Goal: Task Accomplishment & Management: Use online tool/utility

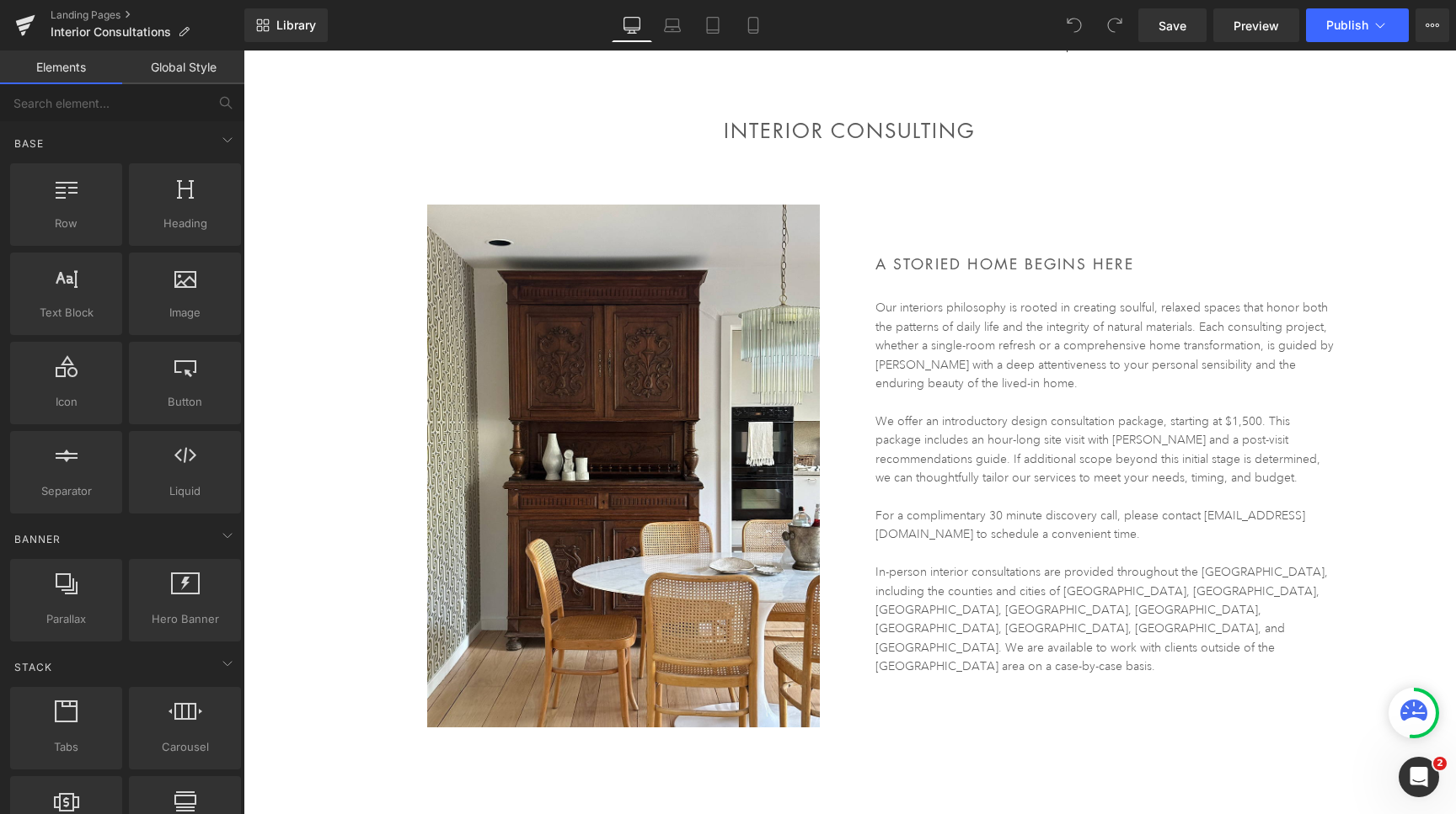
scroll to position [135, 0]
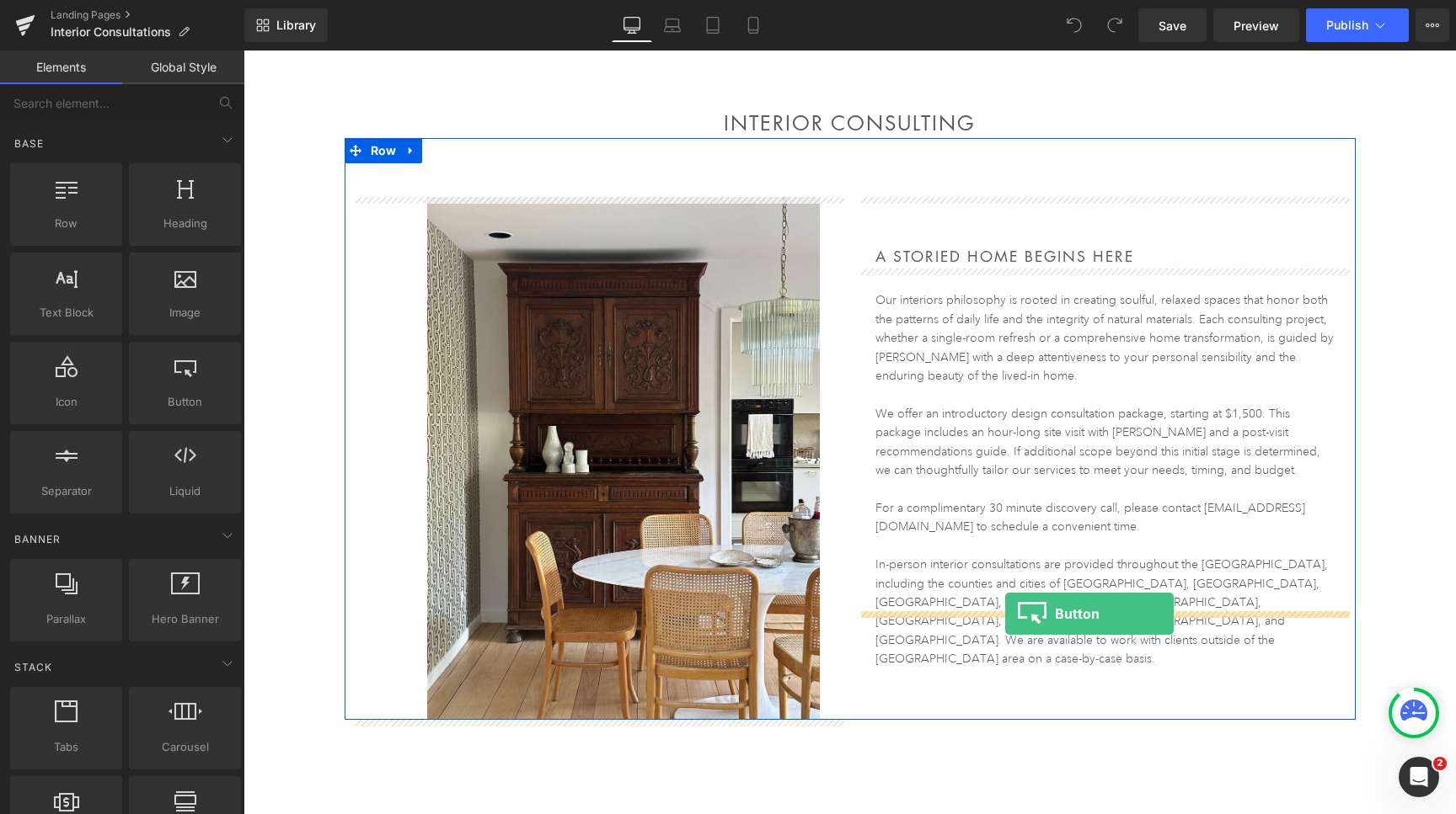
drag, startPoint x: 443, startPoint y: 443, endPoint x: 1006, endPoint y: 614, distance: 588.4
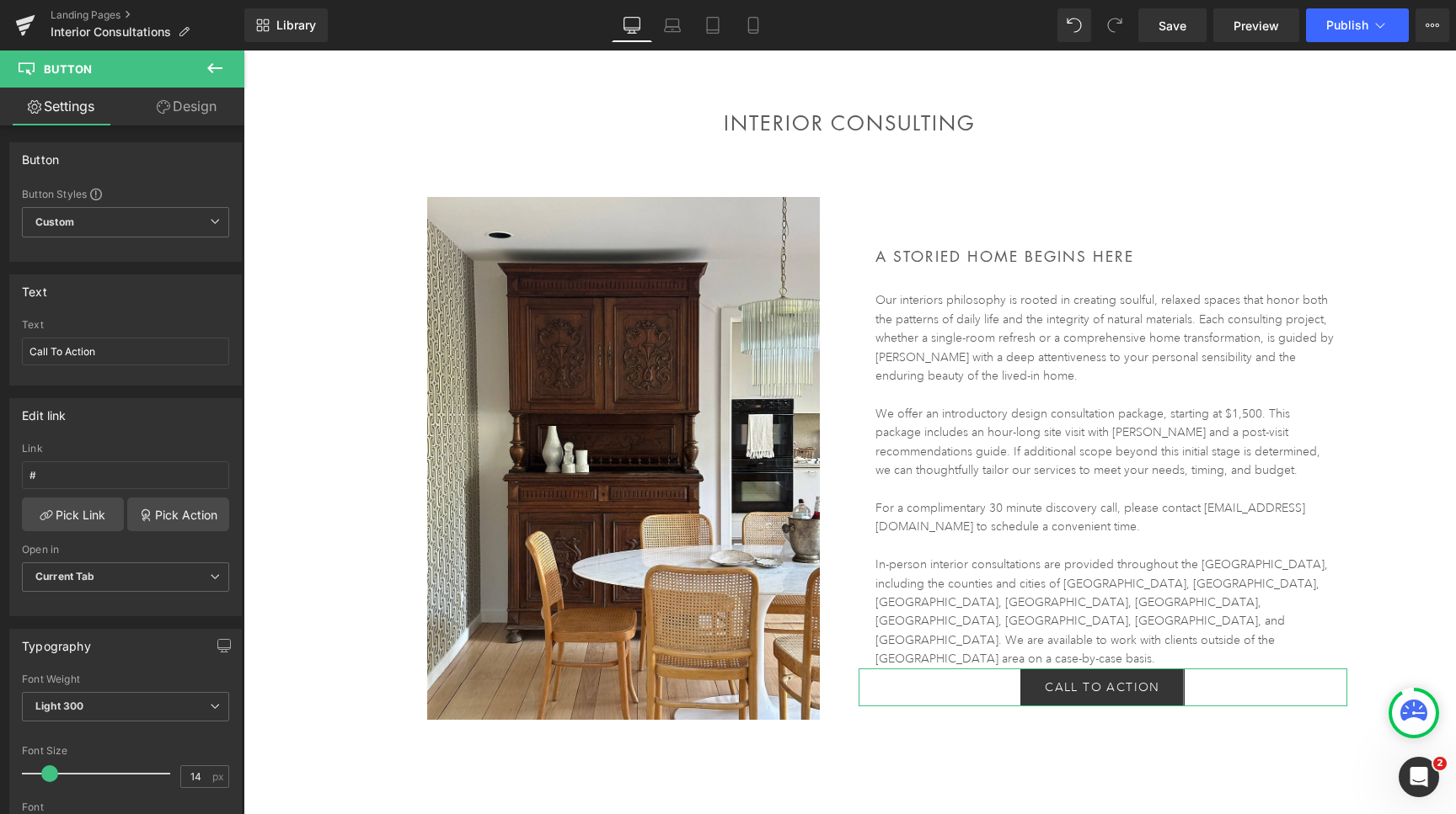
click at [195, 117] on link "Design" at bounding box center [187, 106] width 122 height 38
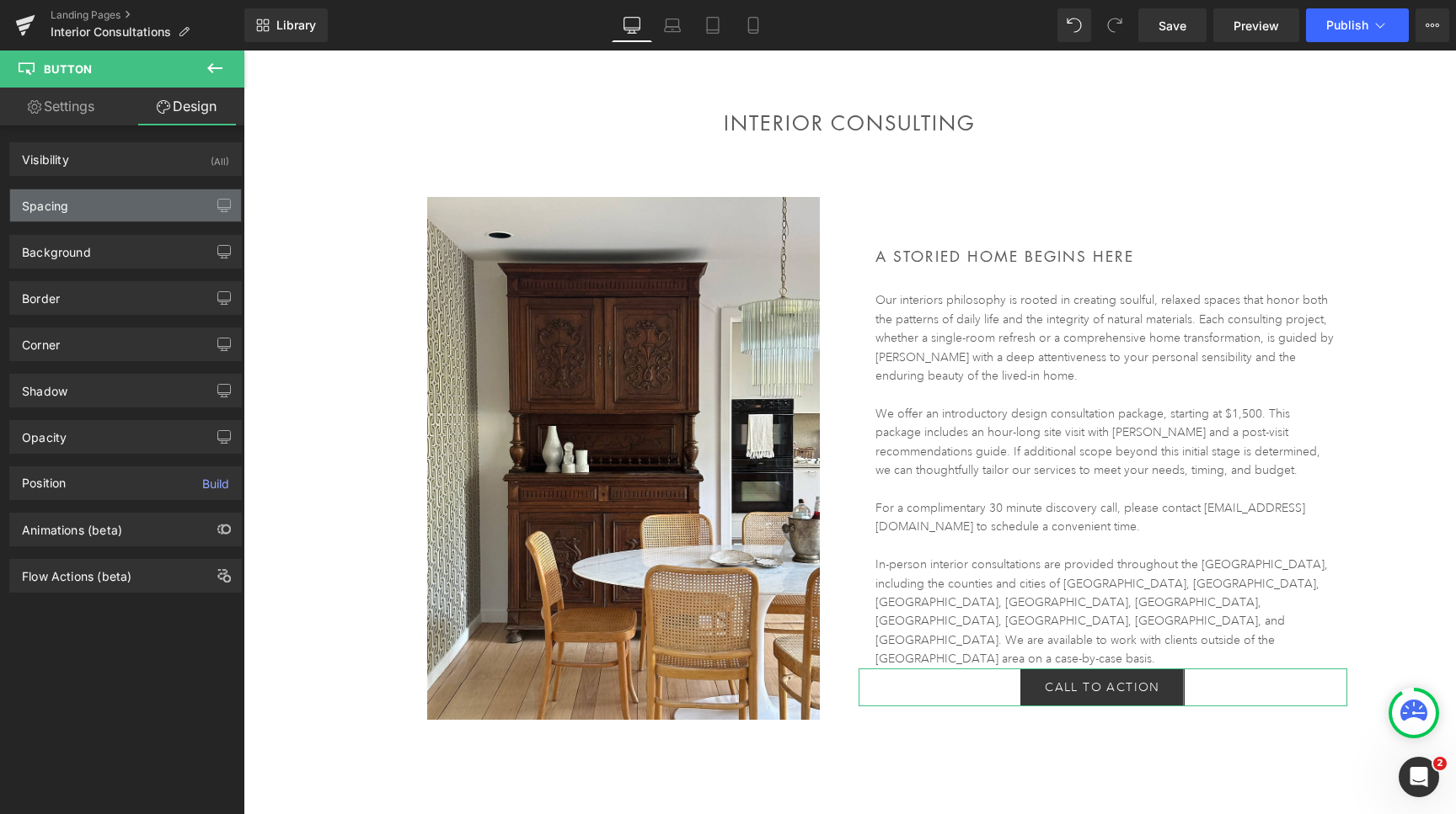
click at [142, 196] on div "Spacing" at bounding box center [126, 205] width 231 height 32
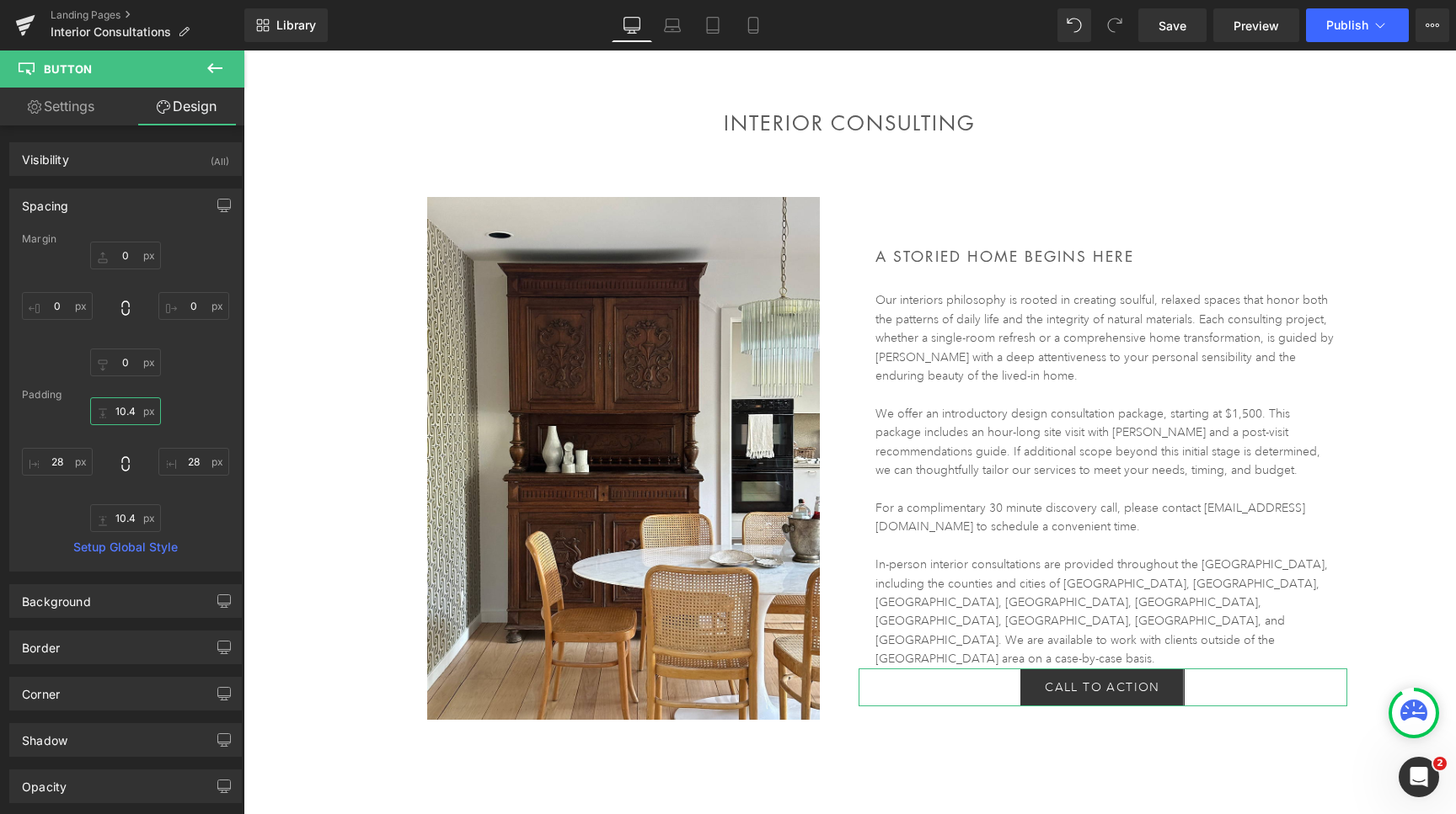
click at [124, 404] on input "10.4" at bounding box center [126, 411] width 71 height 28
type input "10"
click at [125, 258] on input "0" at bounding box center [126, 256] width 71 height 28
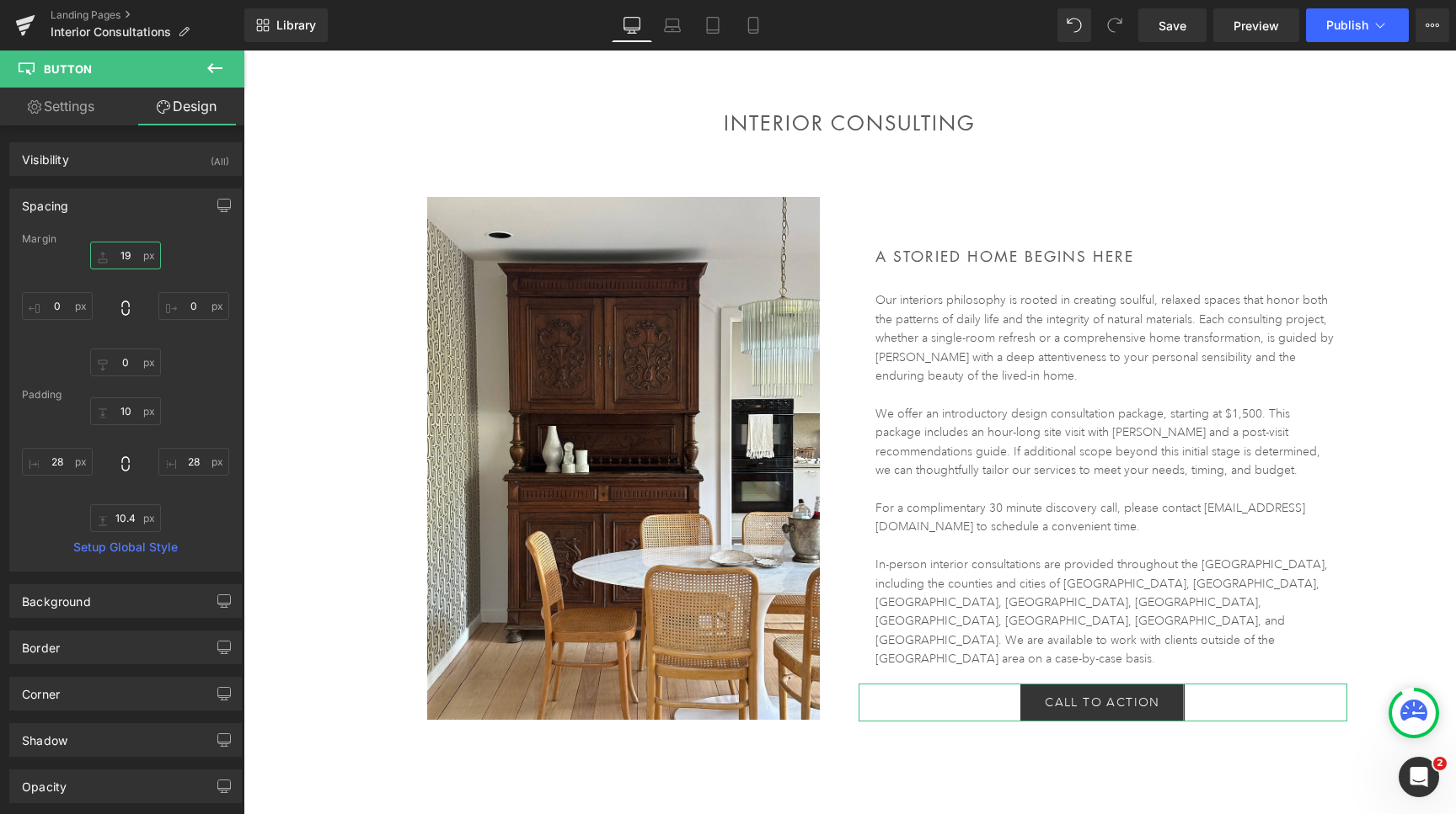
type input "20"
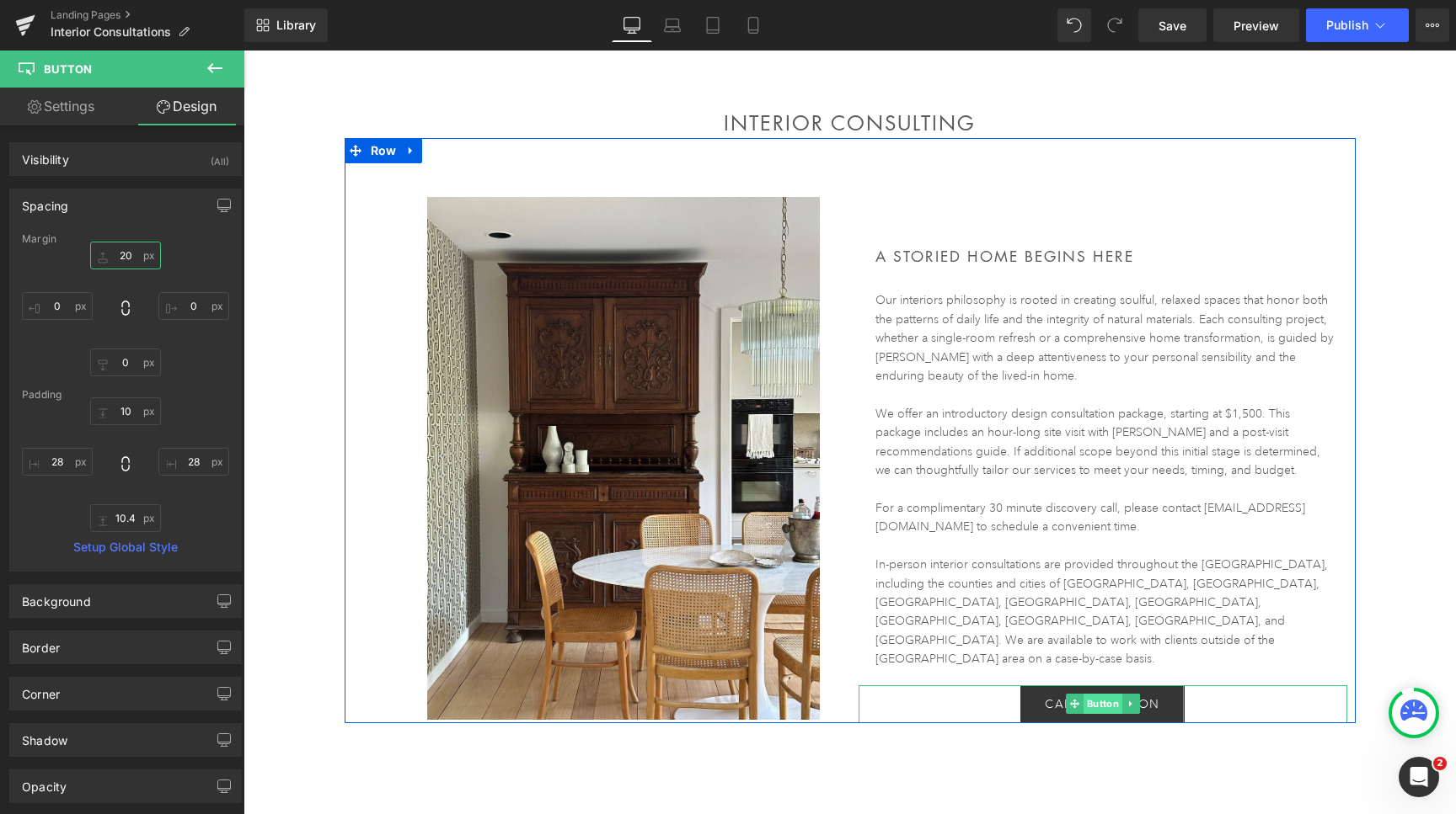
click at [1095, 694] on span "Button" at bounding box center [1102, 704] width 39 height 20
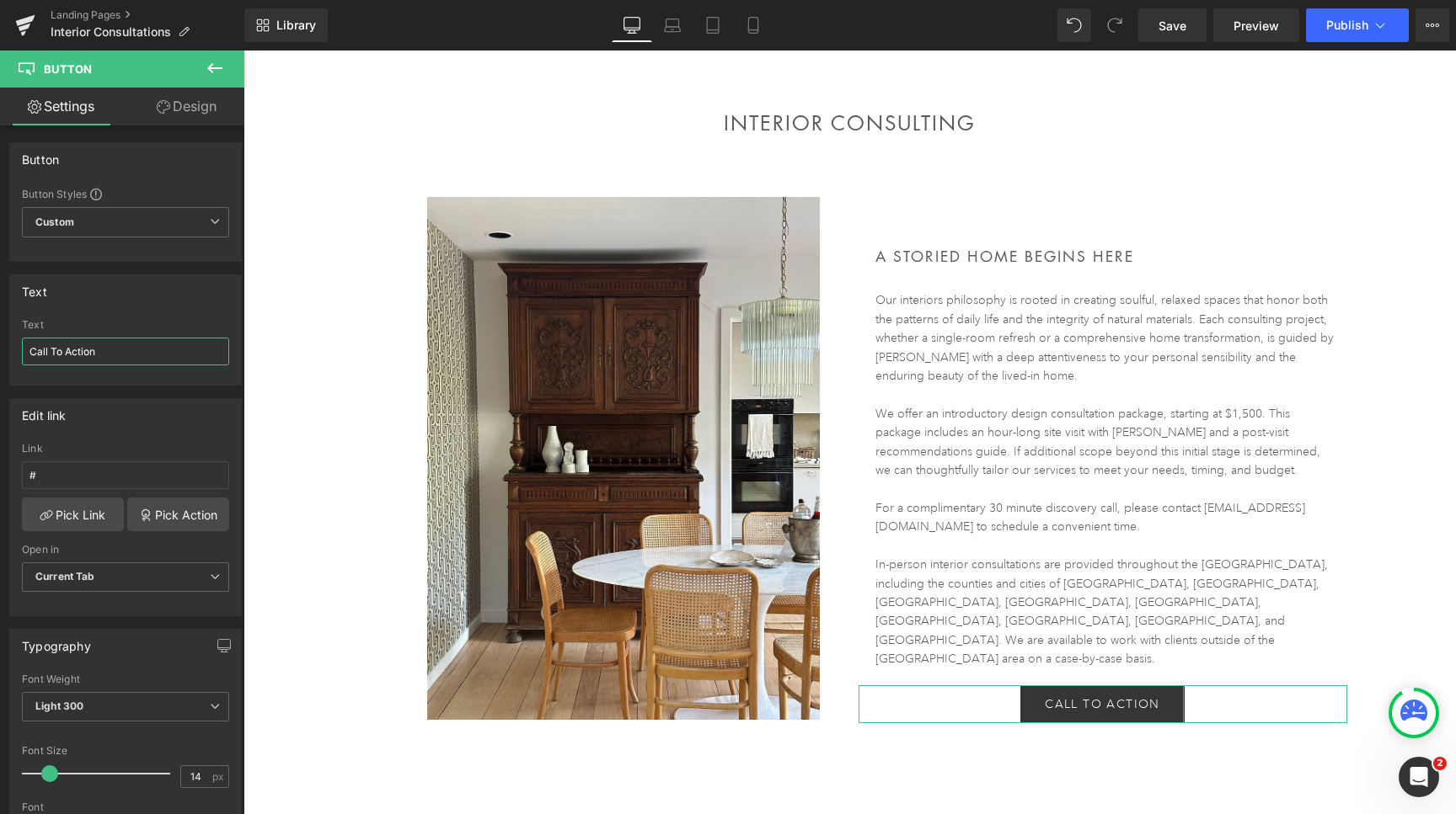
click at [139, 356] on input "Call To Action" at bounding box center [126, 352] width 207 height 28
type input "CONTACT US"
click at [150, 521] on icon at bounding box center [145, 516] width 14 height 14
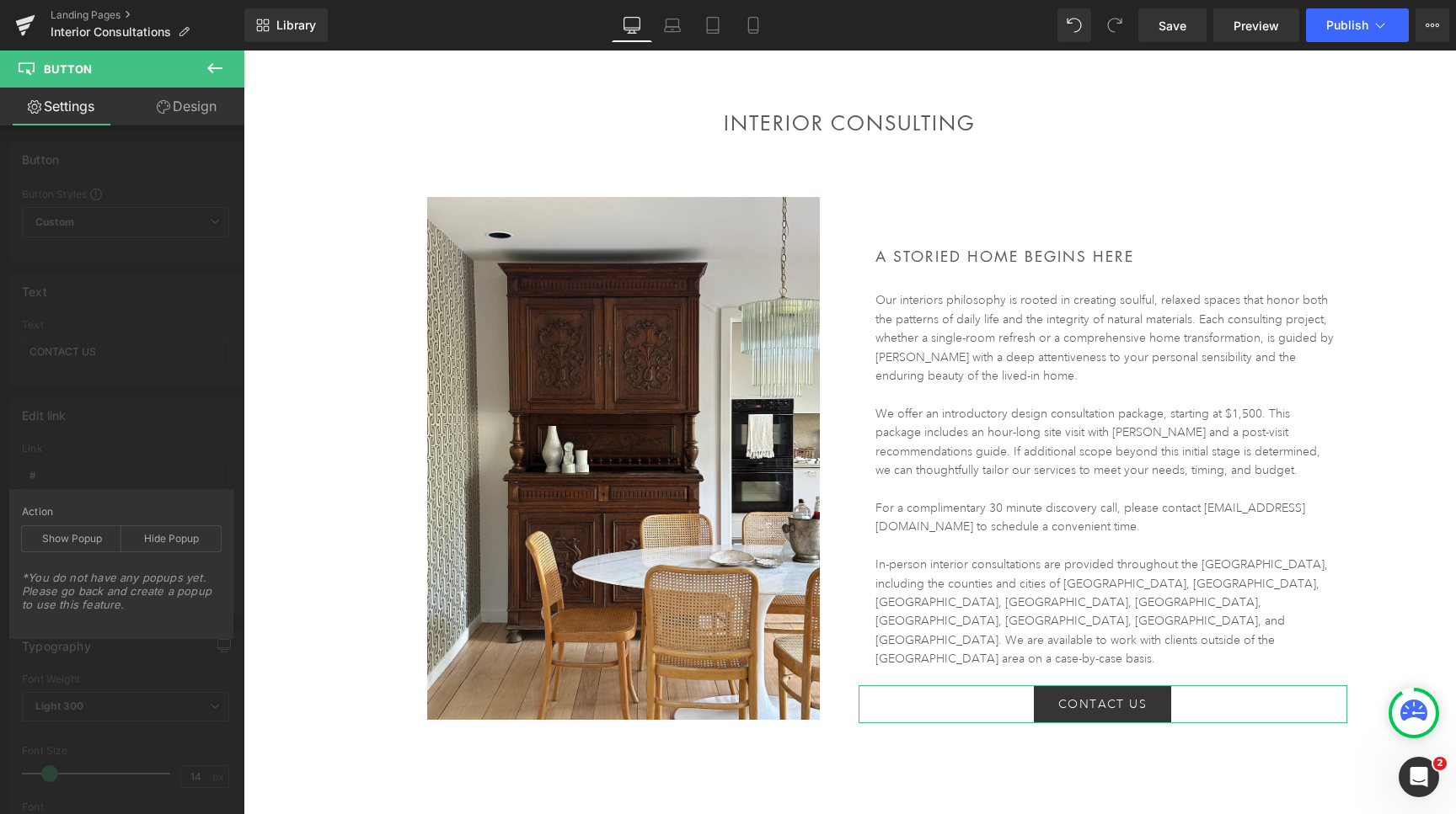
click at [127, 457] on div "Edit link # Link # Pick Link Pick Action Current Tab New Tab Open in Current Ta…" at bounding box center [126, 502] width 252 height 231
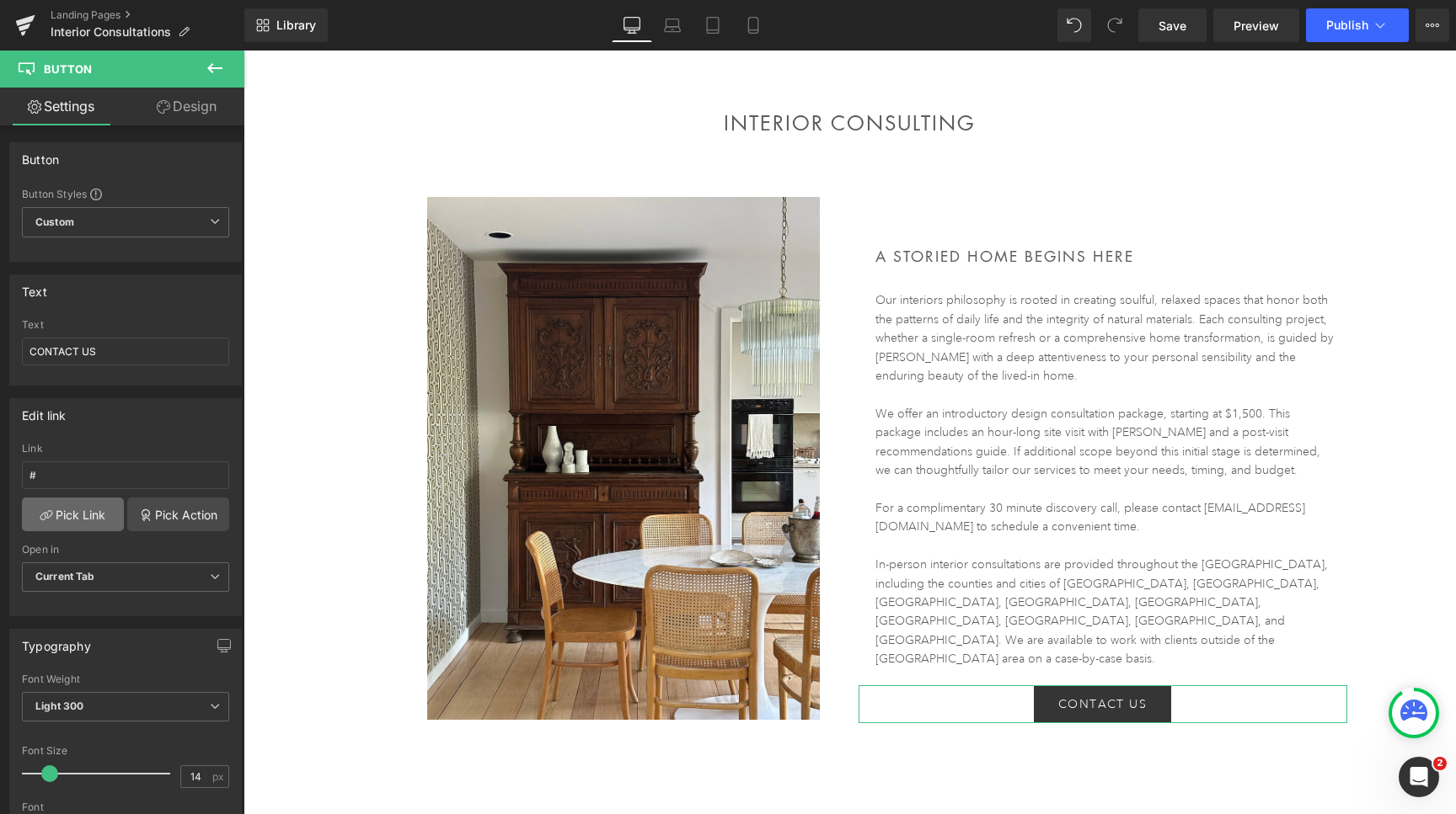
click at [85, 522] on link "Pick Link" at bounding box center [73, 515] width 102 height 33
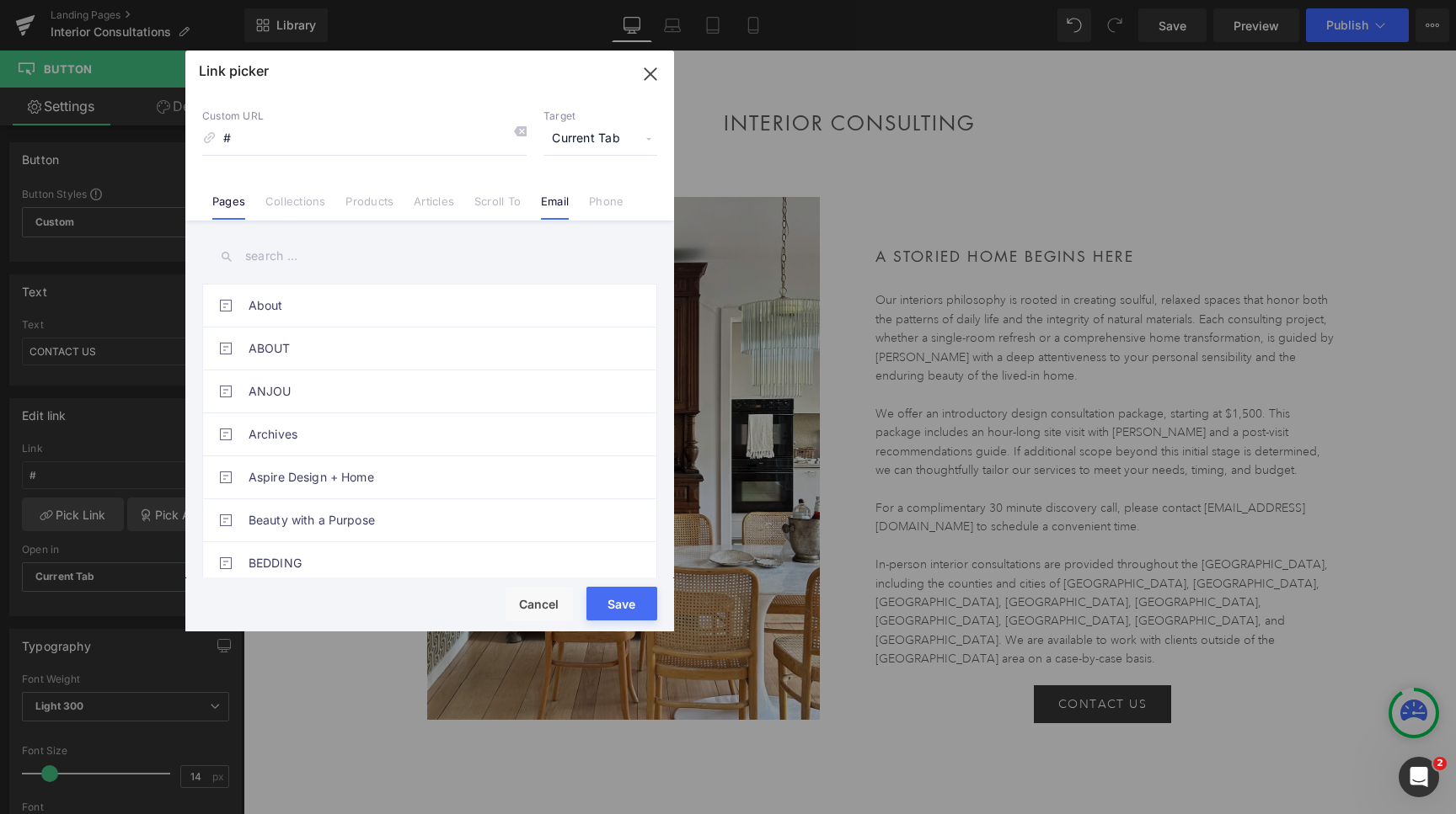
click at [552, 201] on link "Email" at bounding box center [555, 207] width 28 height 25
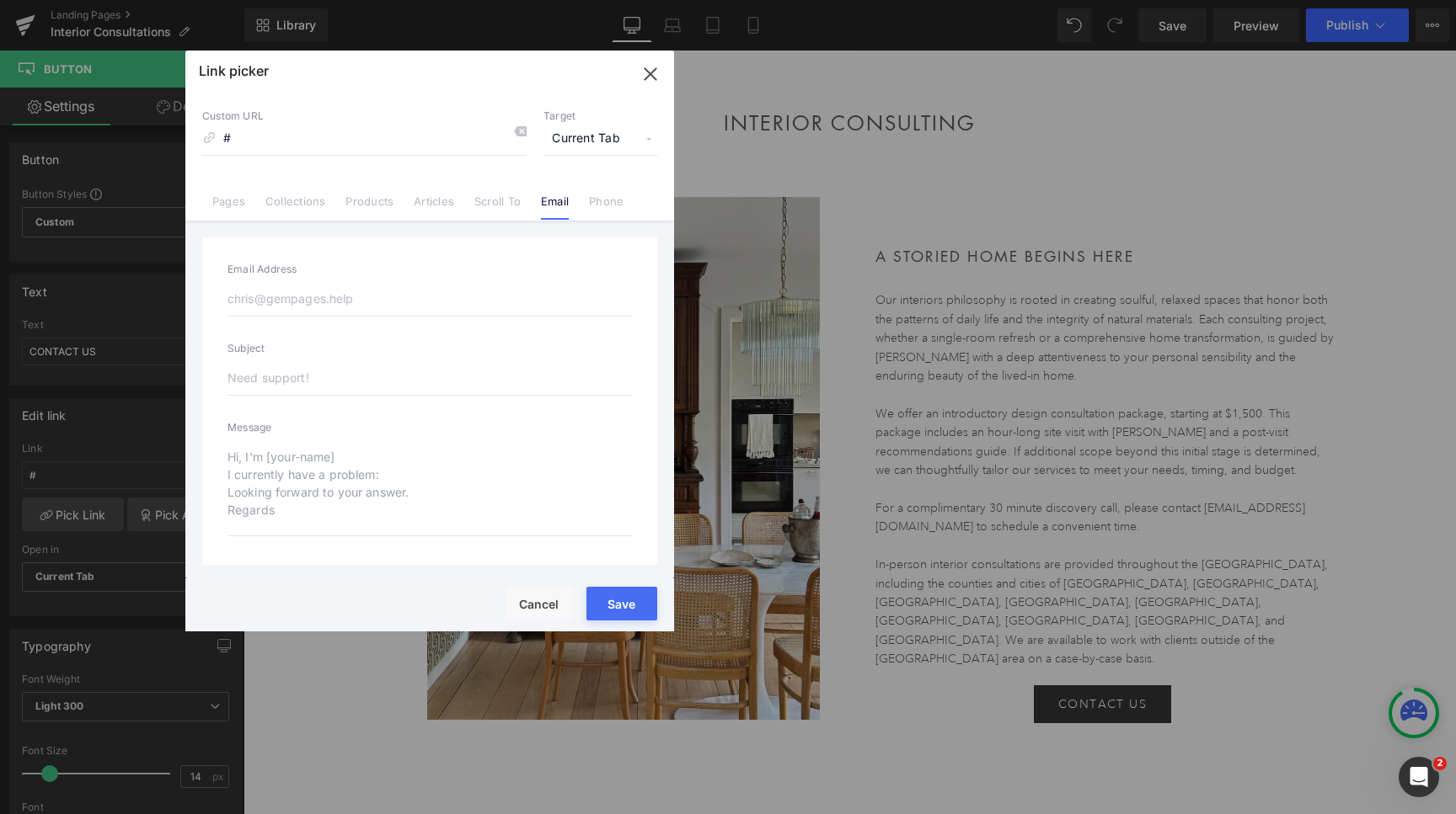
click at [260, 306] on input "email" at bounding box center [430, 298] width 405 height 35
type input "[EMAIL_ADDRESS][DOMAIN_NAME]"
type input "mailto:[EMAIL_ADDRESS][DOMAIN_NAME]"
type input "[EMAIL_ADDRESS][DOMAIN_NAME]"
type input "mailto:[EMAIL_ADDRESS][DOMAIN_NAME]"
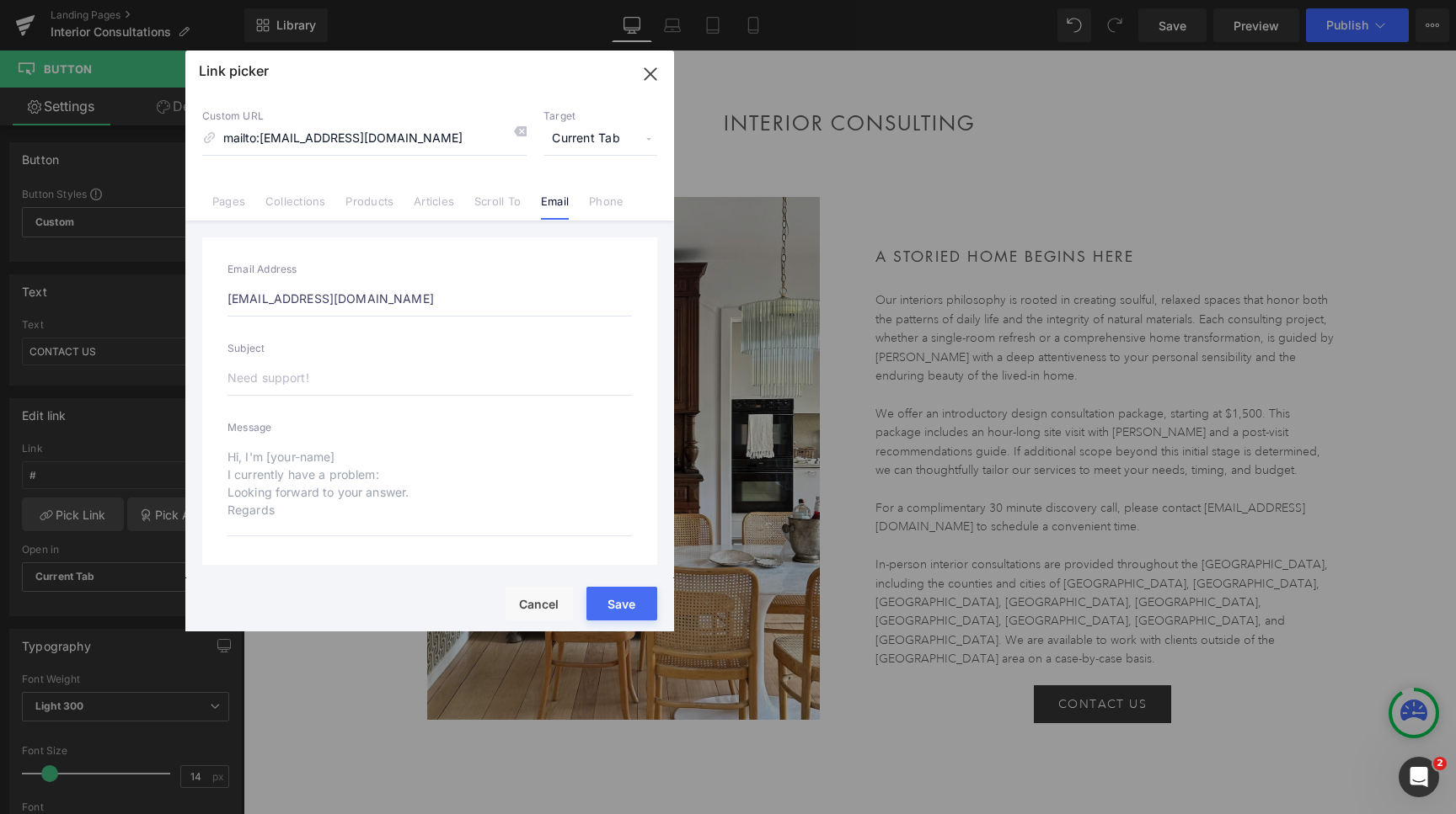
type input "[EMAIL_ADDRESS][DOMAIN_NAME]"
click at [248, 376] on input "text" at bounding box center [430, 378] width 405 height 35
type input "I"
type input "mailto:[EMAIL_ADDRESS][DOMAIN_NAME]?subject=I"
type input "In"
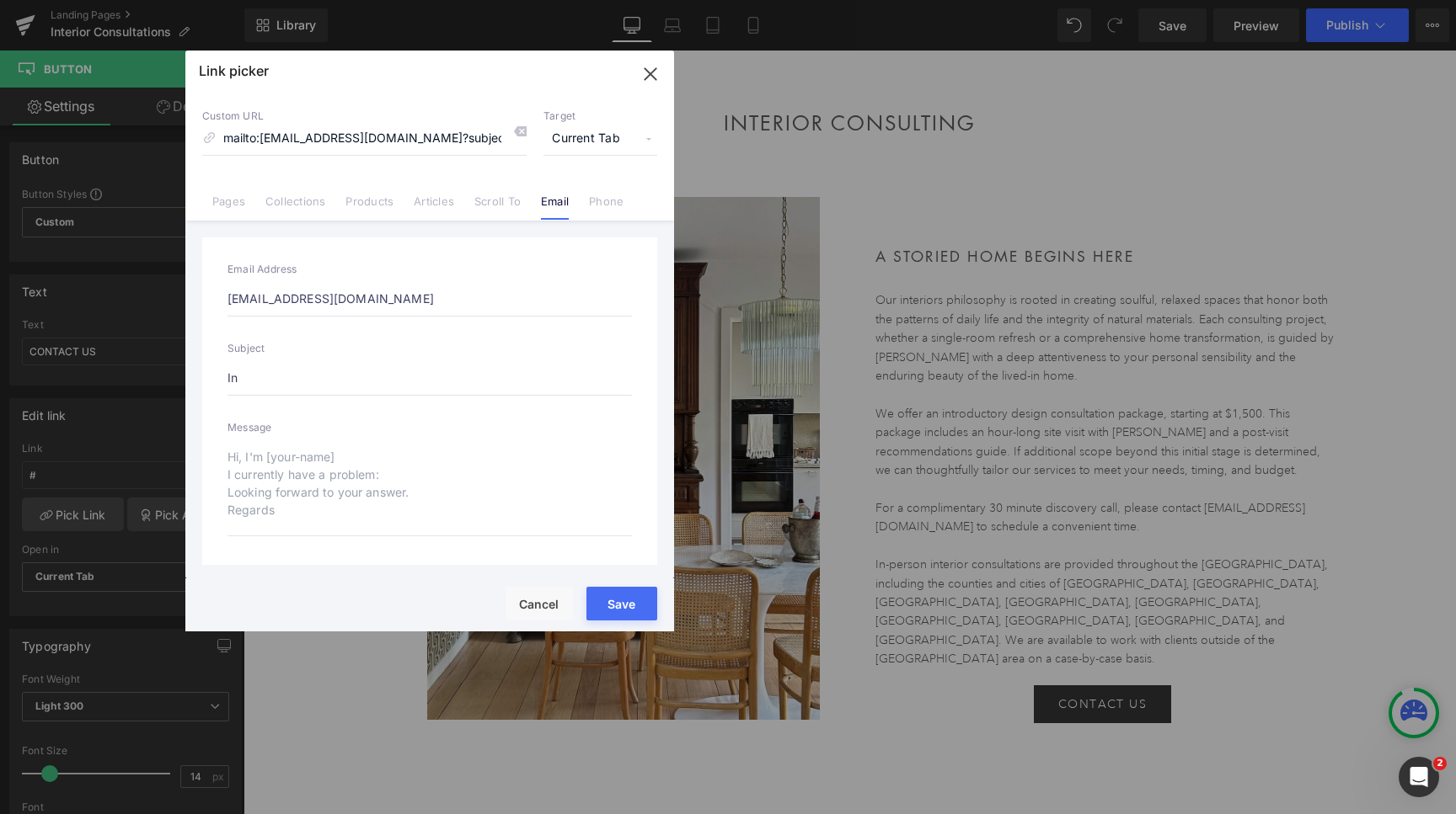
type input "mailto:[EMAIL_ADDRESS][DOMAIN_NAME]?subject=In"
type input "Inte"
type input "mailto:[EMAIL_ADDRESS][DOMAIN_NAME]?subject=Inte"
type input "Inter"
type input "mailto:[EMAIL_ADDRESS][DOMAIN_NAME]?subject=Inter"
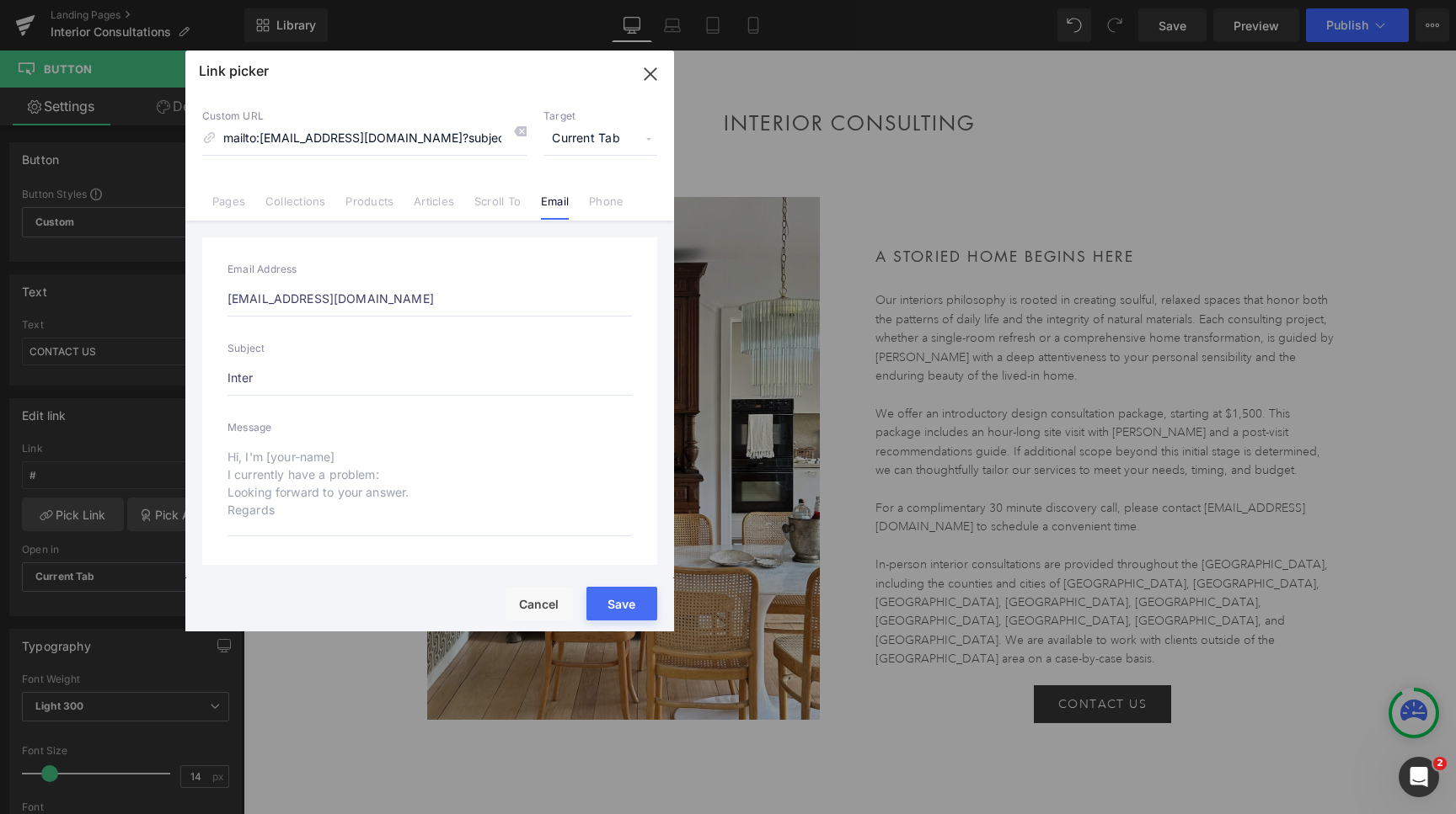
type input "Interi"
type input "mailto:[EMAIL_ADDRESS][DOMAIN_NAME]?subject=Interi"
type input "Interior"
type input "mailto:[EMAIL_ADDRESS][DOMAIN_NAME]?subject=Interior"
type input "Interior"
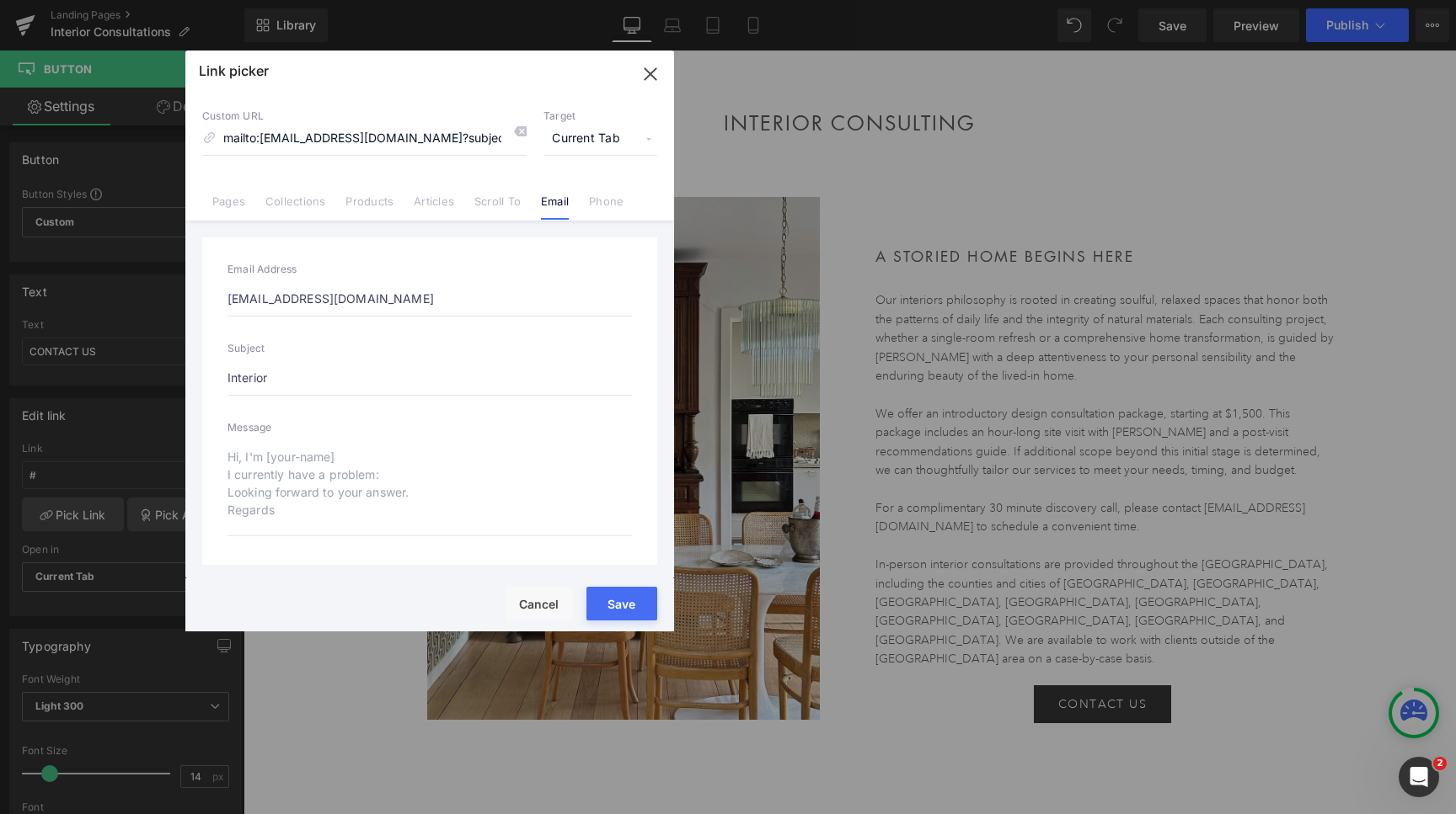
type input "mailto:[EMAIL_ADDRESS][DOMAIN_NAME]?subject=Interior"
type input "Interior C"
type input "mailto:[EMAIL_ADDRESS][DOMAIN_NAME]?subject=Interior C"
type input "Interior Con"
type input "mailto:[EMAIL_ADDRESS][DOMAIN_NAME]?subject=Interior Con"
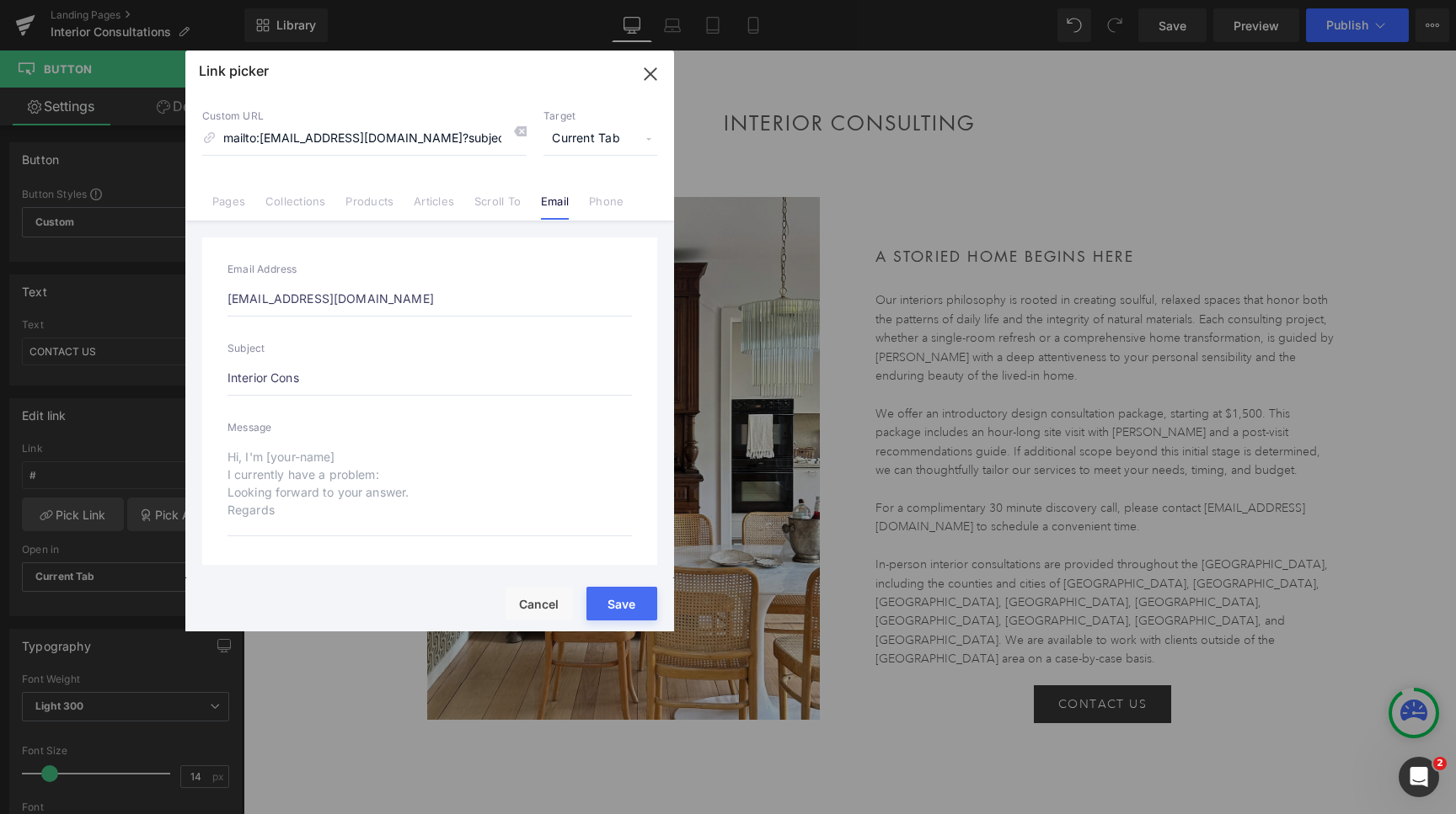
type input "Interior Consu"
type input "mailto:[EMAIL_ADDRESS][DOMAIN_NAME]?subject=Interior Consu"
type input "Interior Consul"
type input "mailto:[EMAIL_ADDRESS][DOMAIN_NAME]?subject=Interior Consul"
type input "Interior Consult"
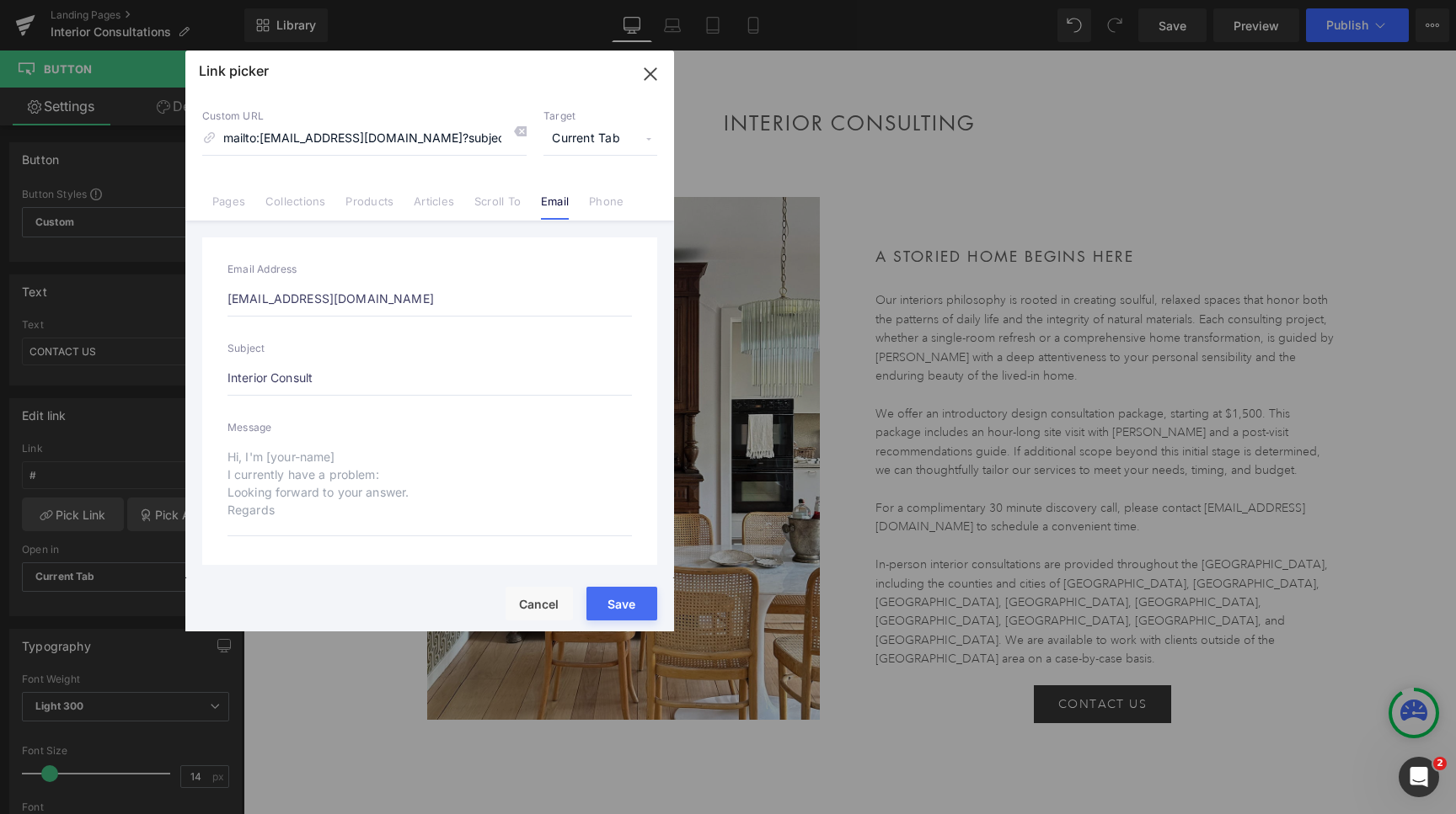
type input "mailto:[EMAIL_ADDRESS][DOMAIN_NAME]?subject=Interior Consult"
type input "Interior Consulta"
type input "mailto:[EMAIL_ADDRESS][DOMAIN_NAME]?subject=Interior Consulta"
type input "Interior Consultati"
type input "mailto:[EMAIL_ADDRESS][DOMAIN_NAME]?subject=Interior Consultati"
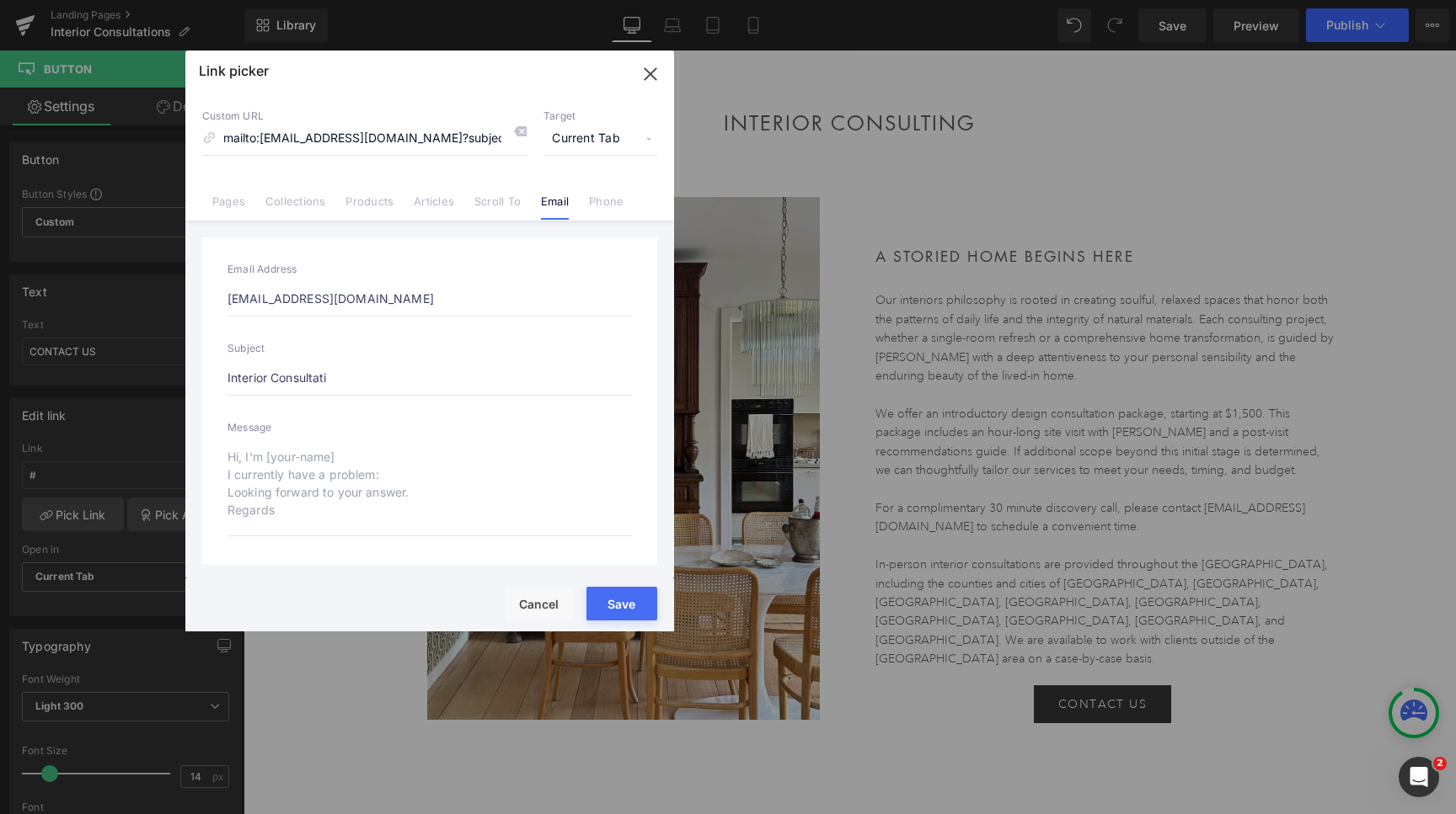
type input "Interior Consultatio"
type input "mailto:[EMAIL_ADDRESS][DOMAIN_NAME]?subject=Interior Consultatio"
type input "Interior Consultation"
type input "mailto:[EMAIL_ADDRESS][DOMAIN_NAME]?subject=Interior Consultation"
click at [629, 605] on button "Save" at bounding box center [621, 603] width 71 height 33
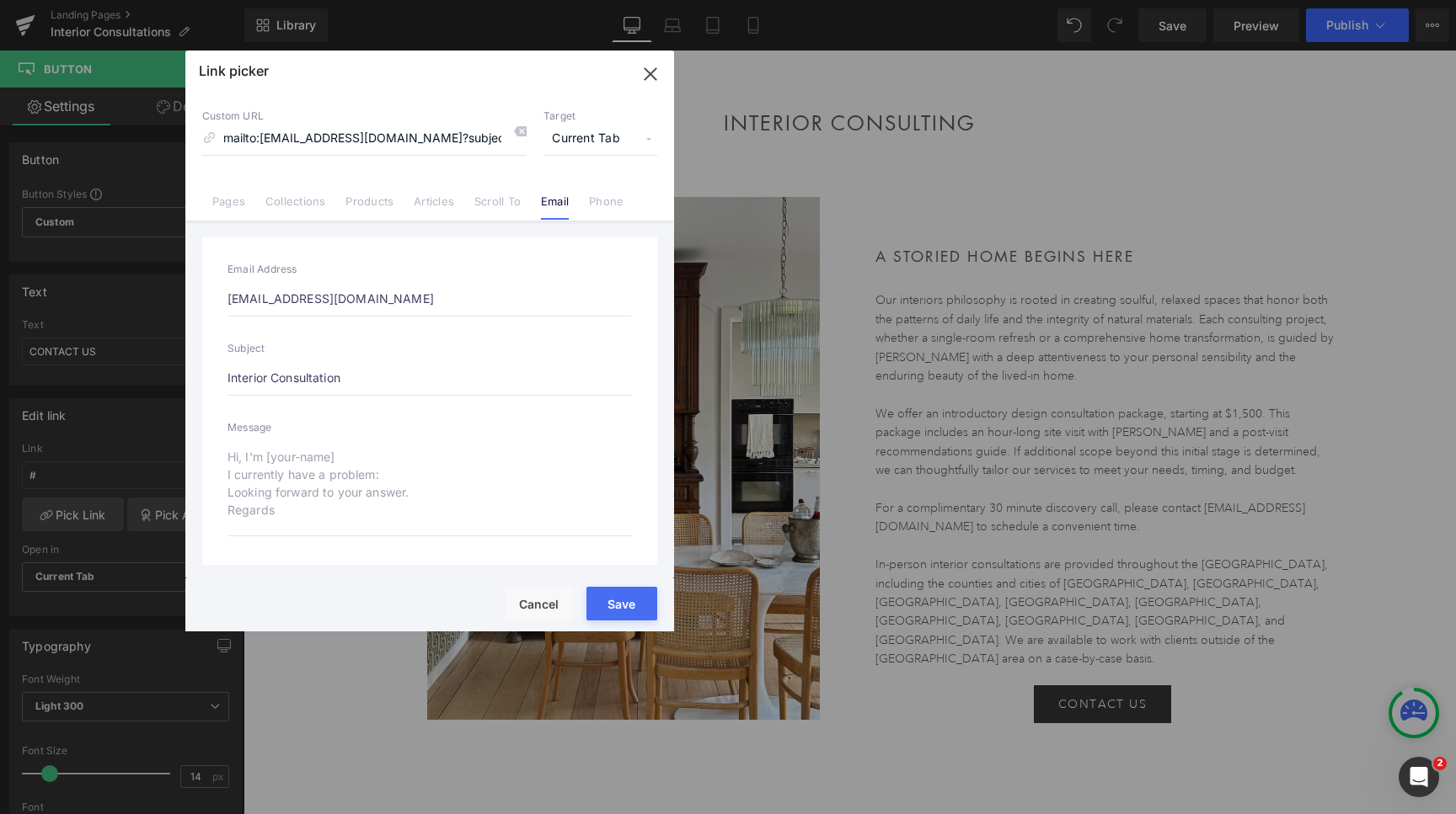
type input "mailto:[EMAIL_ADDRESS][DOMAIN_NAME]?subject=Interior Consultation"
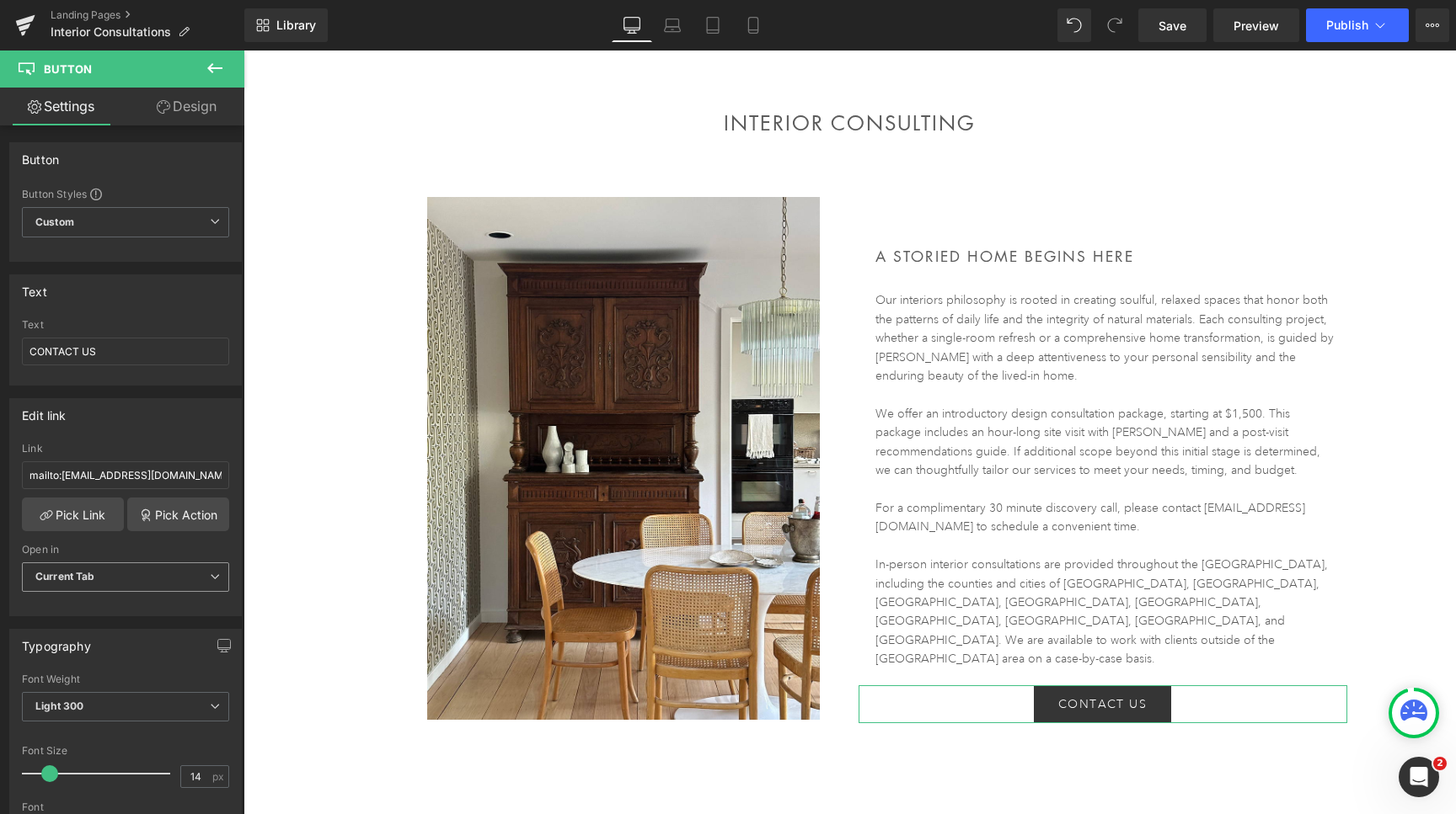
click at [125, 573] on span "Current Tab" at bounding box center [126, 577] width 207 height 30
click at [128, 628] on li "New Tab" at bounding box center [122, 632] width 201 height 25
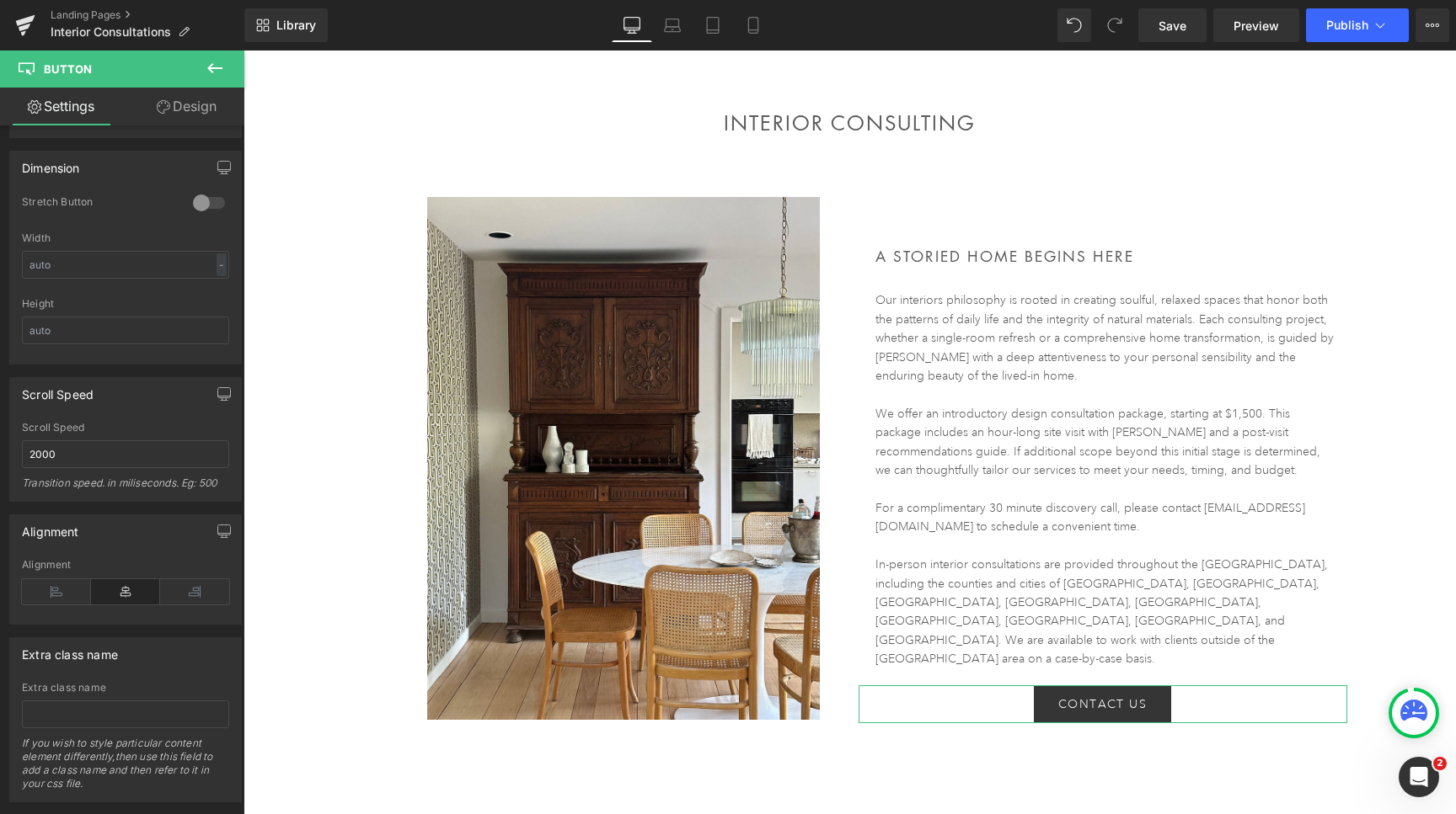
scroll to position [1060, 0]
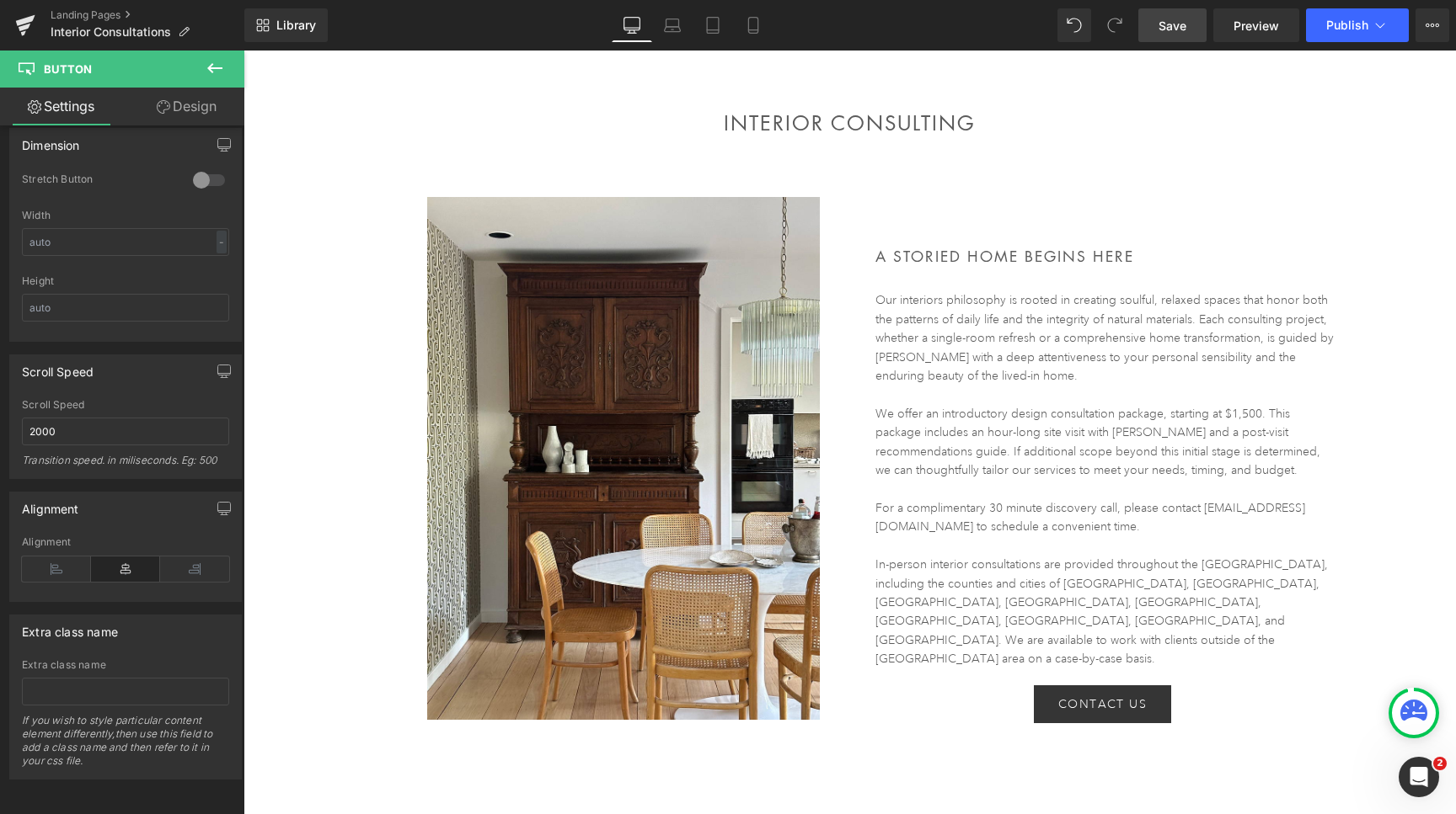
click at [1177, 30] on span "Save" at bounding box center [1172, 25] width 28 height 18
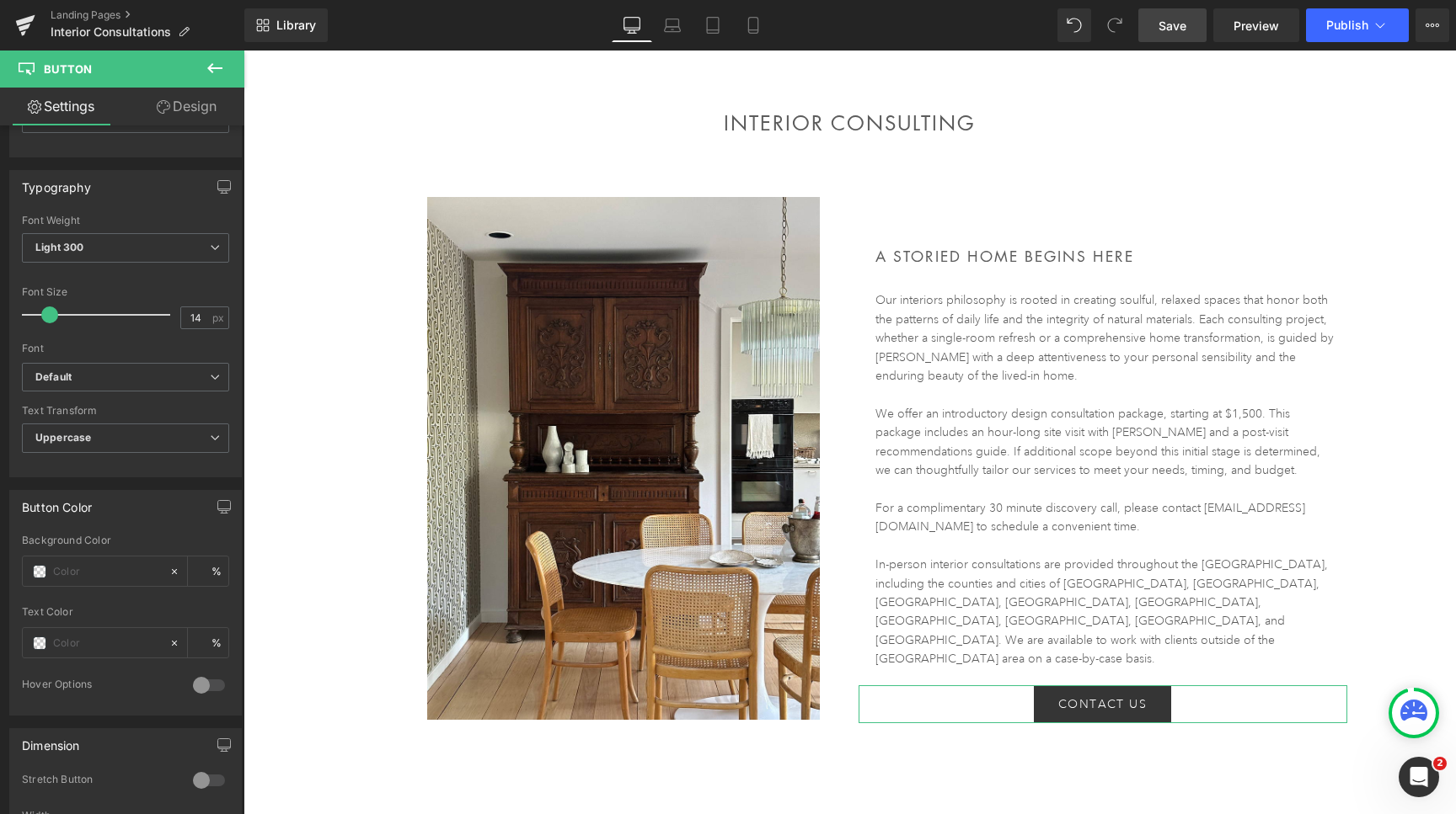
scroll to position [458, 0]
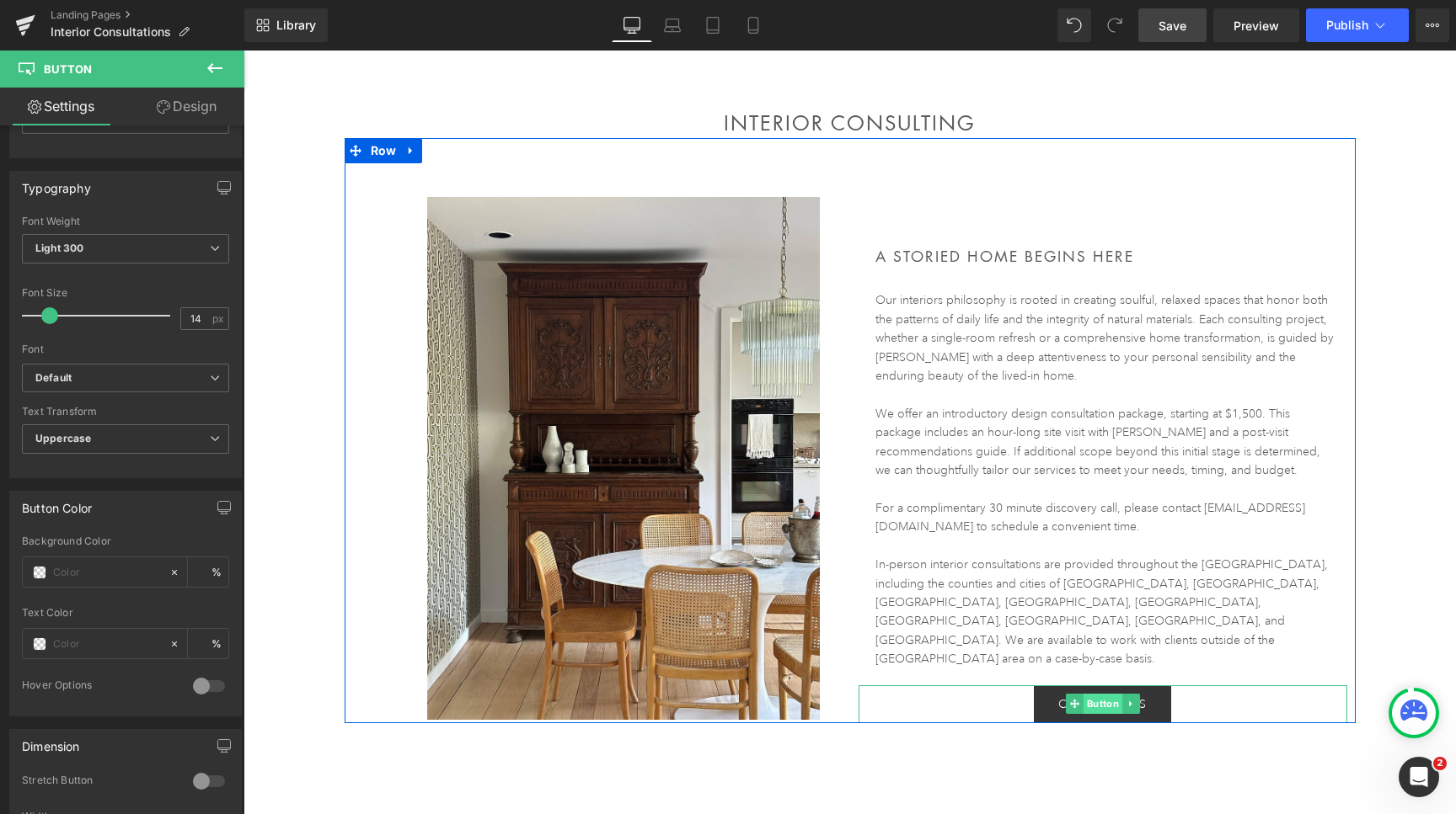
click at [1101, 694] on span "Button" at bounding box center [1102, 704] width 39 height 20
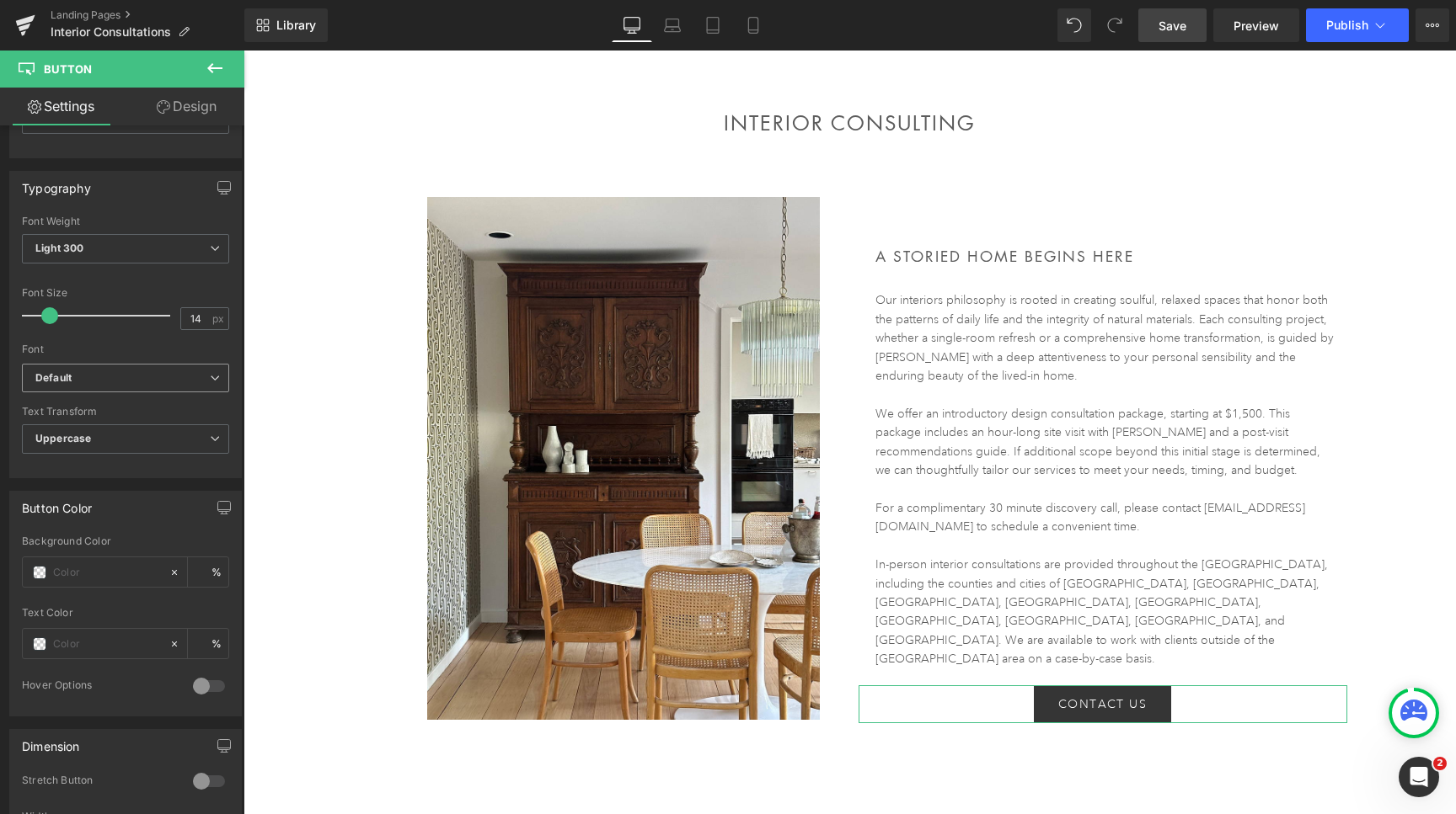
click at [125, 376] on b "Default" at bounding box center [122, 378] width 175 height 14
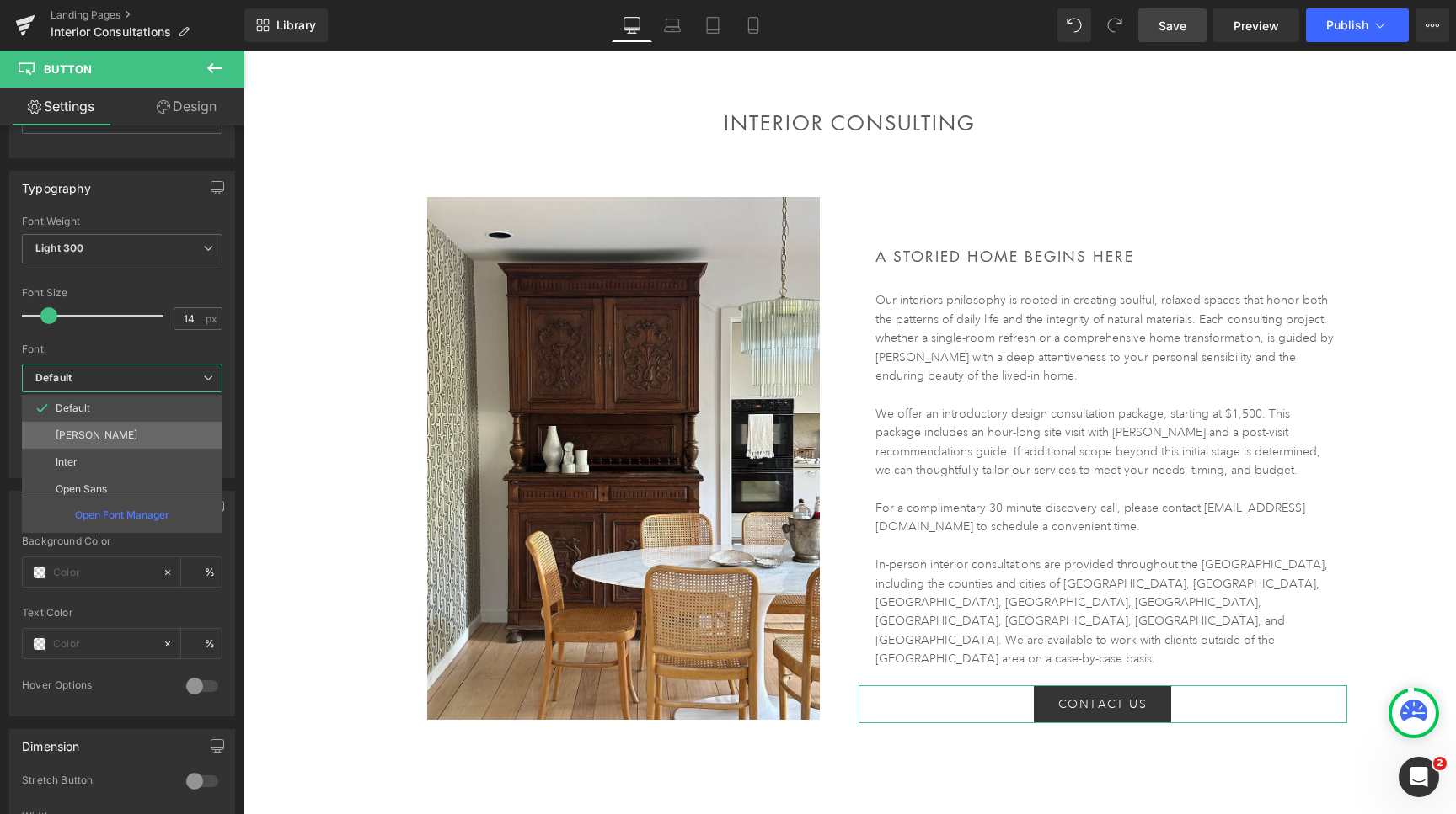
click at [114, 433] on p "[PERSON_NAME]" at bounding box center [96, 435] width 81 height 12
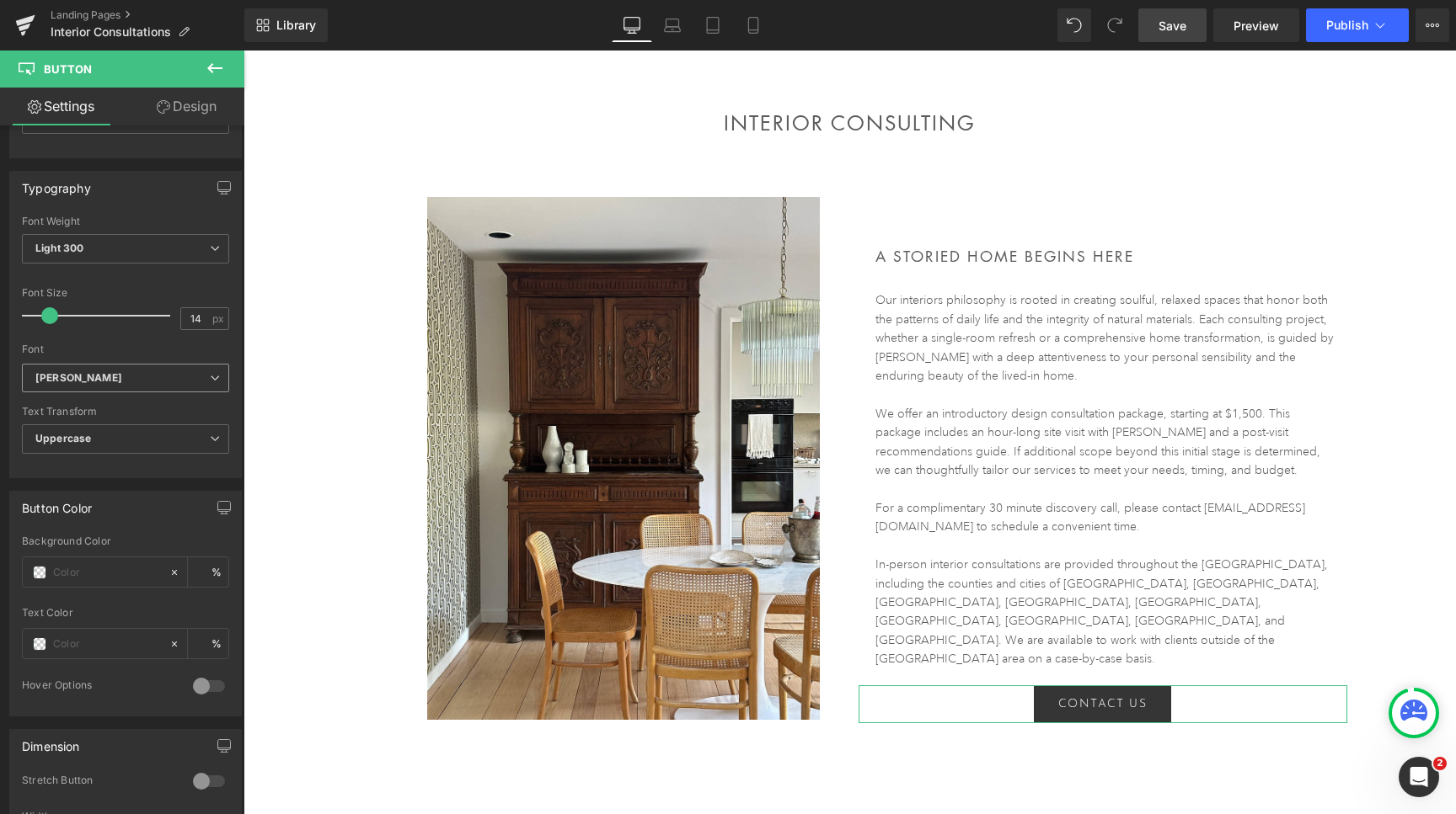
click at [117, 379] on b "[PERSON_NAME]" at bounding box center [122, 378] width 175 height 14
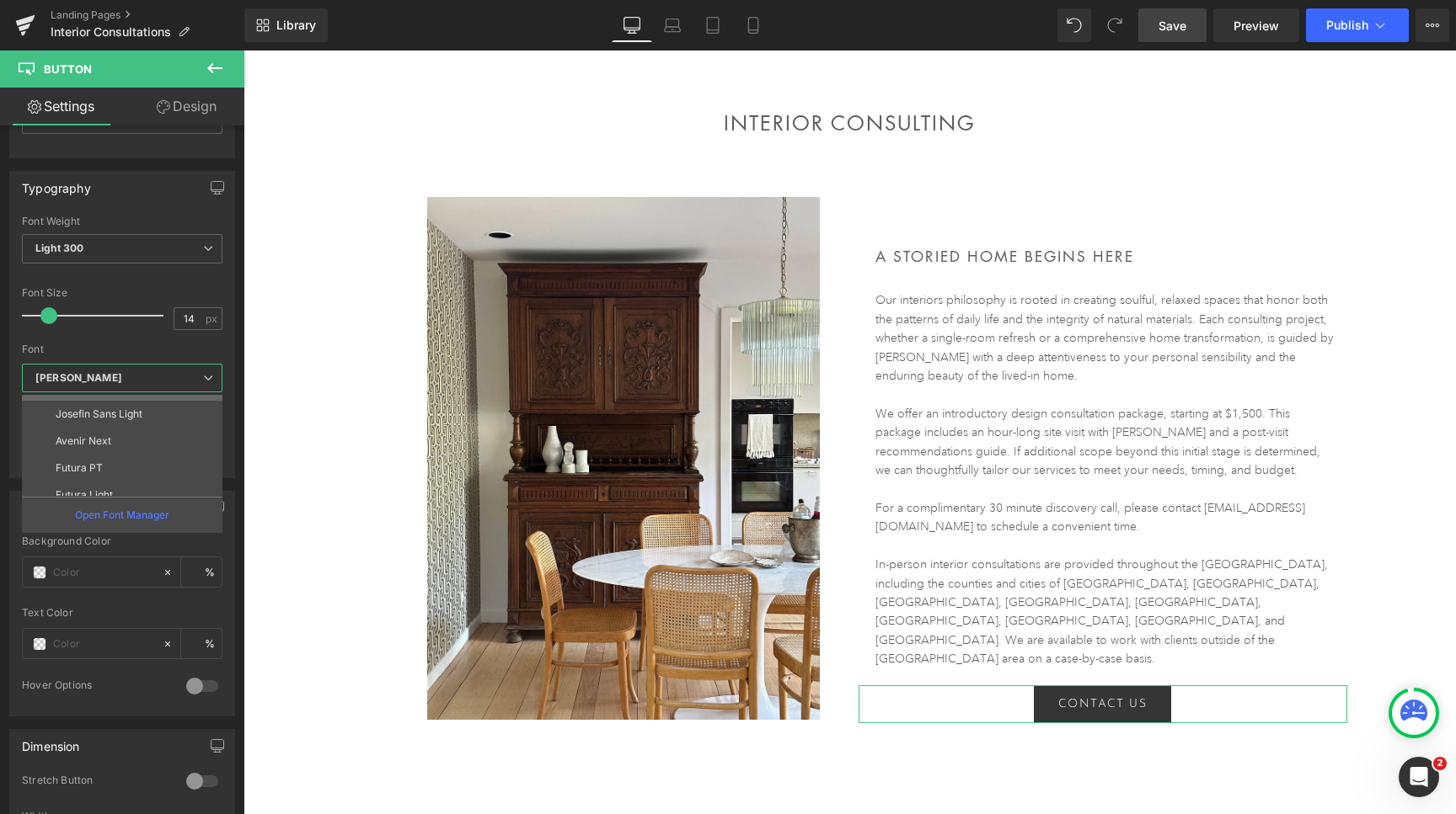
scroll to position [141, 0]
click at [100, 434] on p "Avenir Next" at bounding box center [83, 429] width 55 height 12
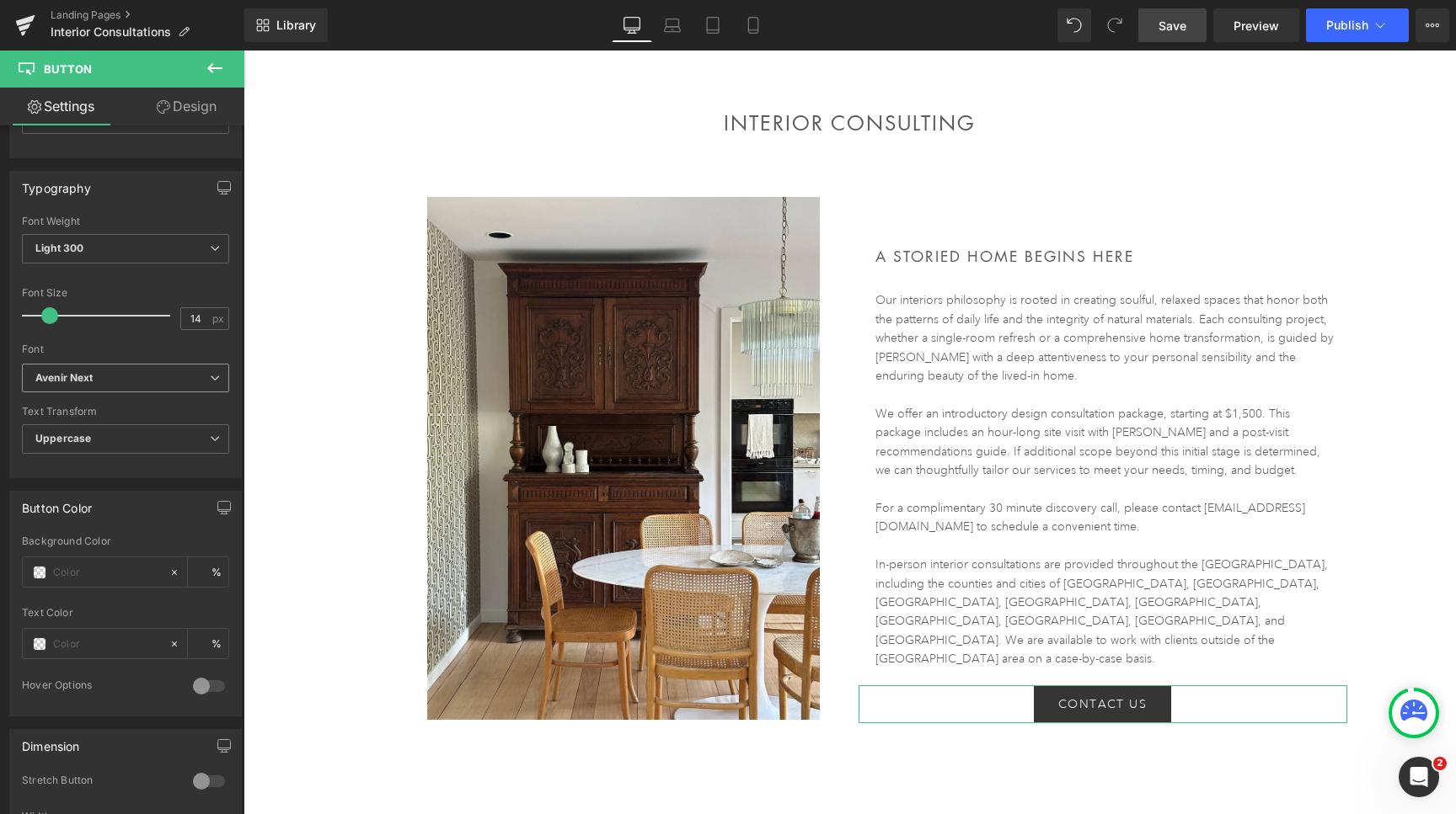
click at [92, 381] on icon "Avenir Next" at bounding box center [64, 378] width 58 height 14
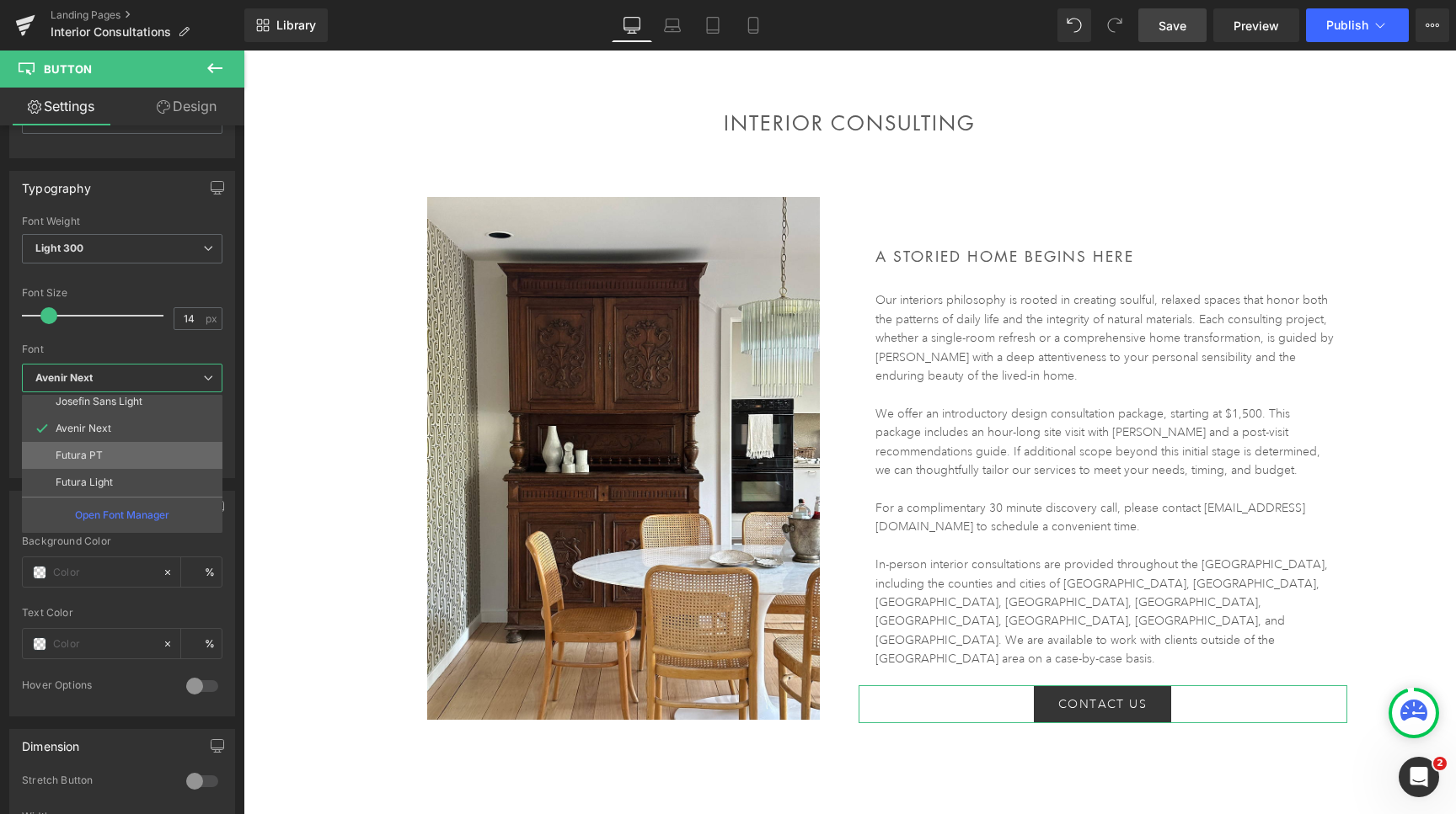
click at [92, 455] on p "Futura PT" at bounding box center [79, 456] width 47 height 12
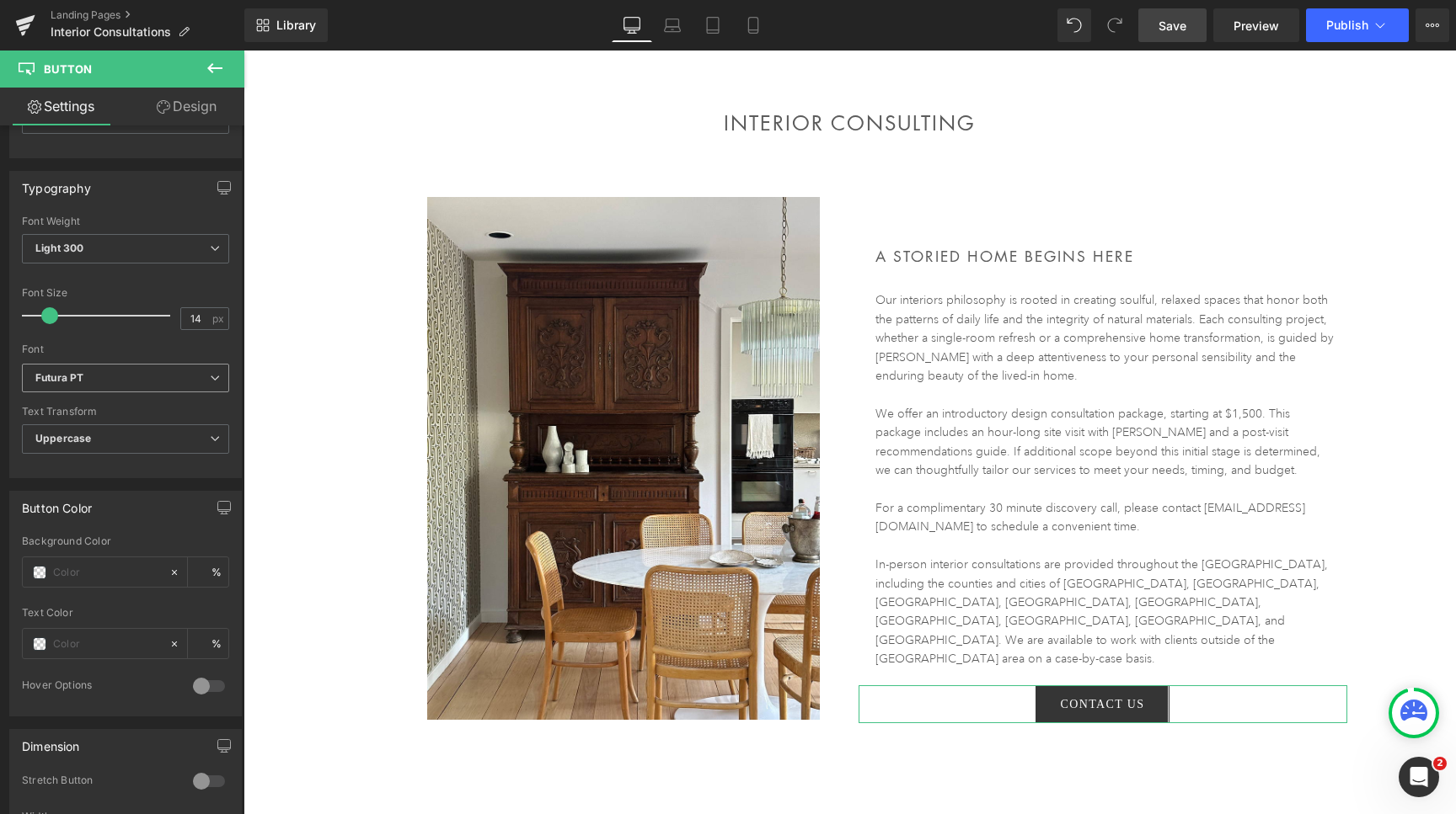
click at [98, 374] on b "Futura PT" at bounding box center [122, 378] width 175 height 14
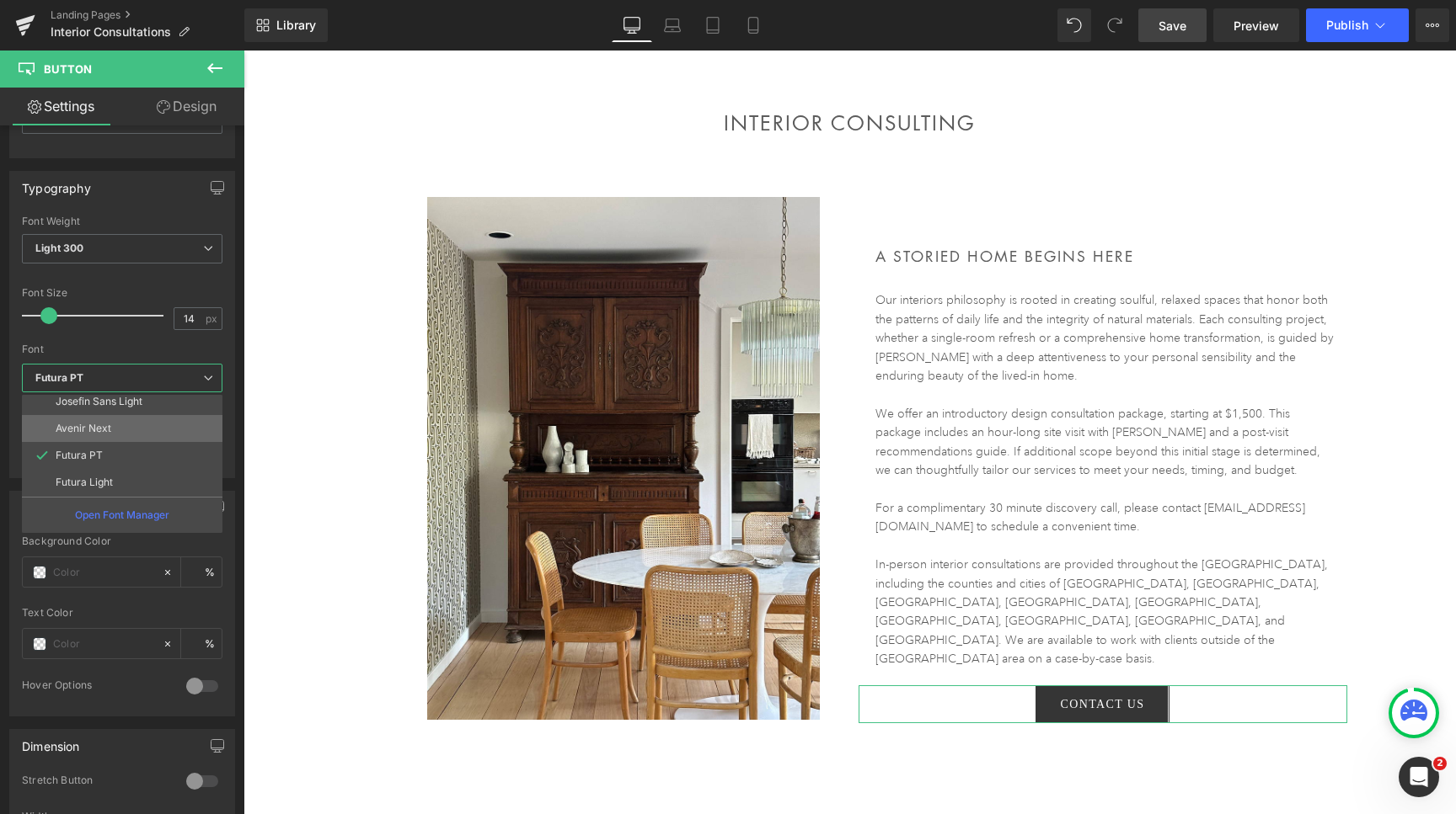
click at [94, 424] on p "Avenir Next" at bounding box center [83, 429] width 55 height 12
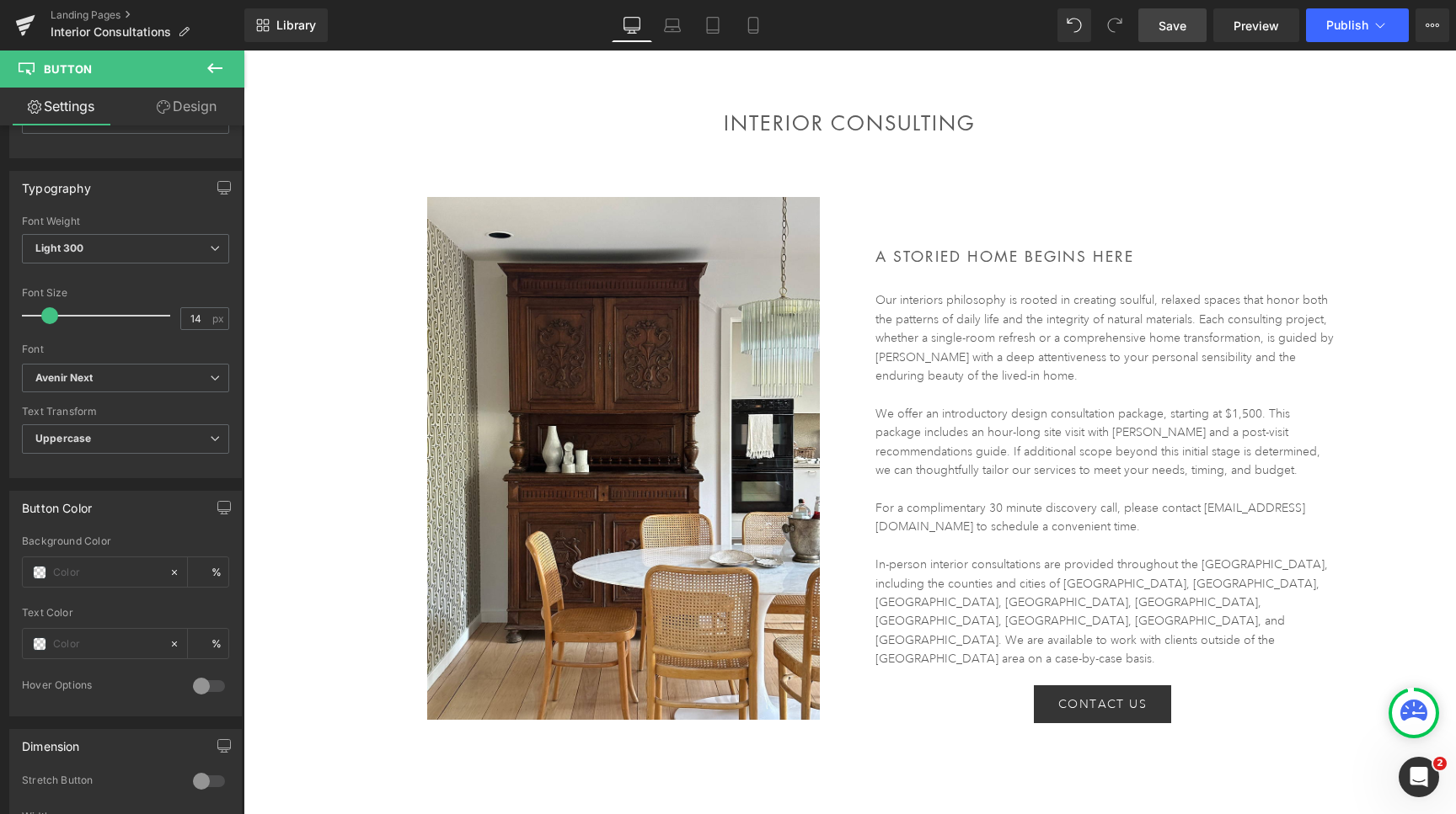
click at [1172, 18] on span "Save" at bounding box center [1172, 25] width 28 height 18
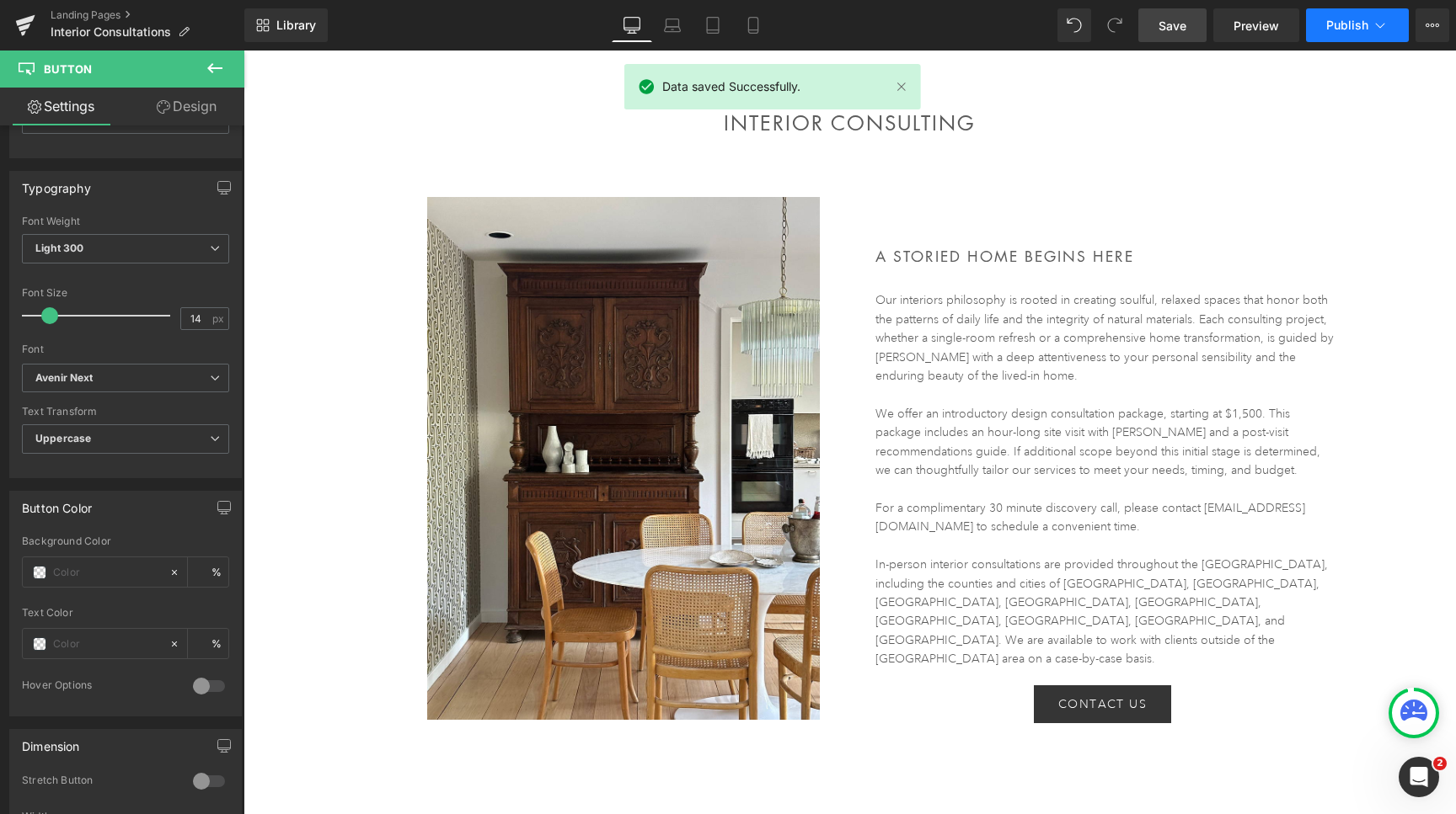
click at [1362, 27] on span "Publish" at bounding box center [1348, 25] width 43 height 14
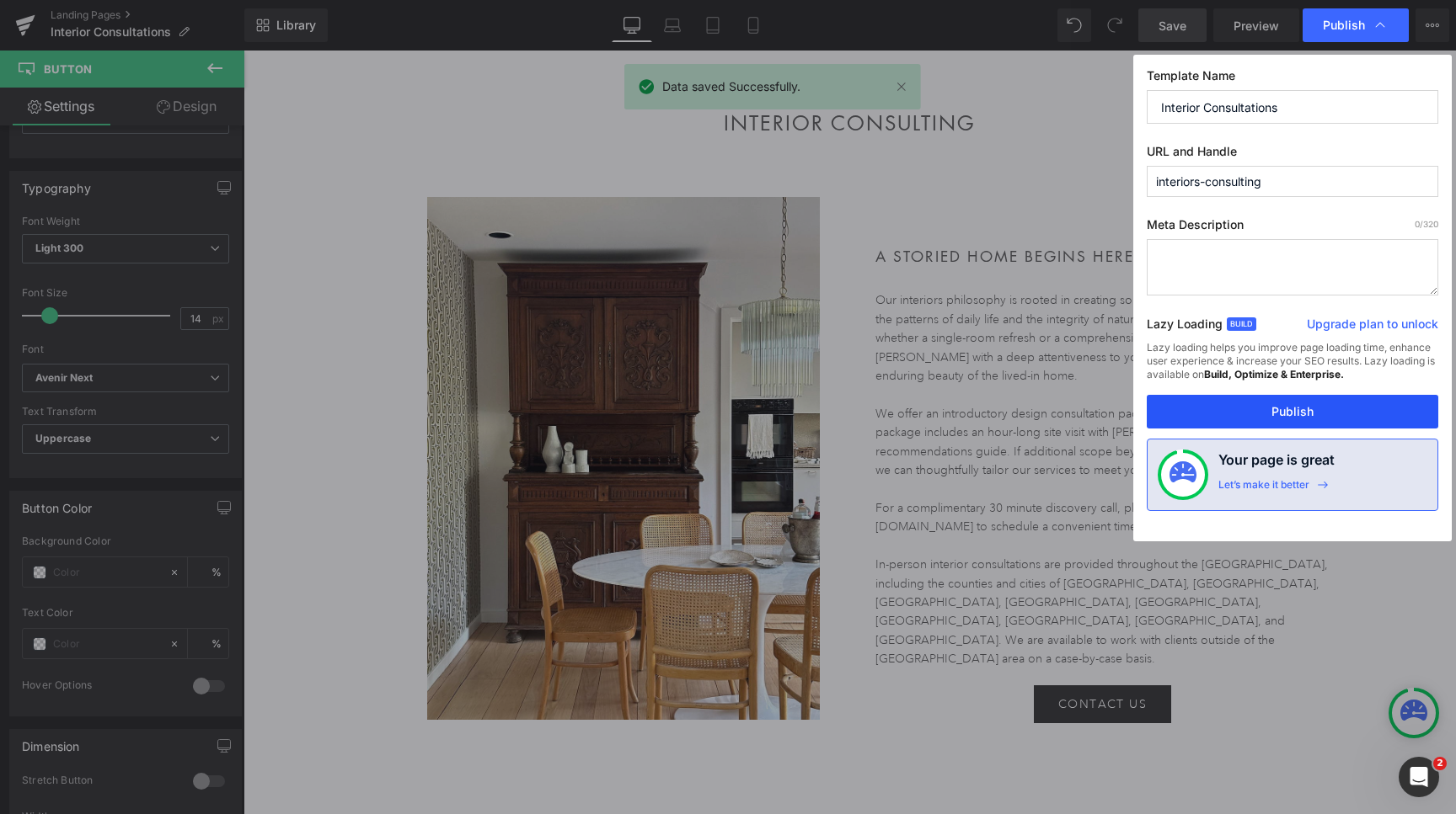
click at [1303, 411] on button "Publish" at bounding box center [1292, 412] width 291 height 33
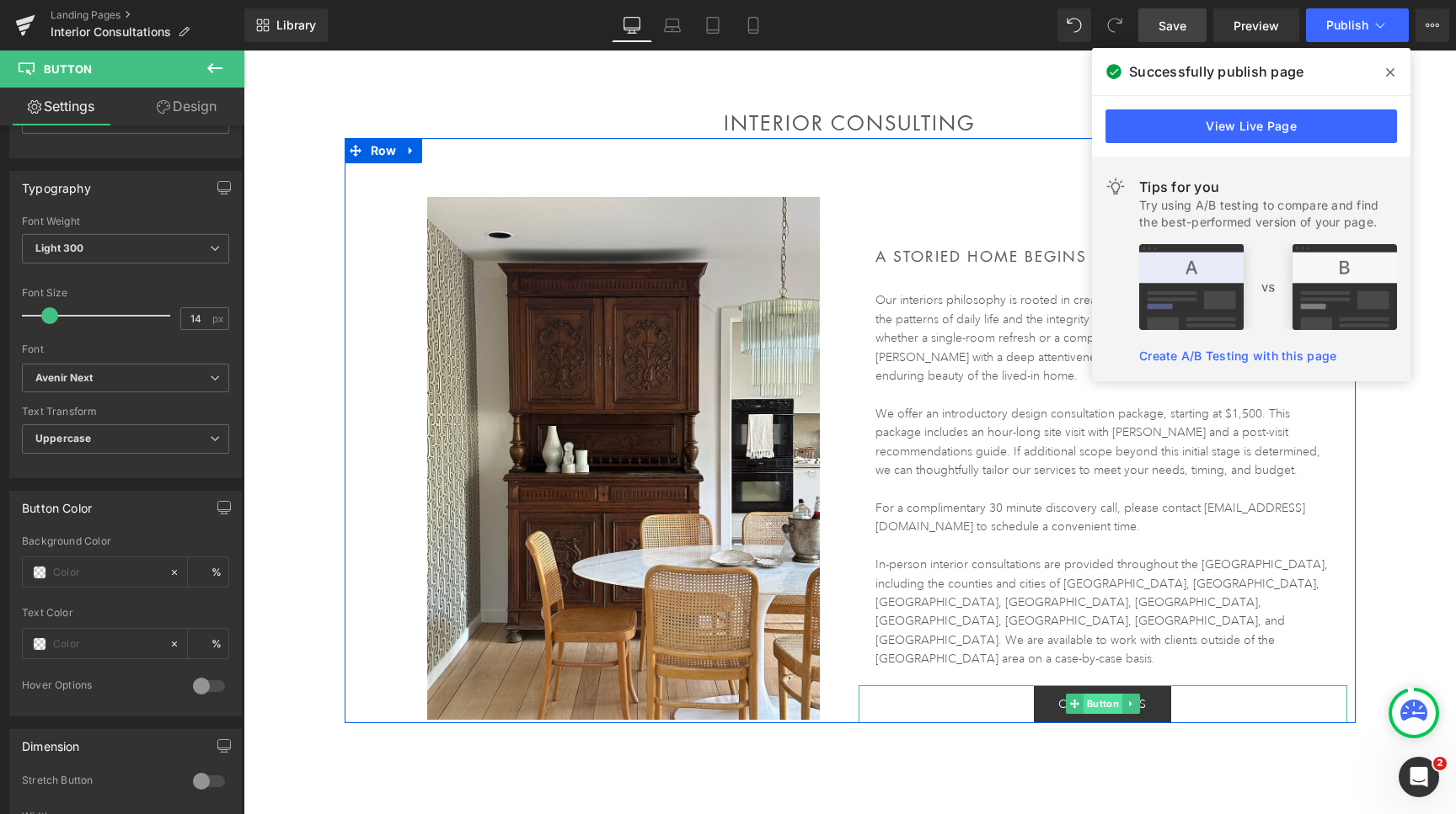
click at [1101, 694] on span "Button" at bounding box center [1102, 704] width 39 height 20
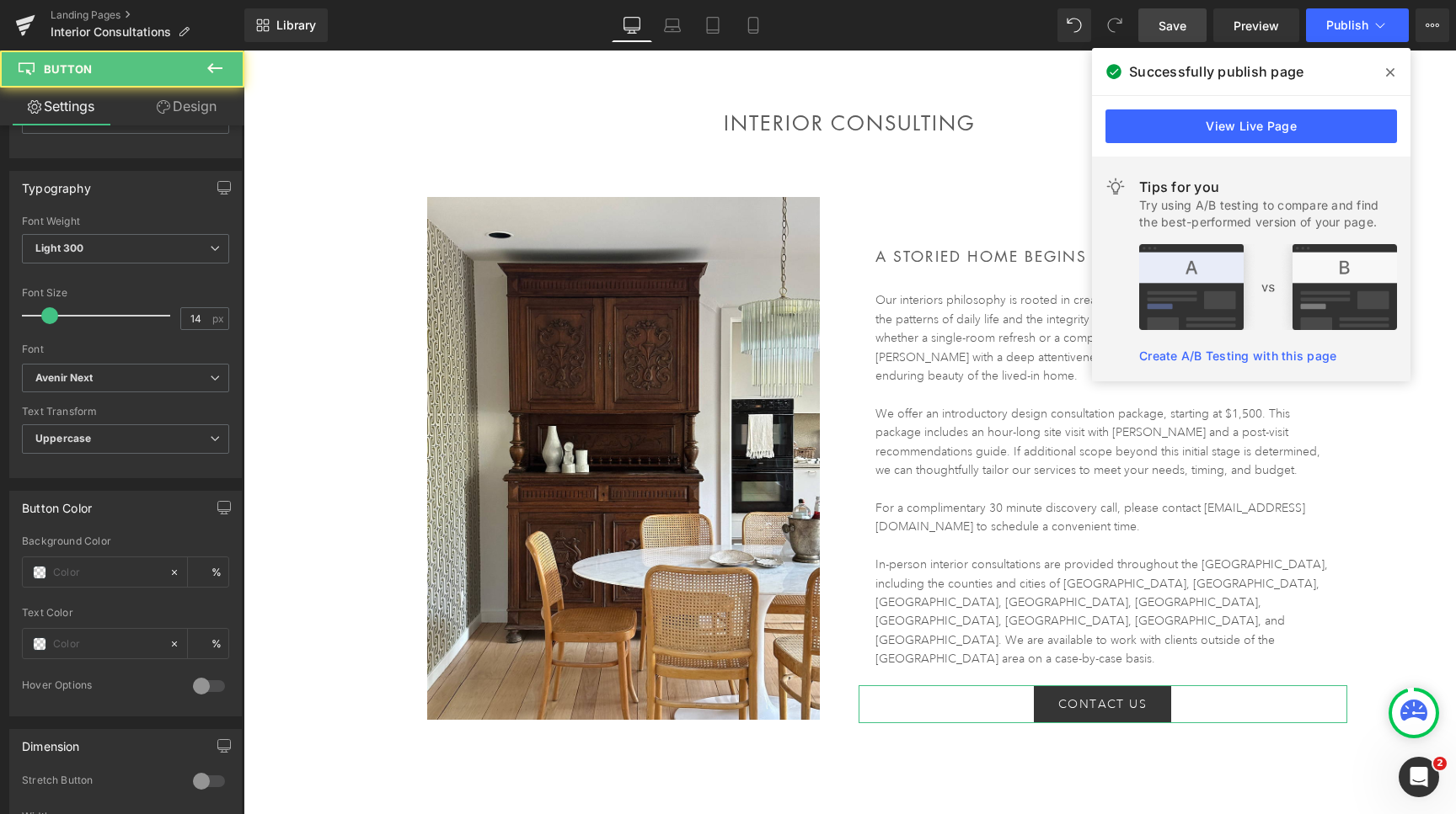
click at [177, 107] on link "Design" at bounding box center [187, 106] width 122 height 38
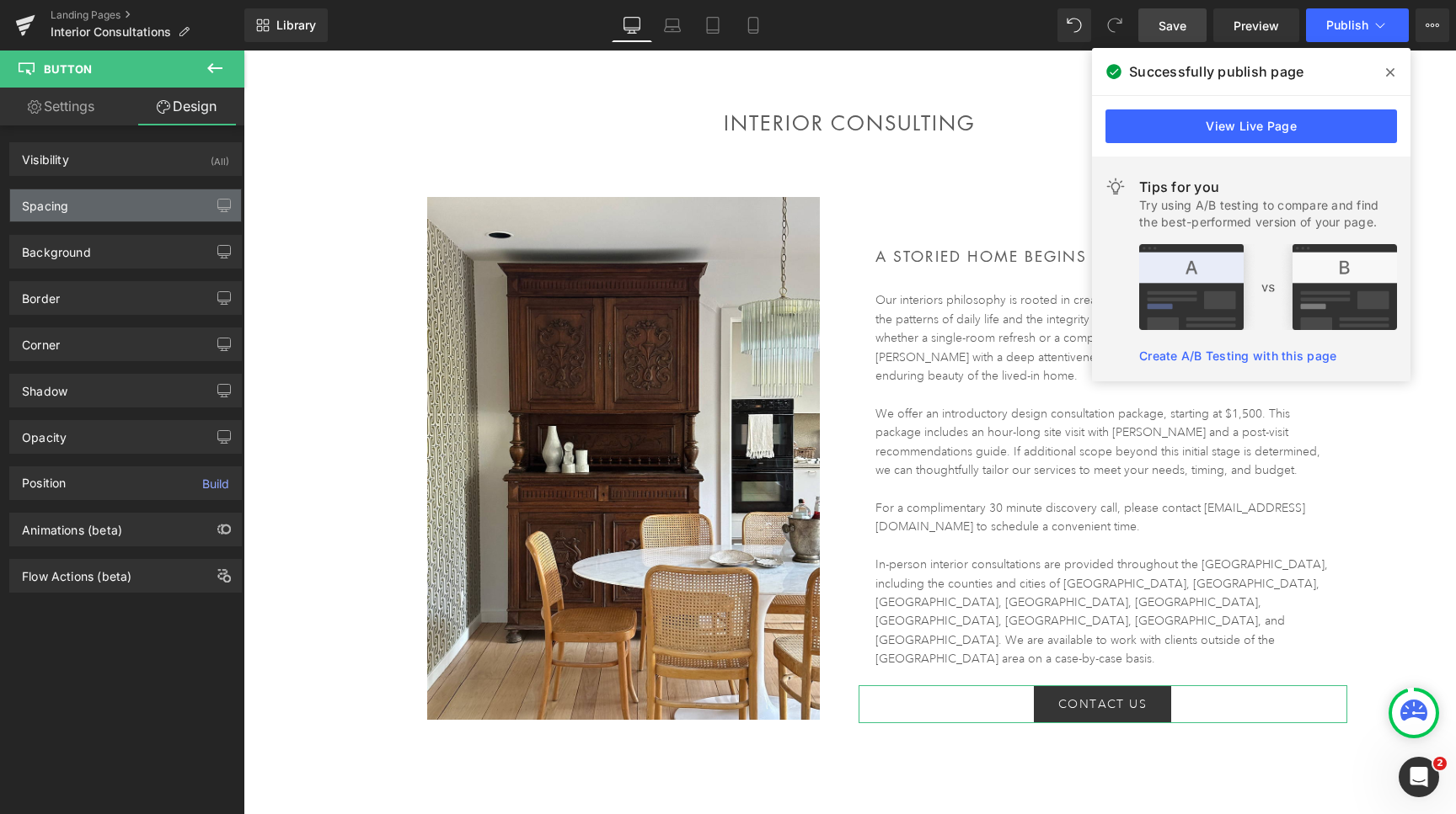
click at [148, 210] on div "Spacing" at bounding box center [126, 205] width 231 height 32
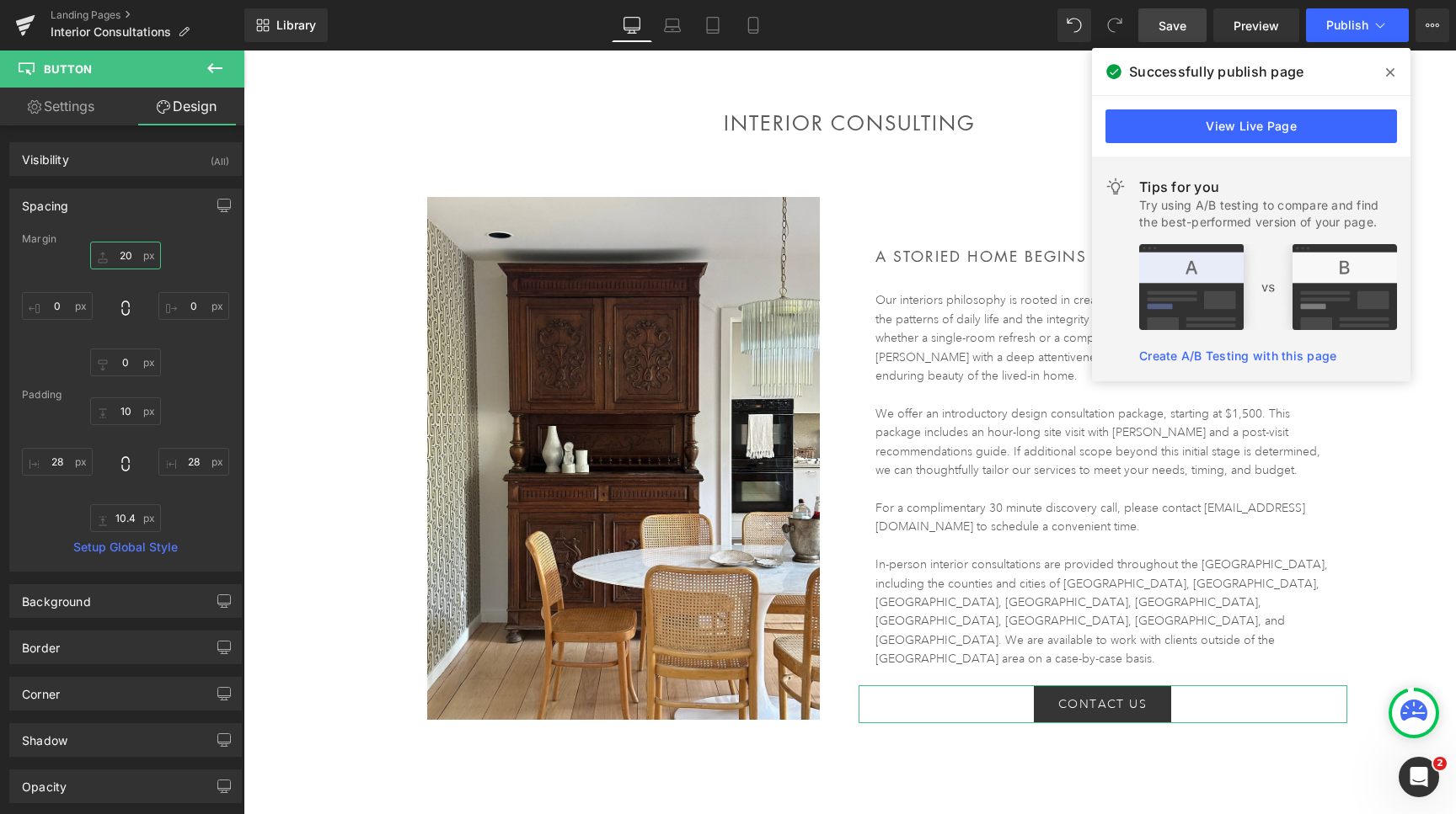
click at [121, 253] on input "20" at bounding box center [126, 256] width 71 height 28
click at [1175, 29] on span "Save" at bounding box center [1172, 25] width 28 height 18
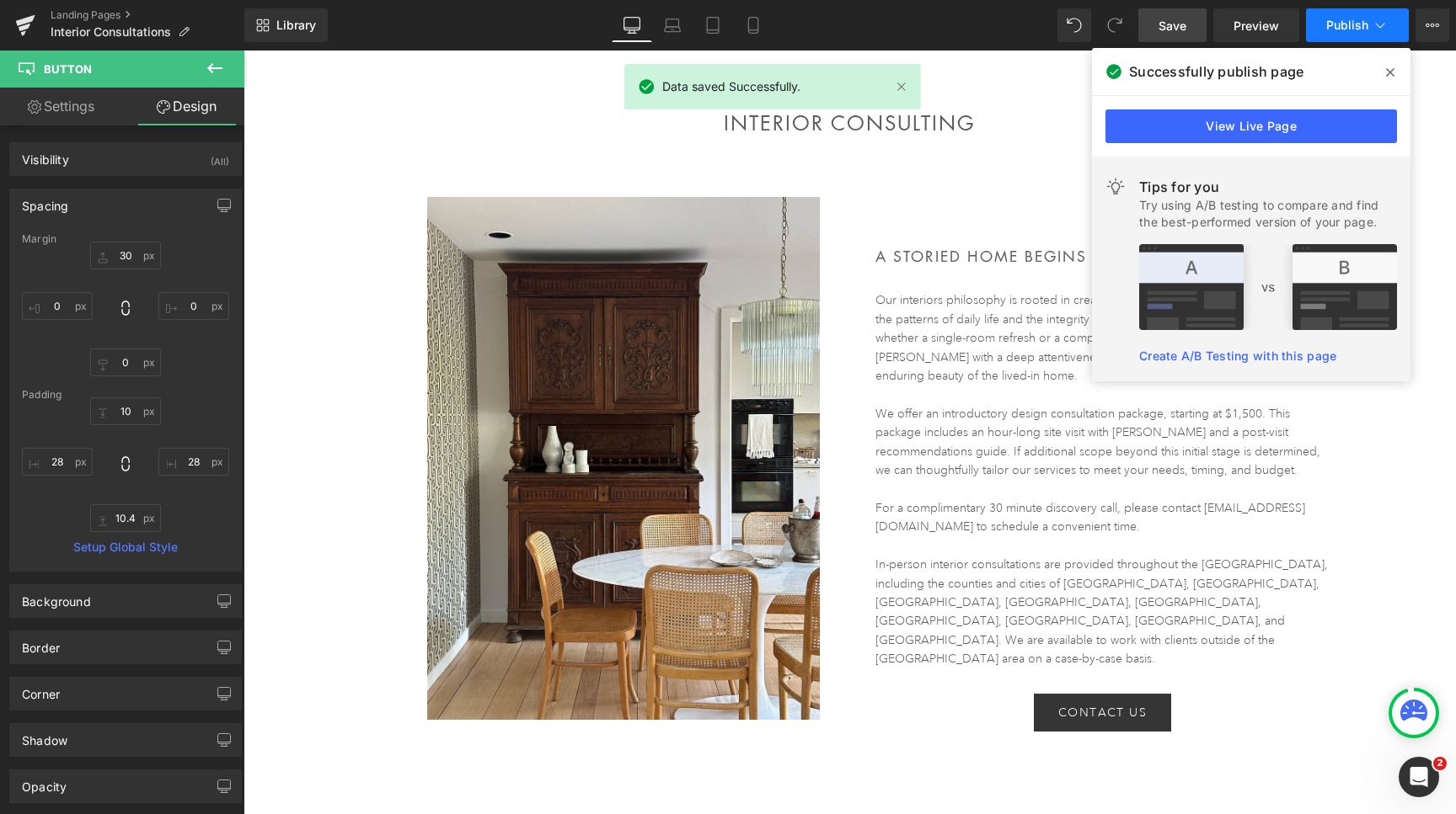
click at [1368, 23] on span "Publish" at bounding box center [1348, 25] width 43 height 14
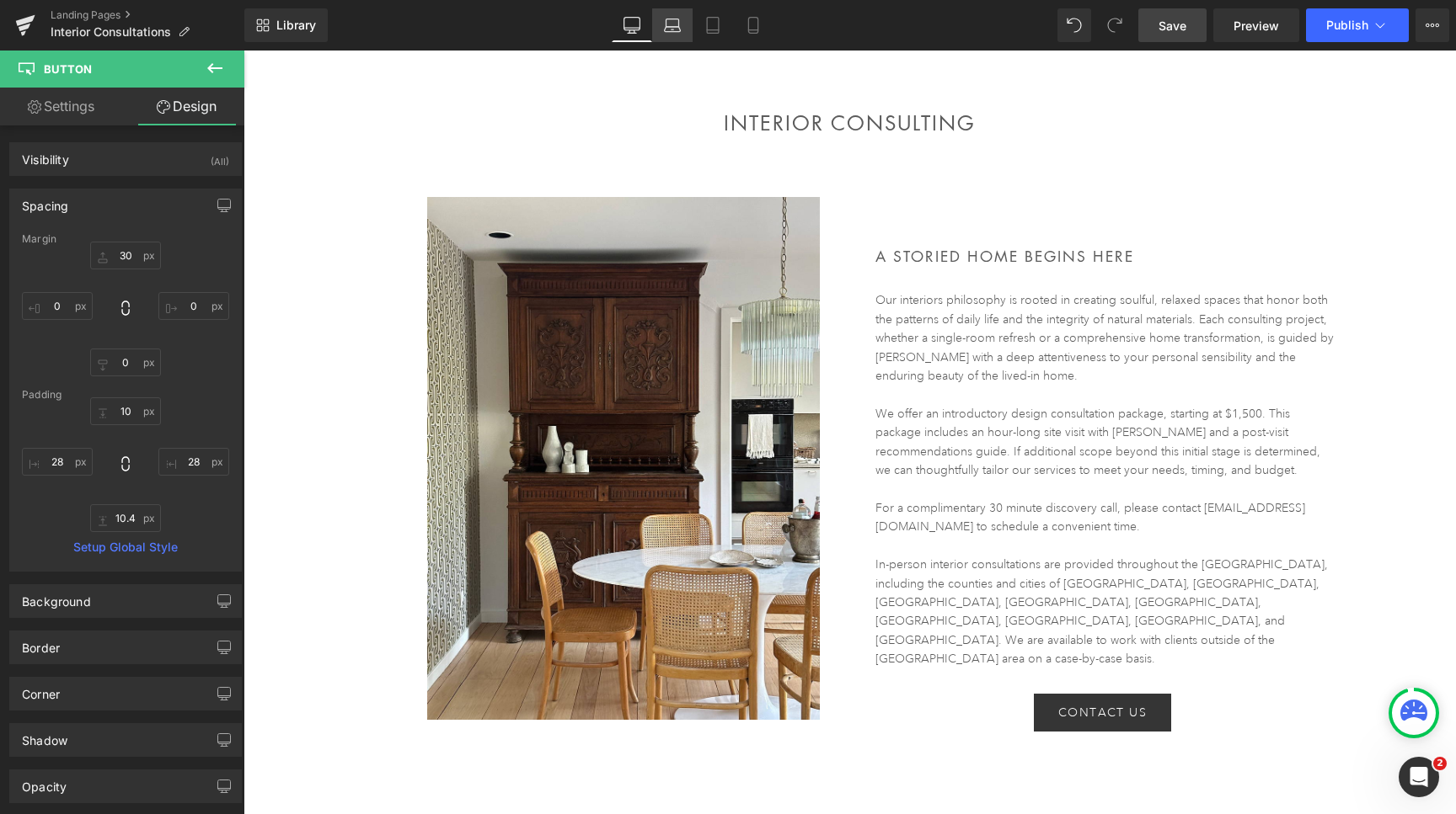
click at [670, 29] on icon at bounding box center [672, 25] width 17 height 17
type input "30"
type input "0"
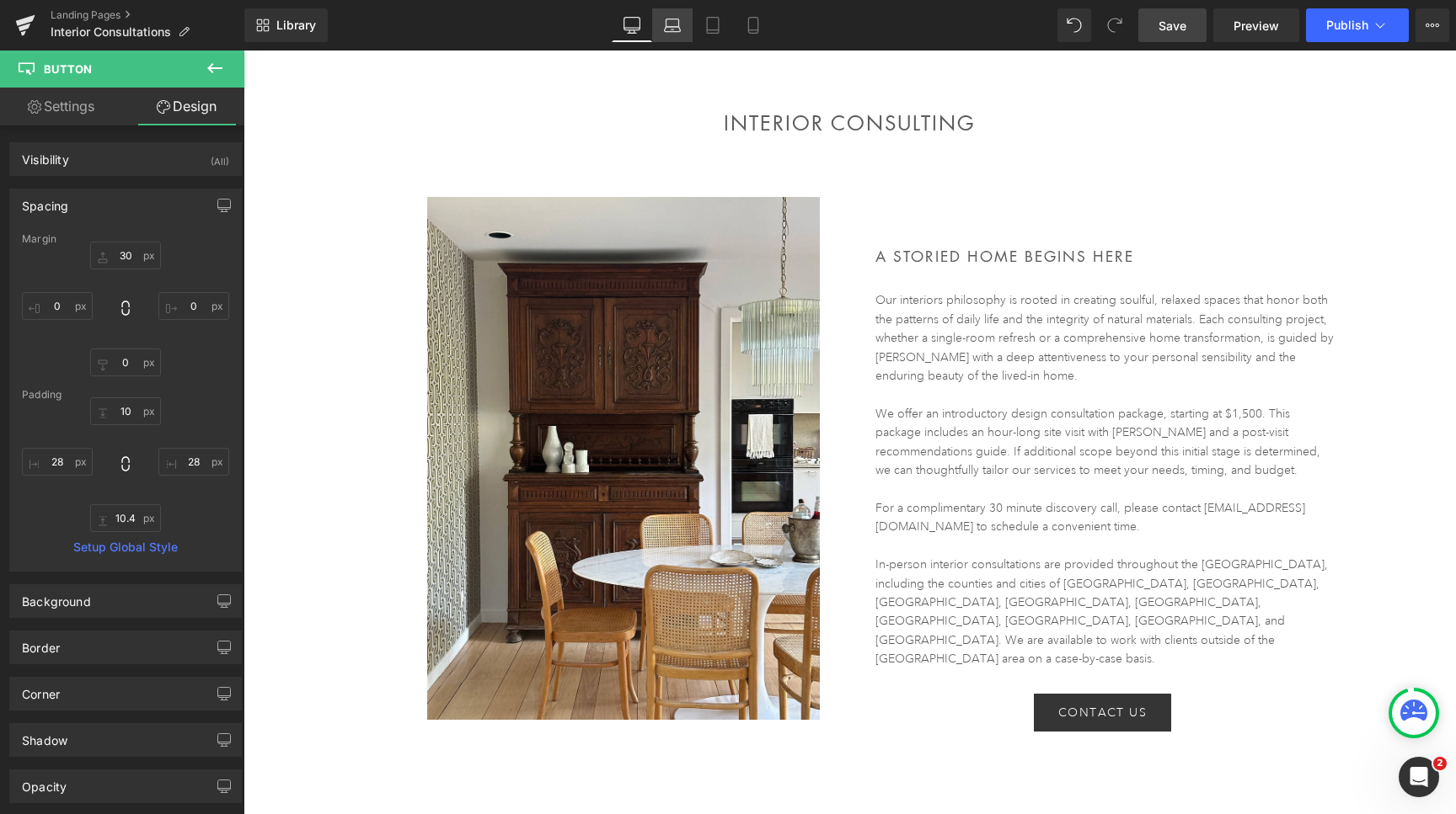
type input "10"
type input "28"
type input "10.4"
type input "28"
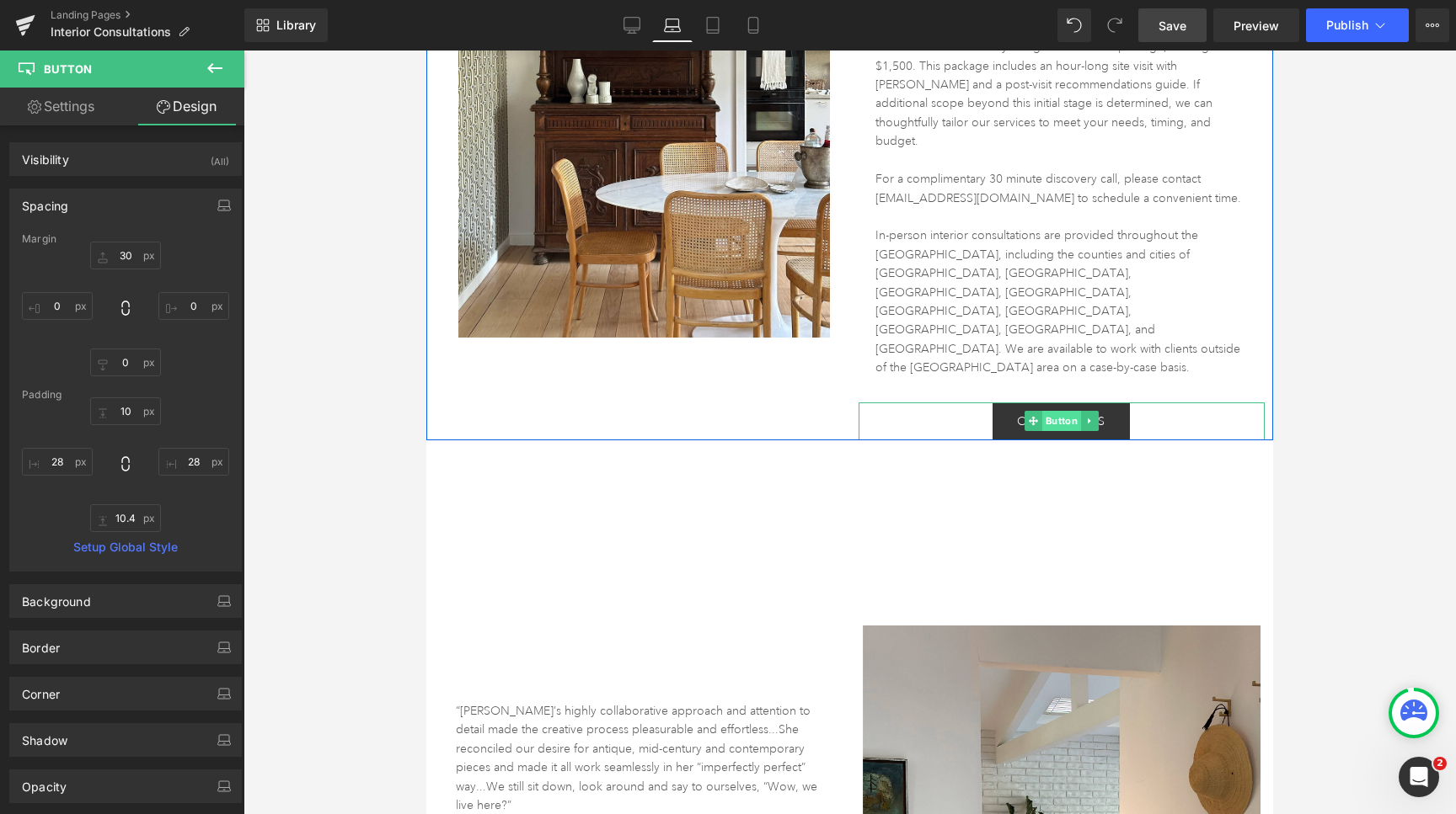
click at [1057, 411] on span "Button" at bounding box center [1062, 421] width 39 height 20
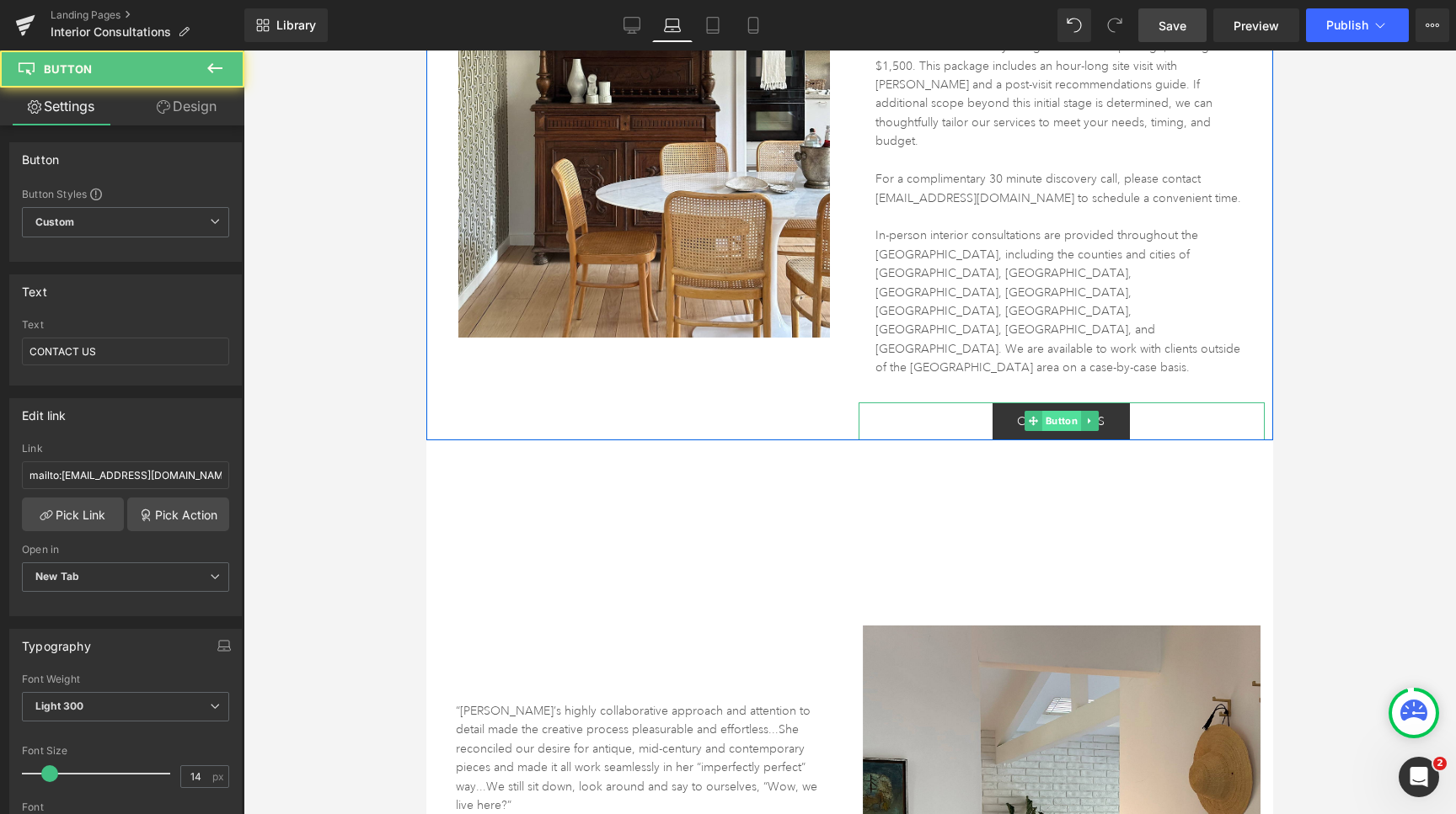
scroll to position [458, 0]
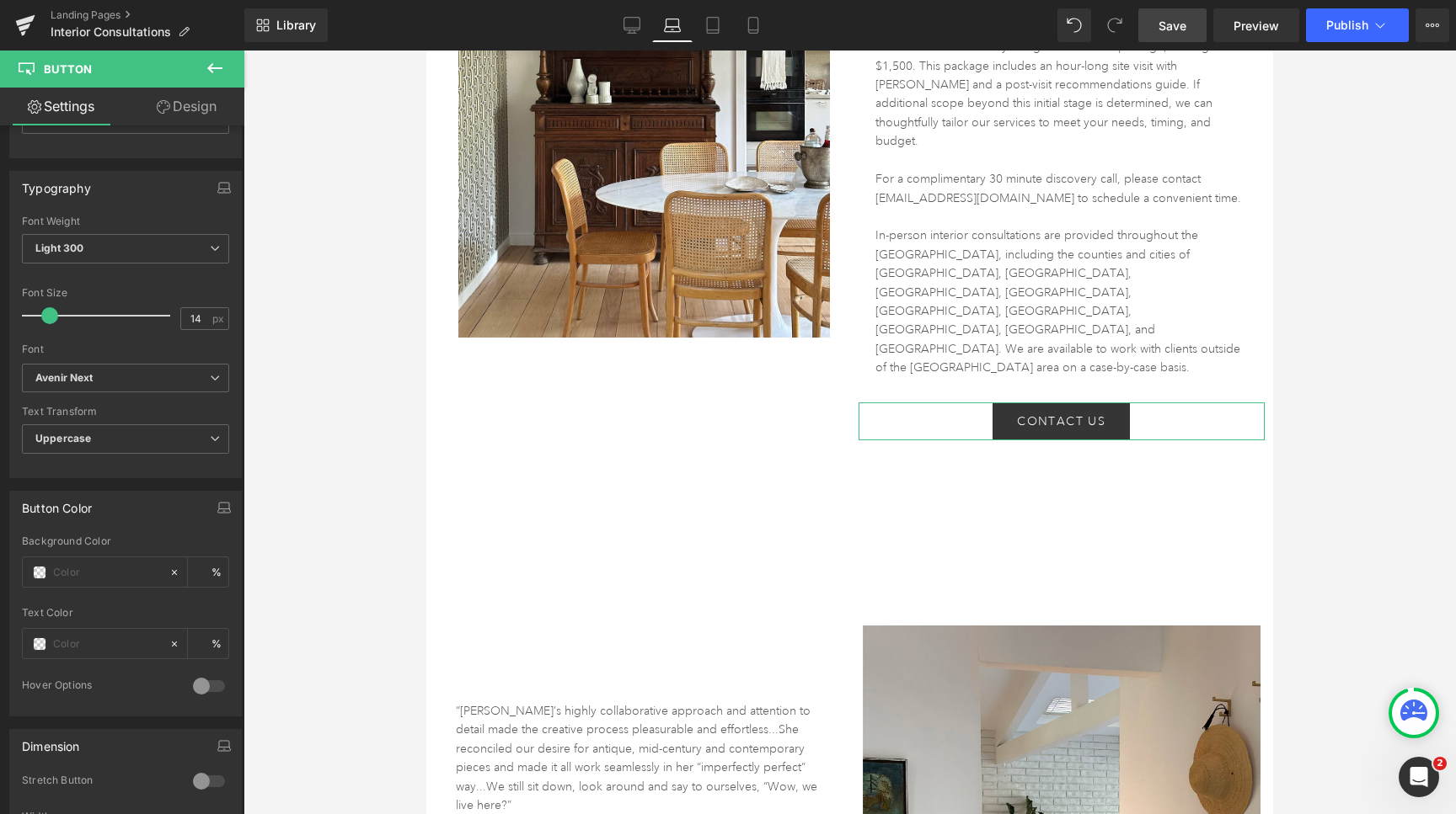
click at [191, 109] on link "Design" at bounding box center [187, 106] width 122 height 38
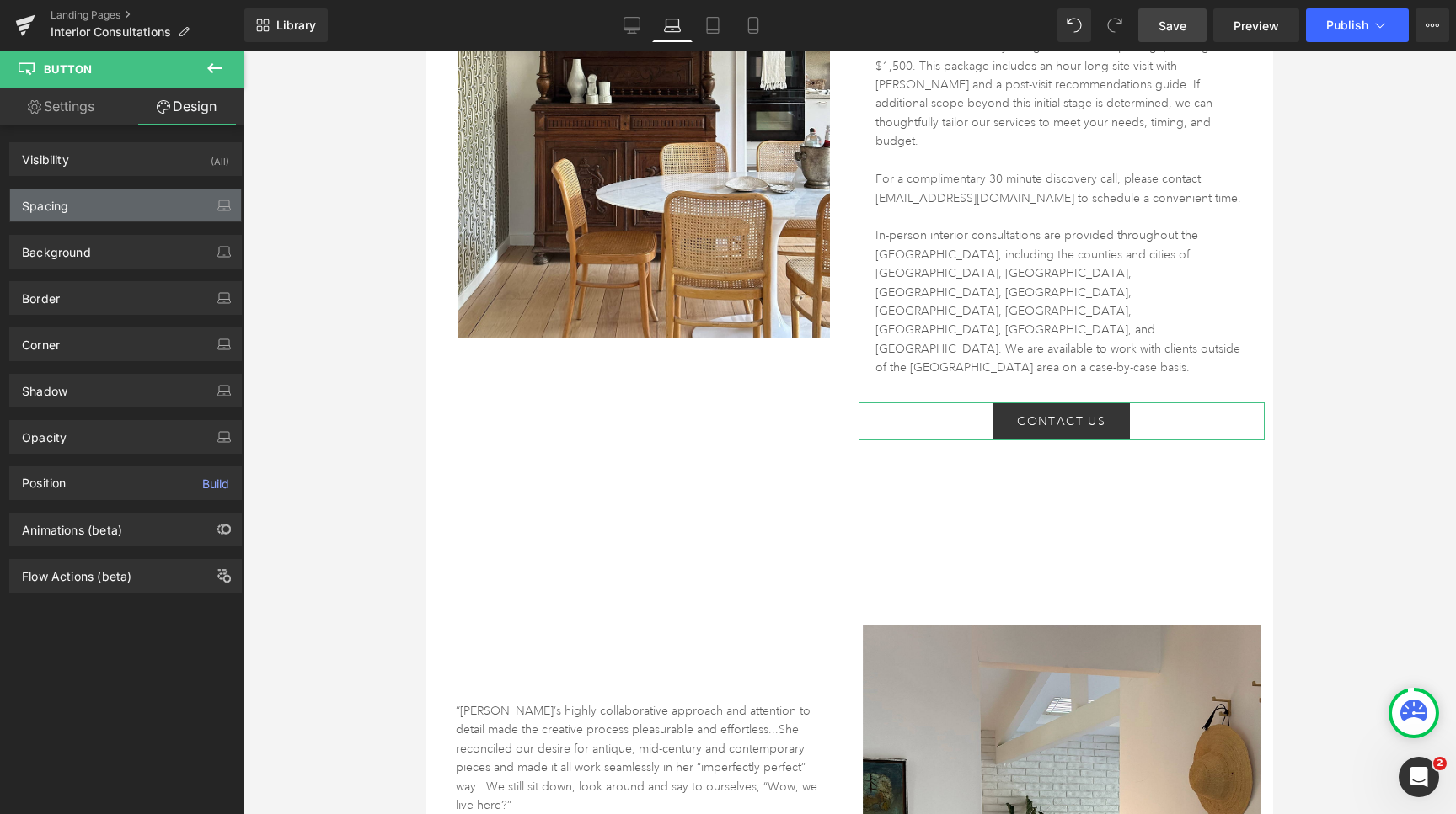
click at [139, 200] on div "Spacing" at bounding box center [126, 205] width 231 height 32
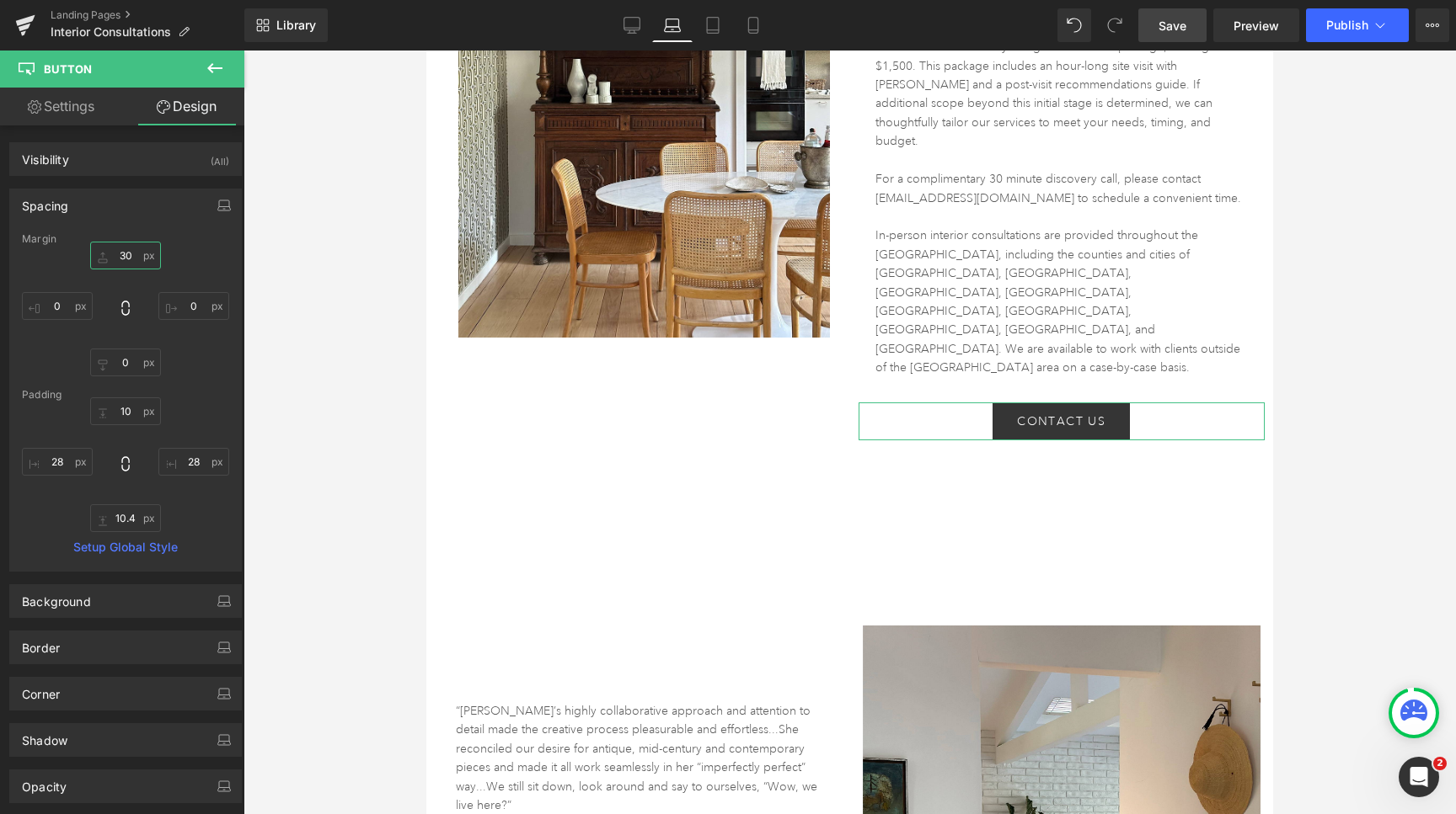
click at [123, 263] on input "30" at bounding box center [126, 256] width 71 height 28
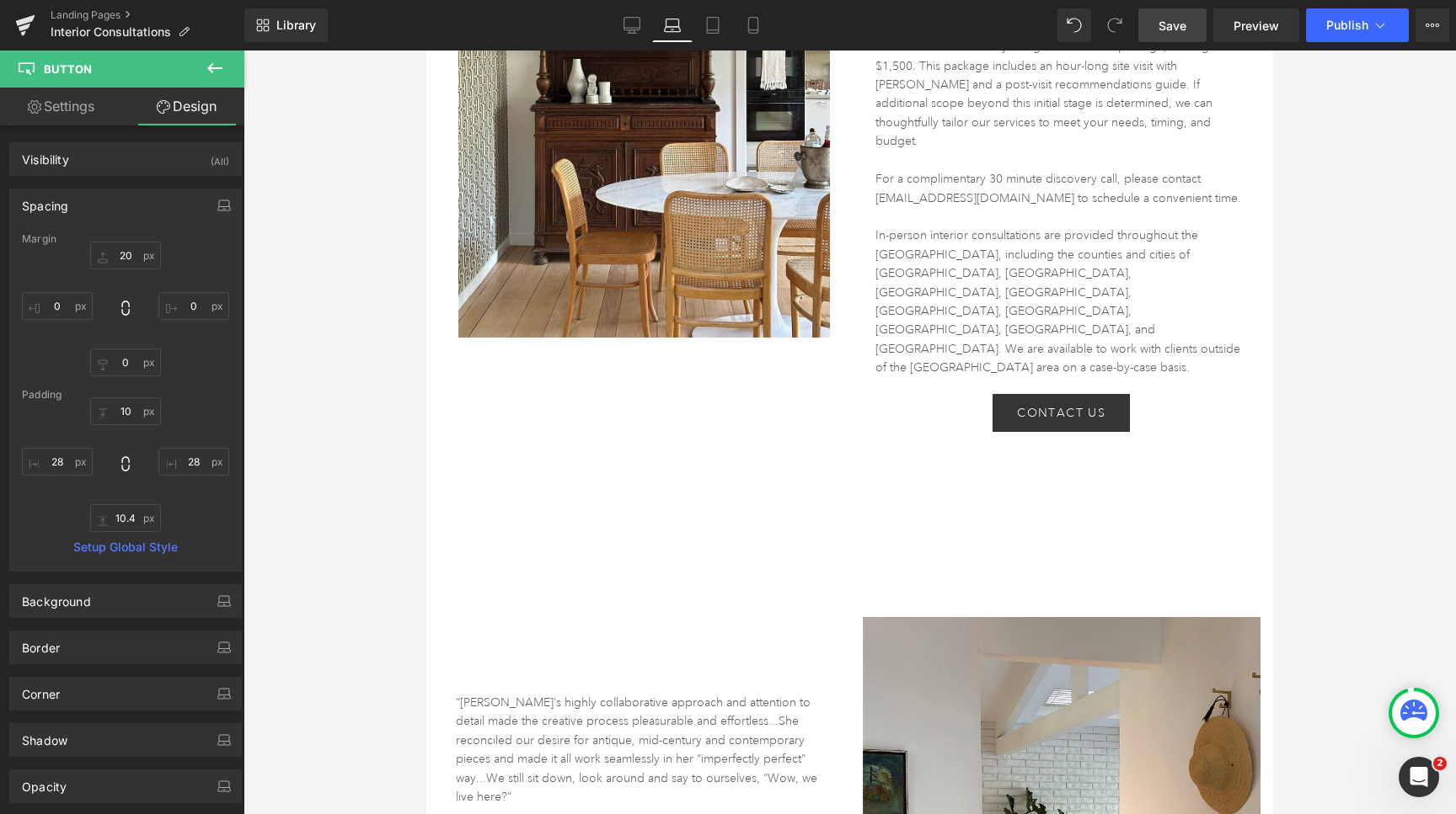
click at [1194, 30] on link "Save" at bounding box center [1173, 25] width 68 height 33
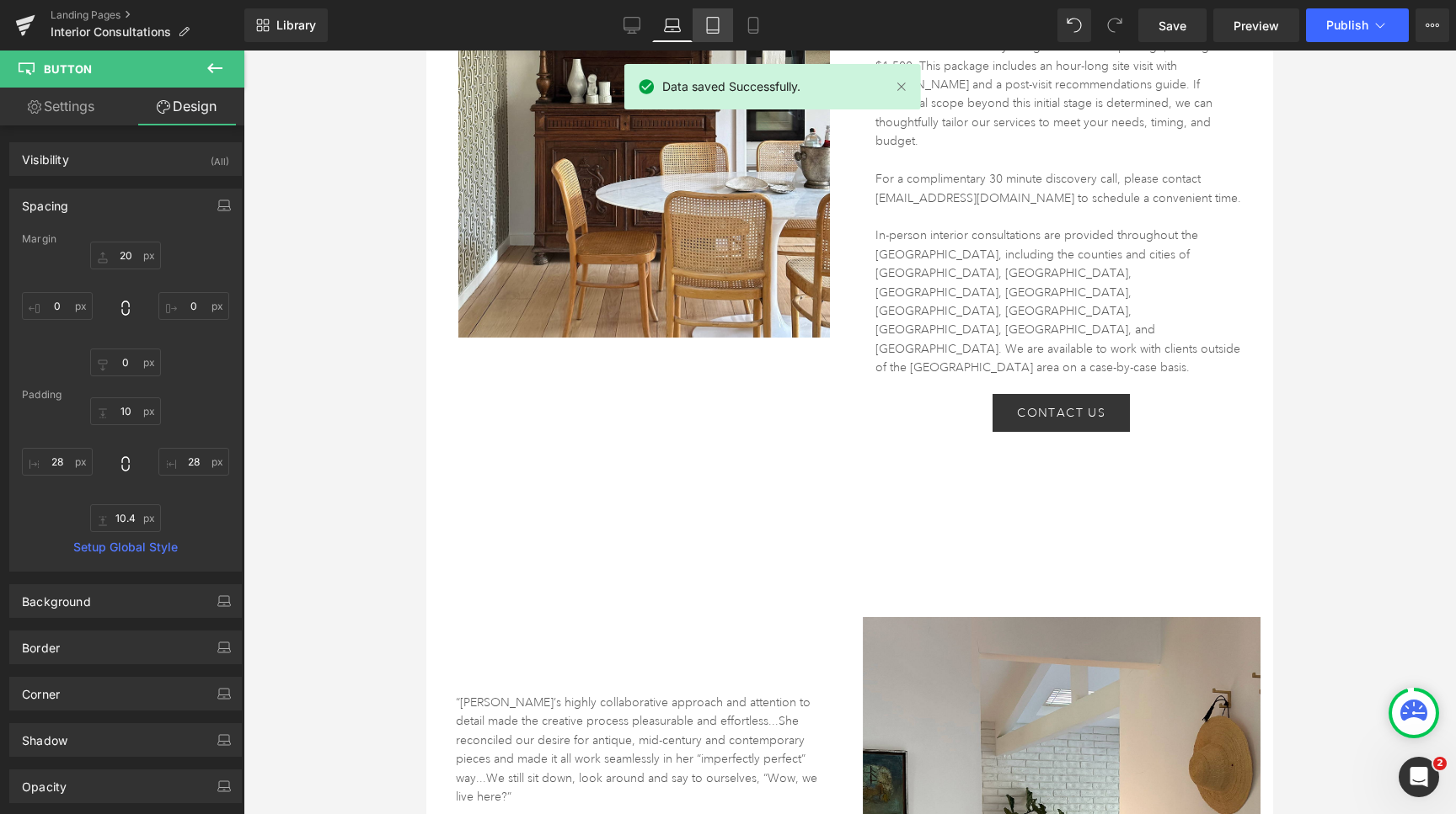
click at [715, 28] on icon at bounding box center [713, 25] width 17 height 17
type input "30"
type input "0"
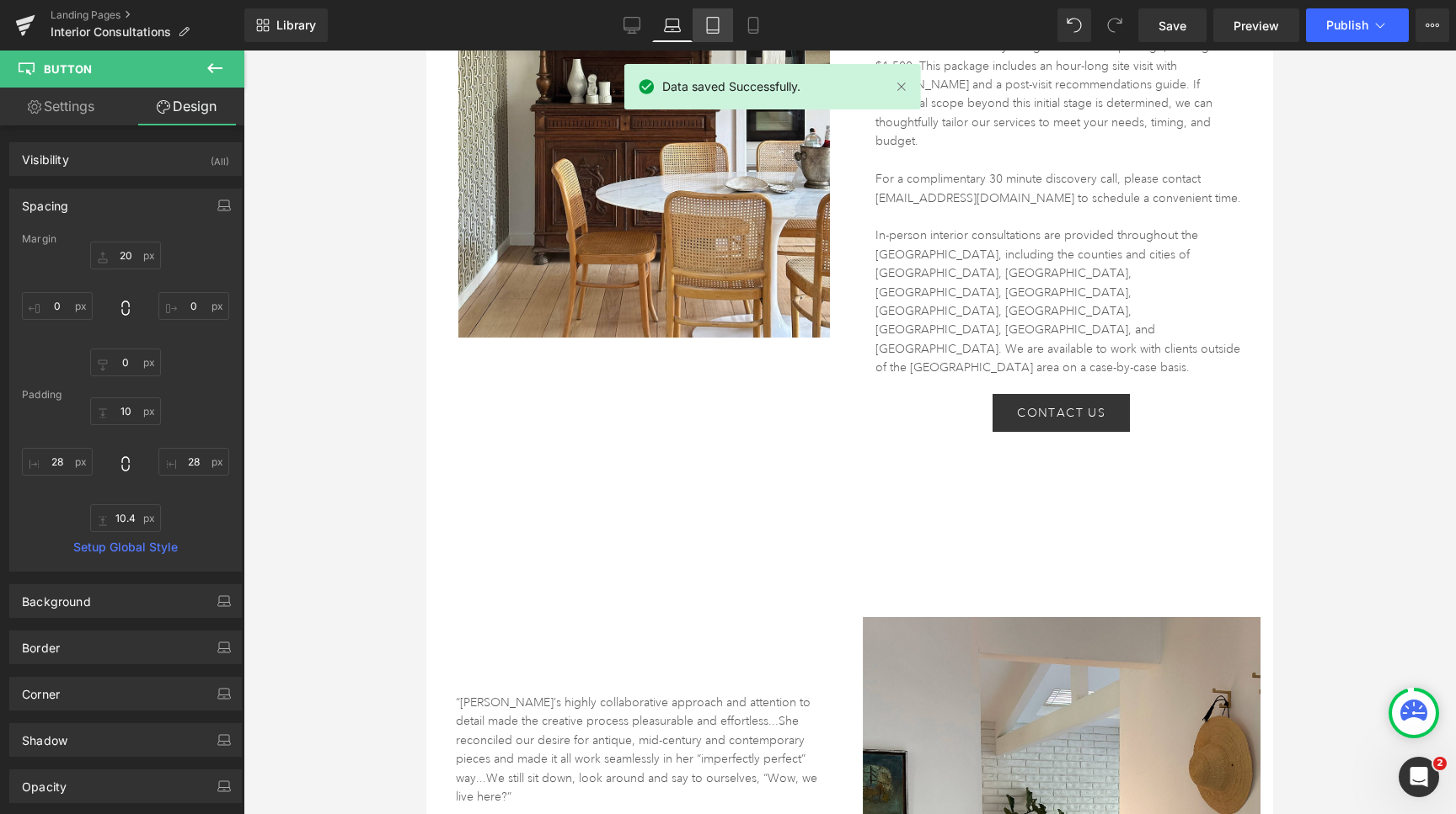
type input "10"
type input "28"
type input "10.4"
type input "28"
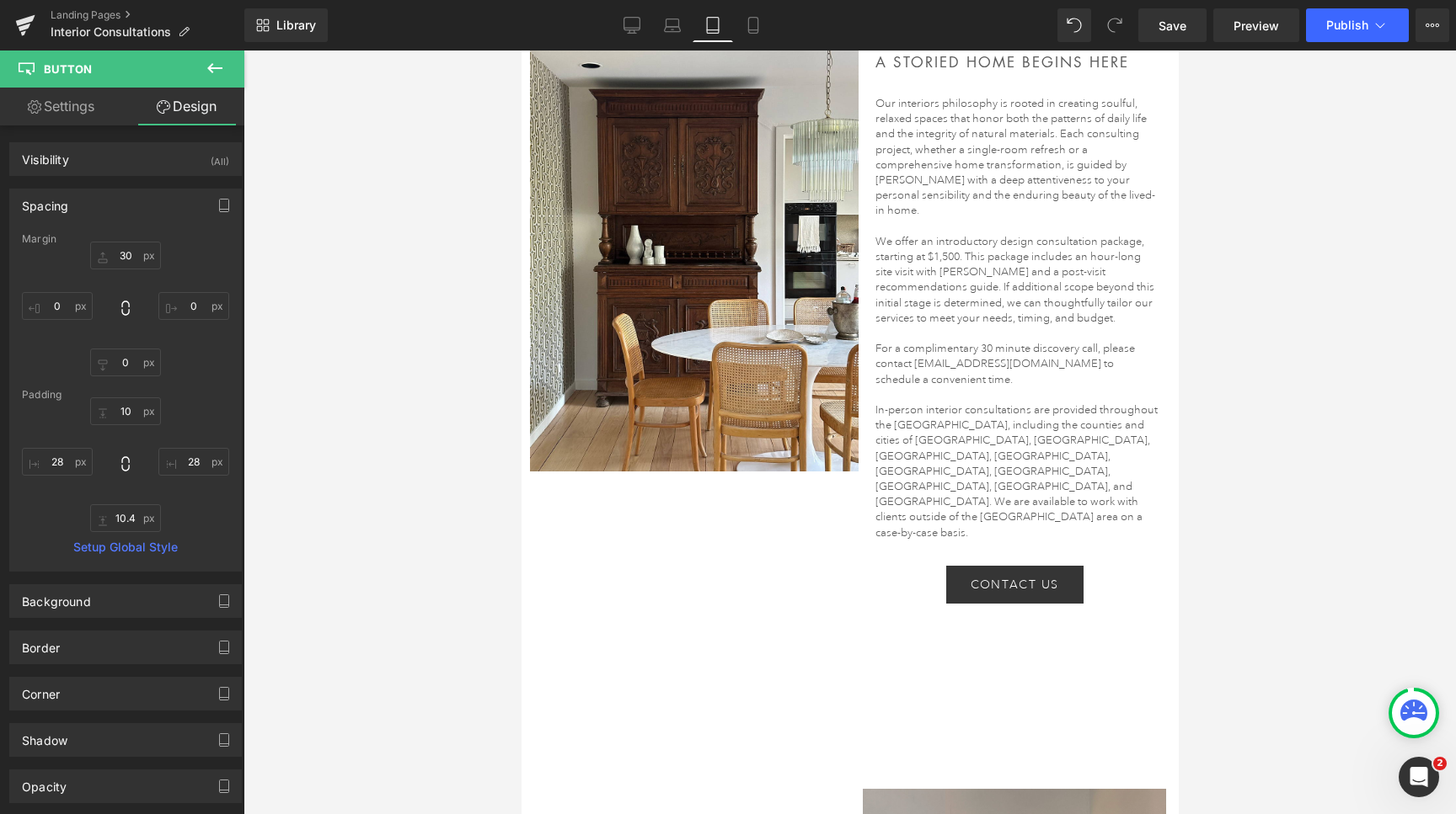
scroll to position [213, 0]
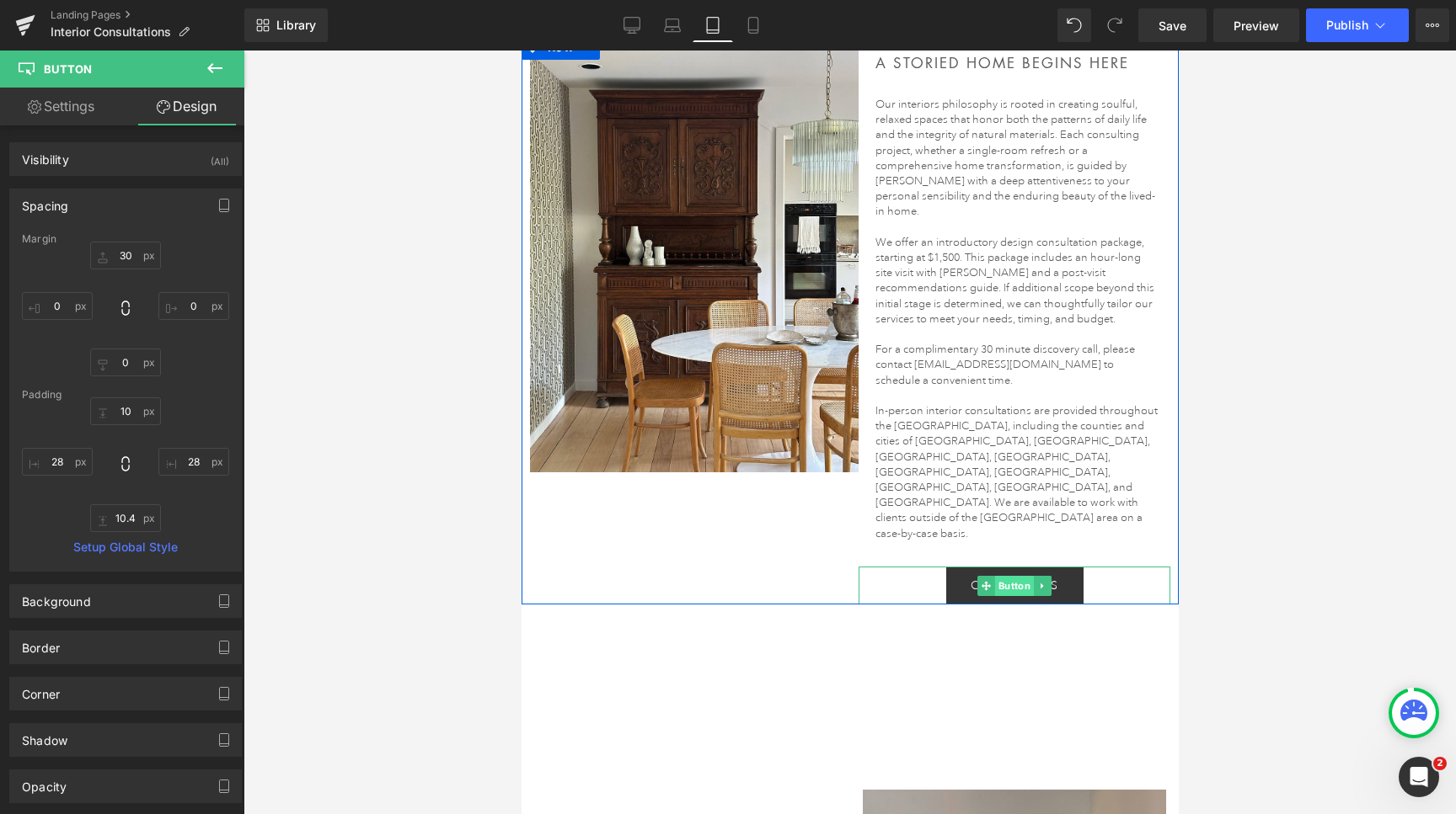
click at [1006, 577] on span "Button" at bounding box center [1014, 587] width 39 height 20
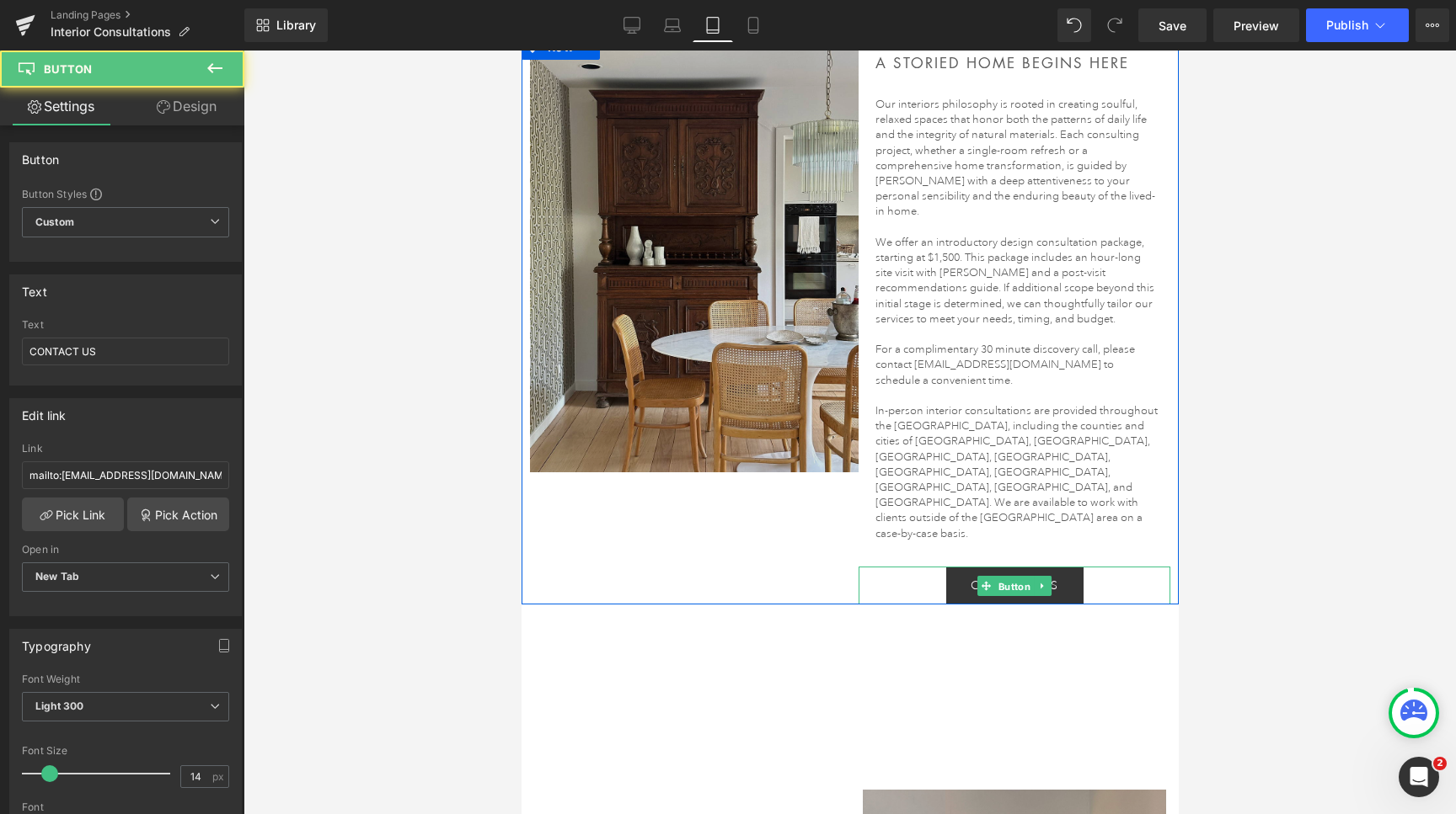
scroll to position [458, 0]
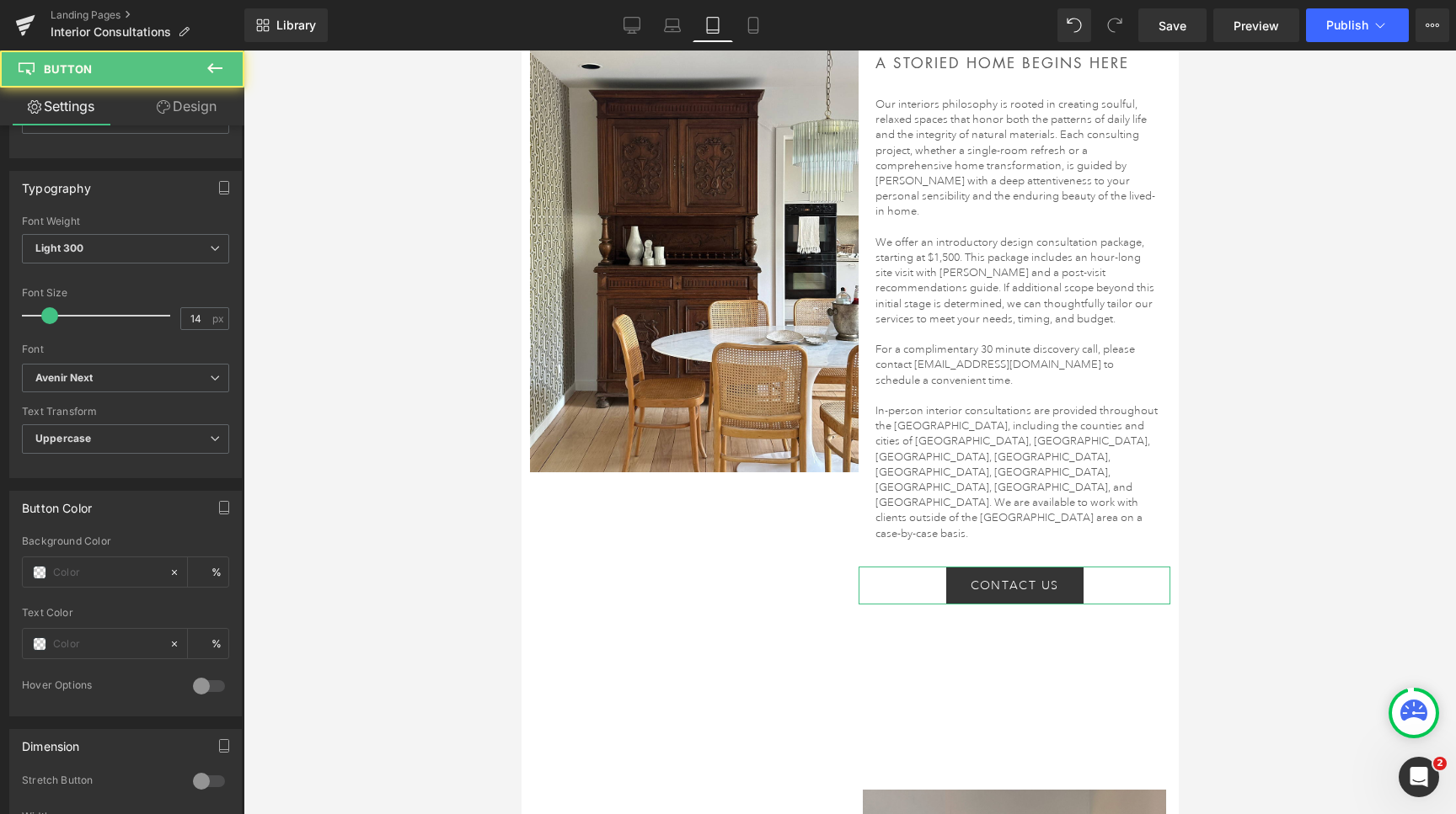
click at [195, 115] on link "Design" at bounding box center [187, 106] width 122 height 38
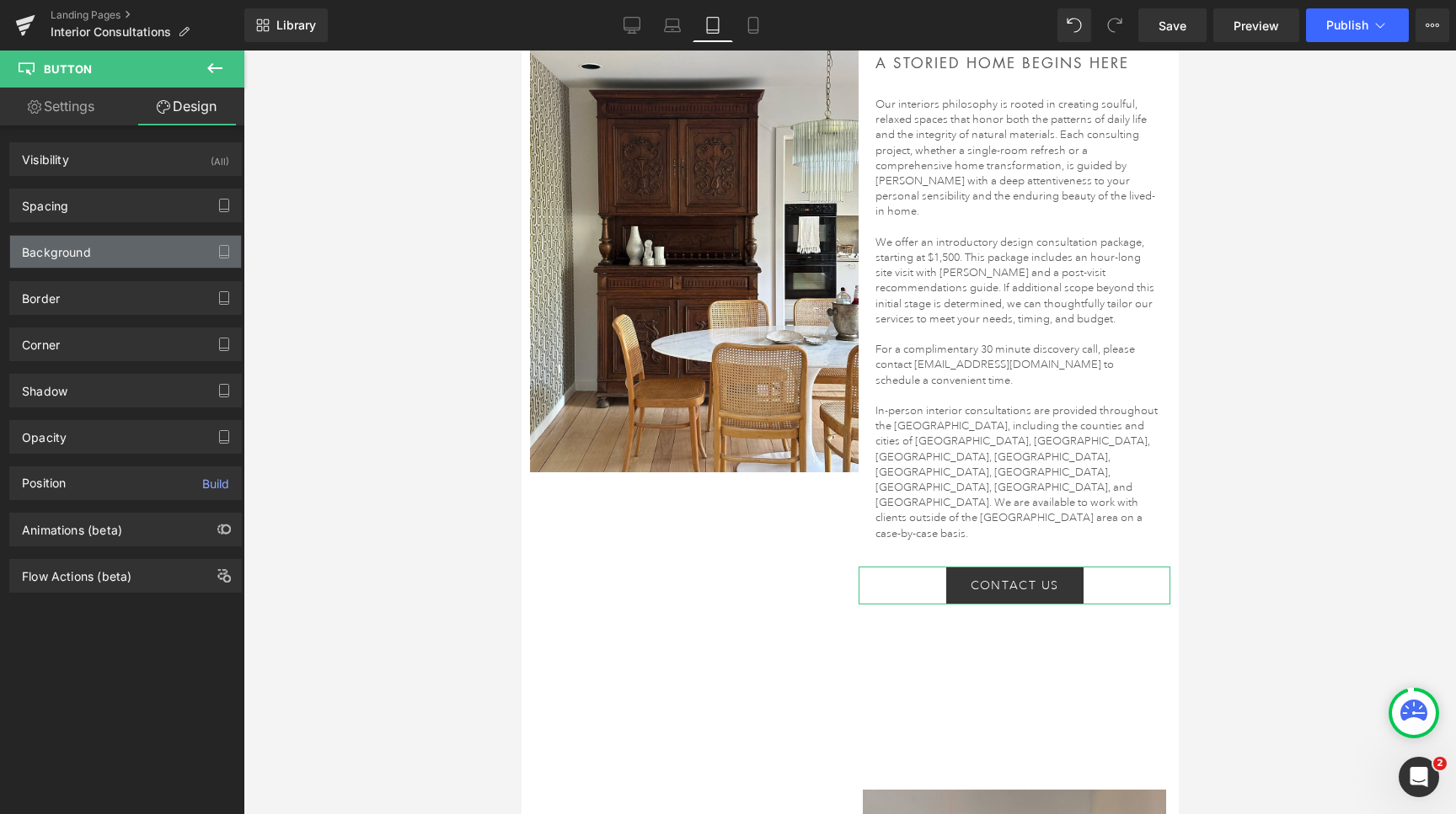
type input "30"
type input "0"
type input "10"
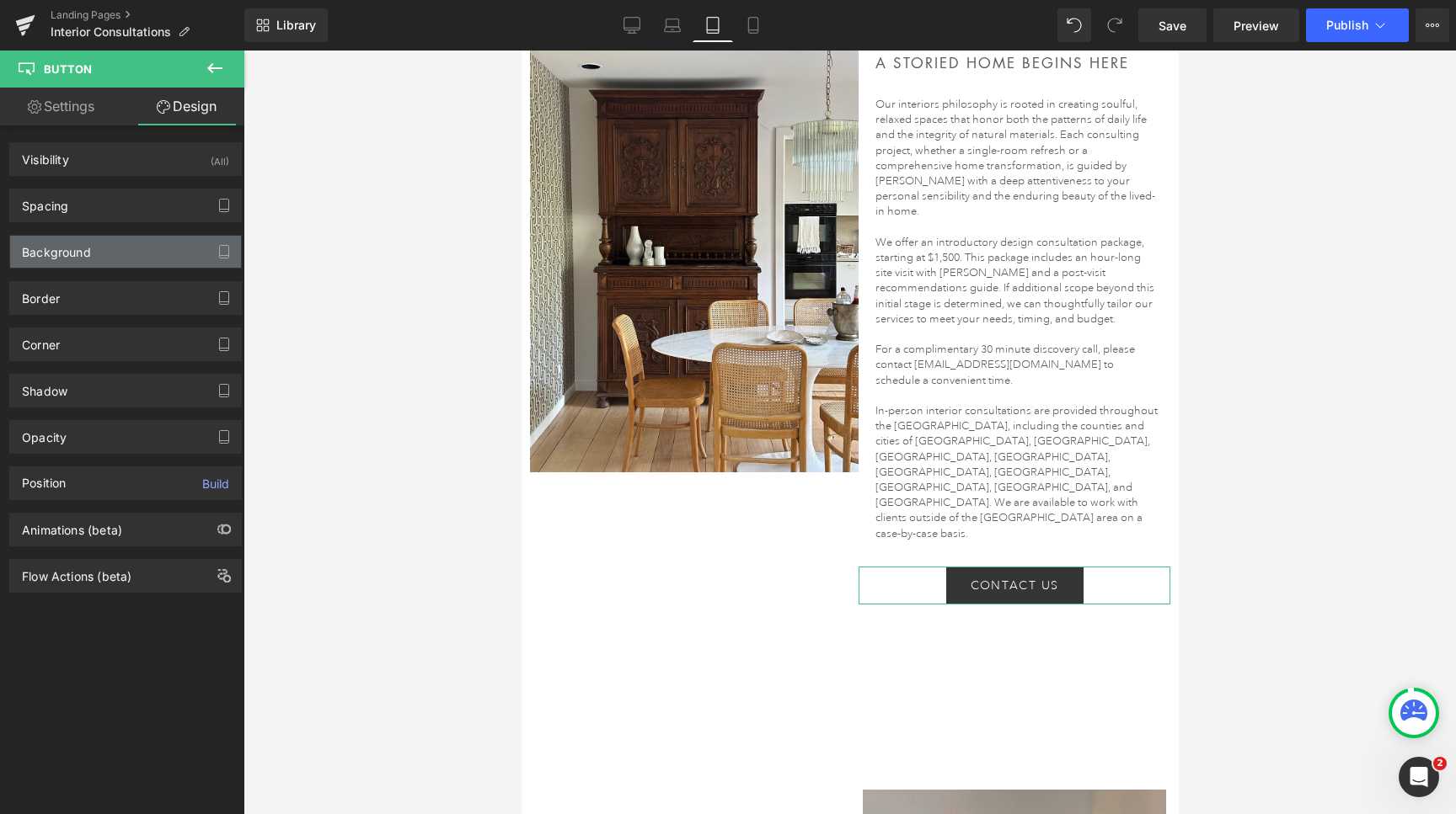
type input "28"
type input "10.4"
type input "28"
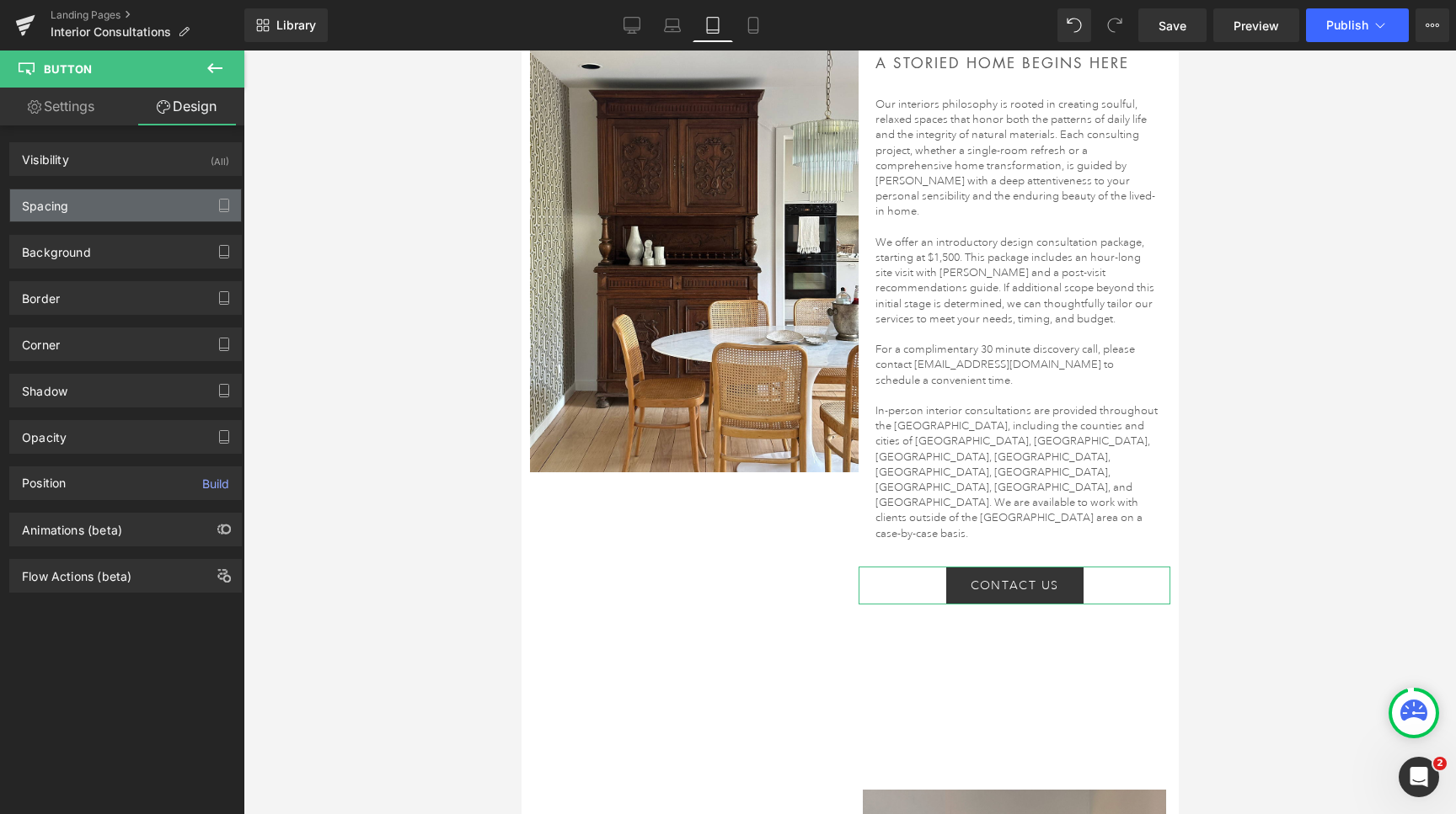
click at [119, 206] on div "Spacing" at bounding box center [126, 205] width 231 height 32
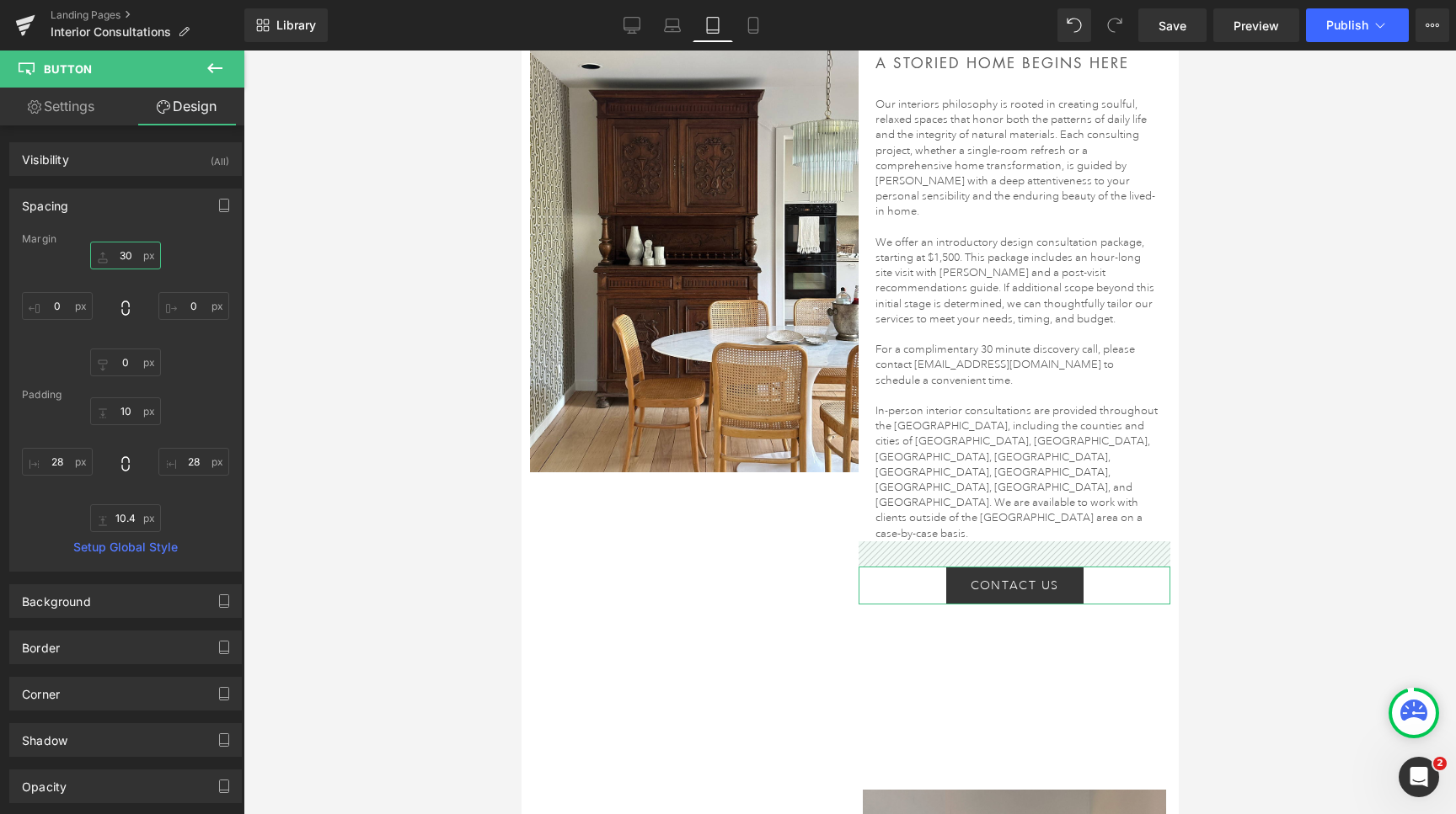
click at [128, 261] on input "30" at bounding box center [126, 256] width 71 height 28
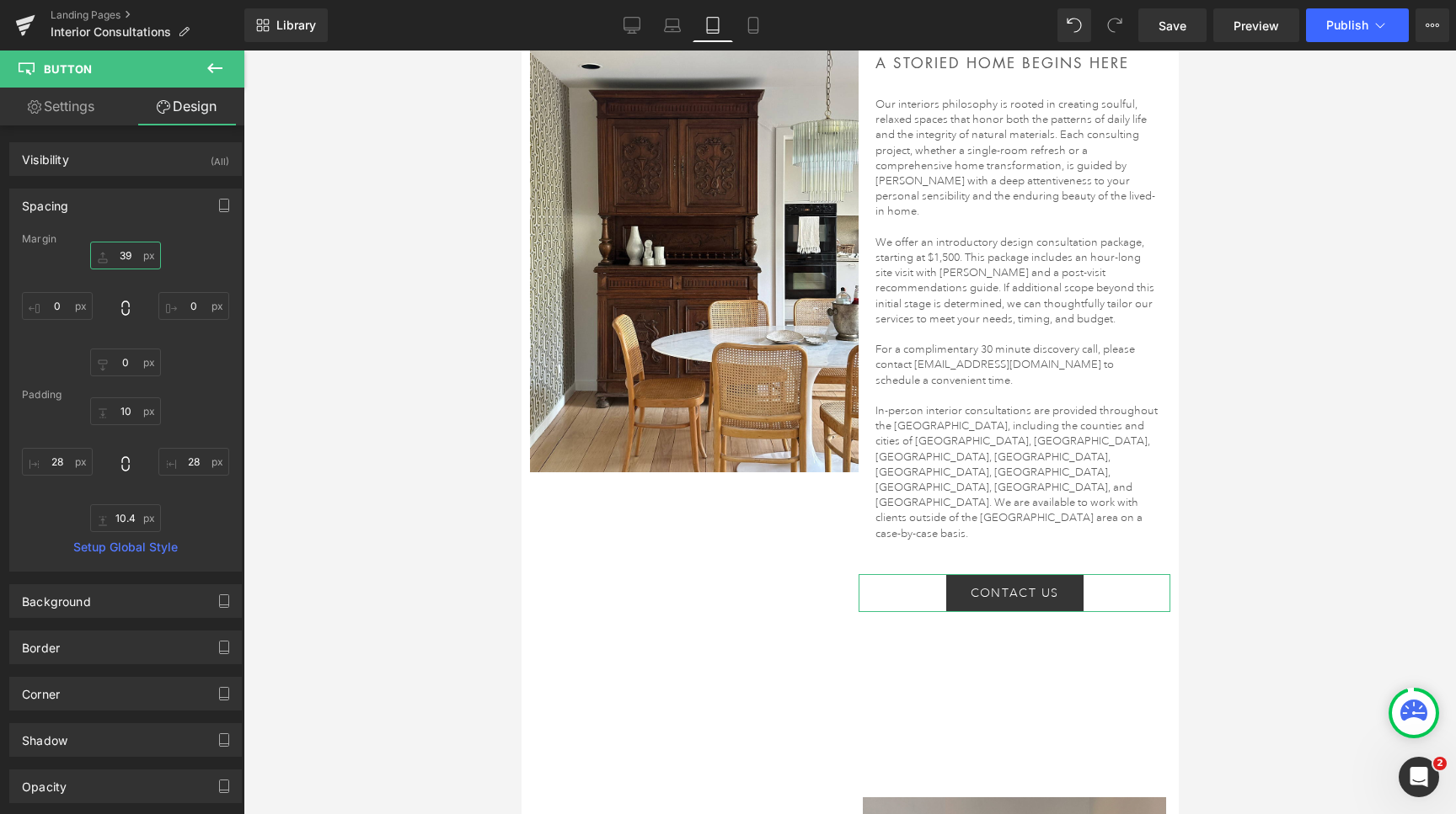
type input "40"
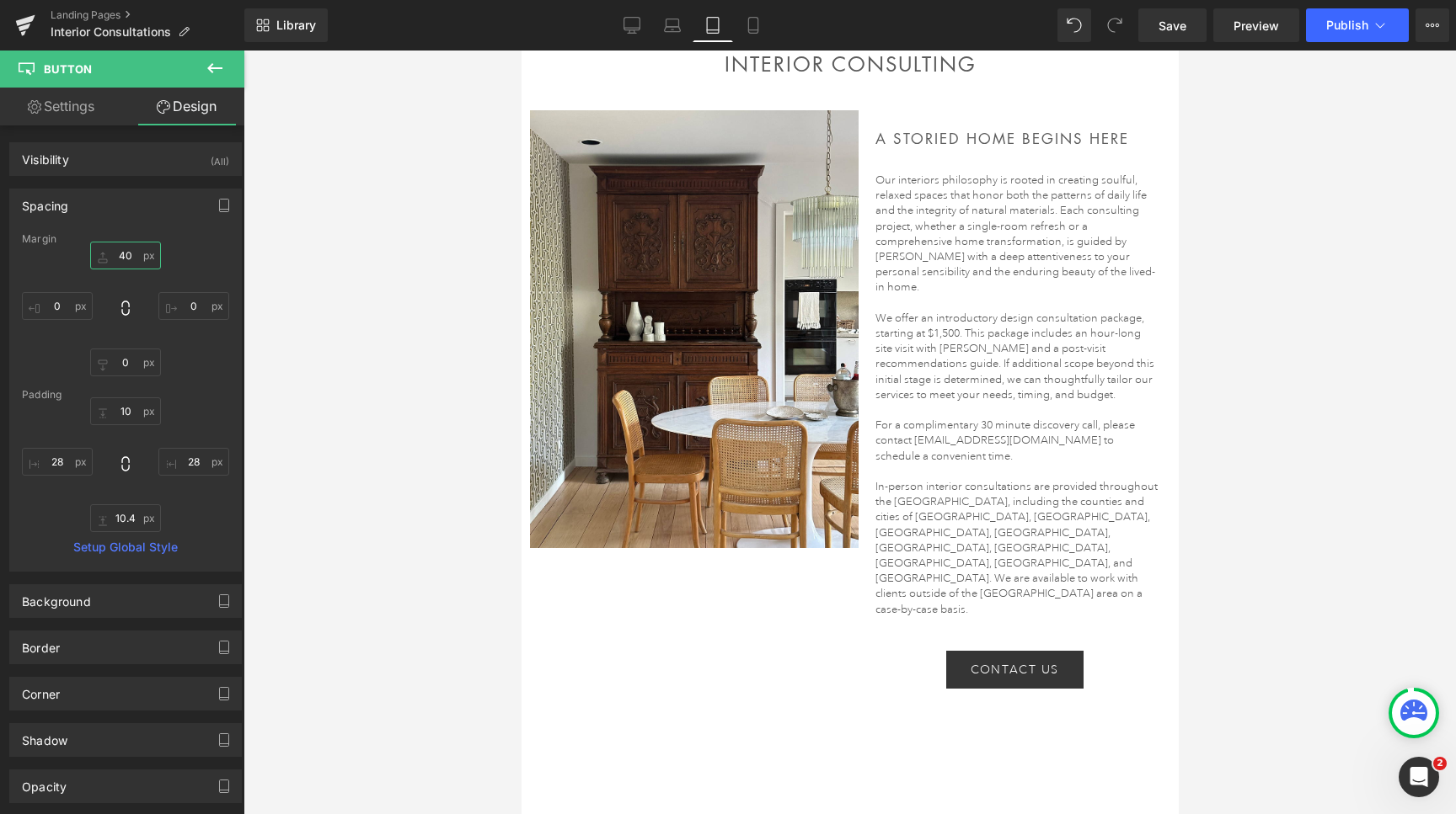
scroll to position [146, 0]
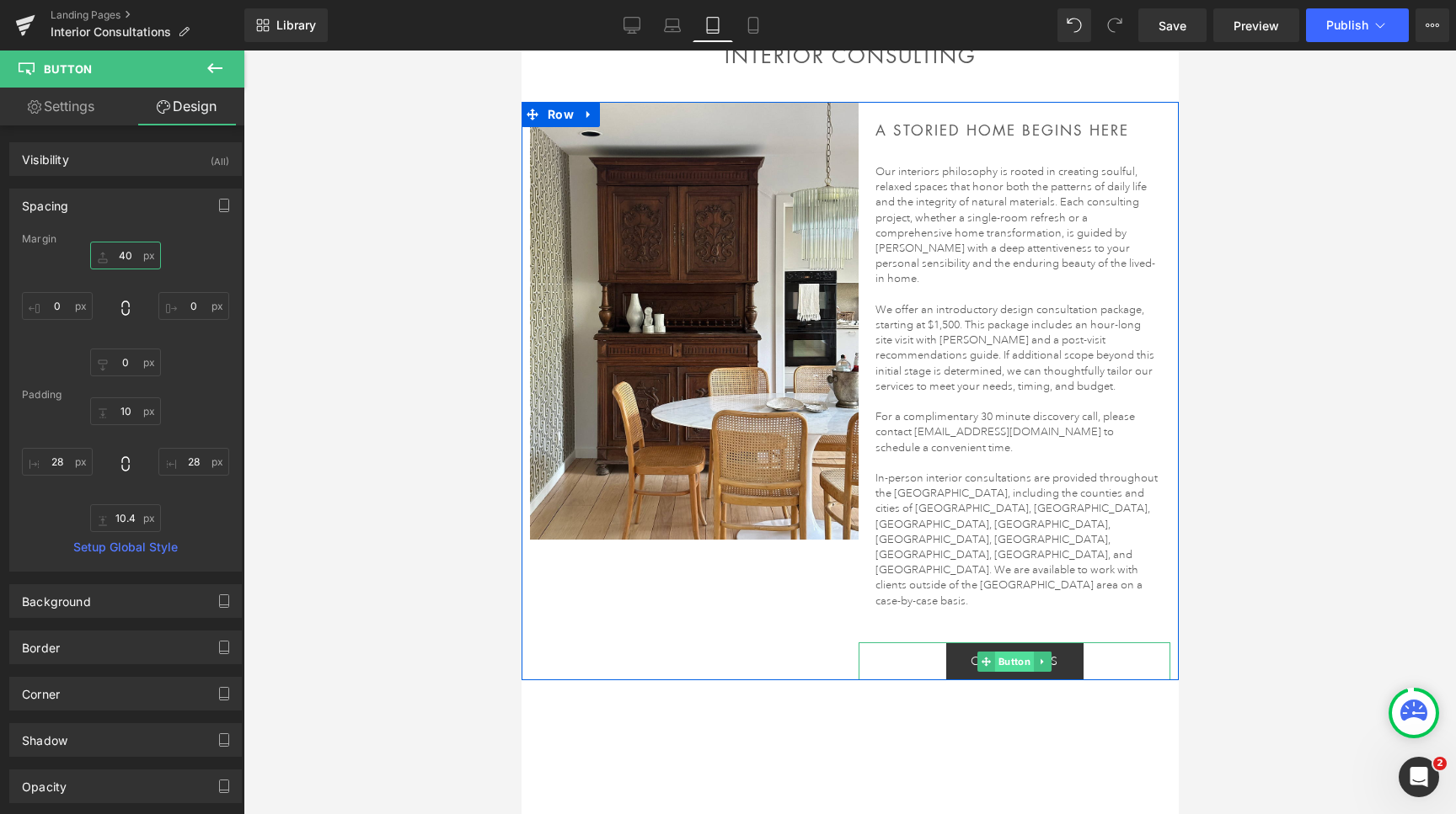
click at [1023, 652] on span "Button" at bounding box center [1014, 662] width 39 height 20
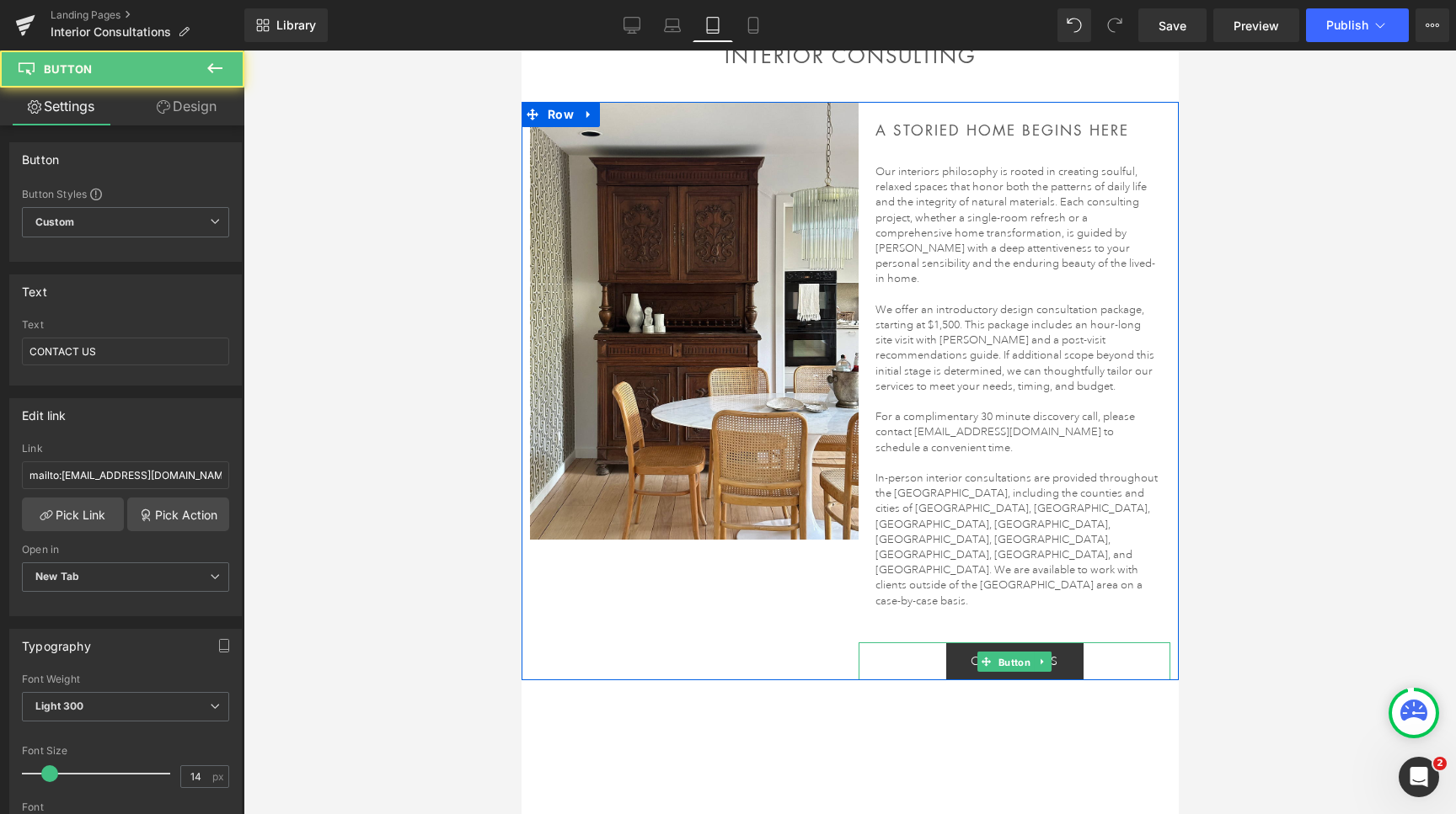
scroll to position [458, 0]
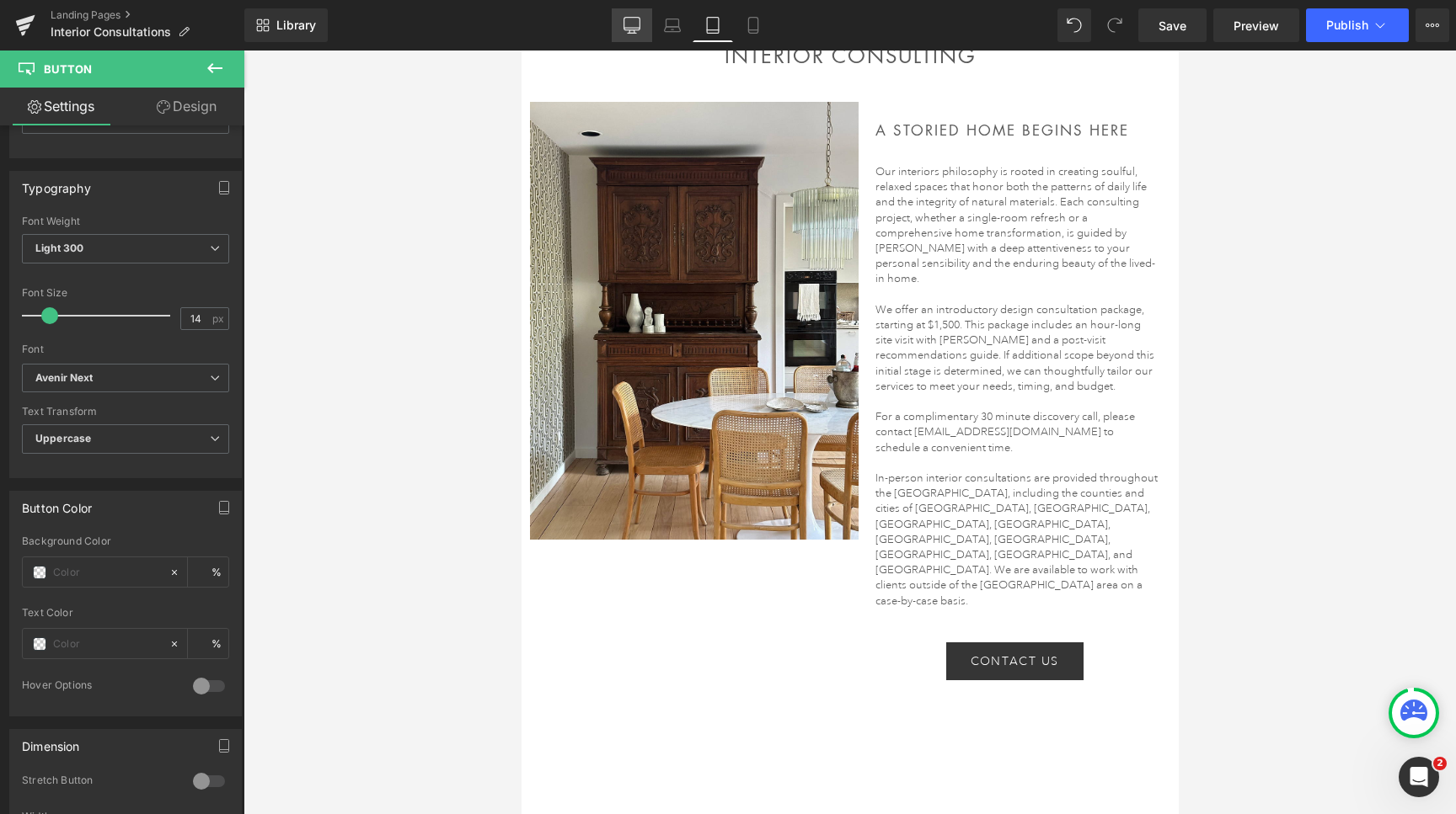
click at [631, 26] on icon at bounding box center [632, 25] width 17 height 17
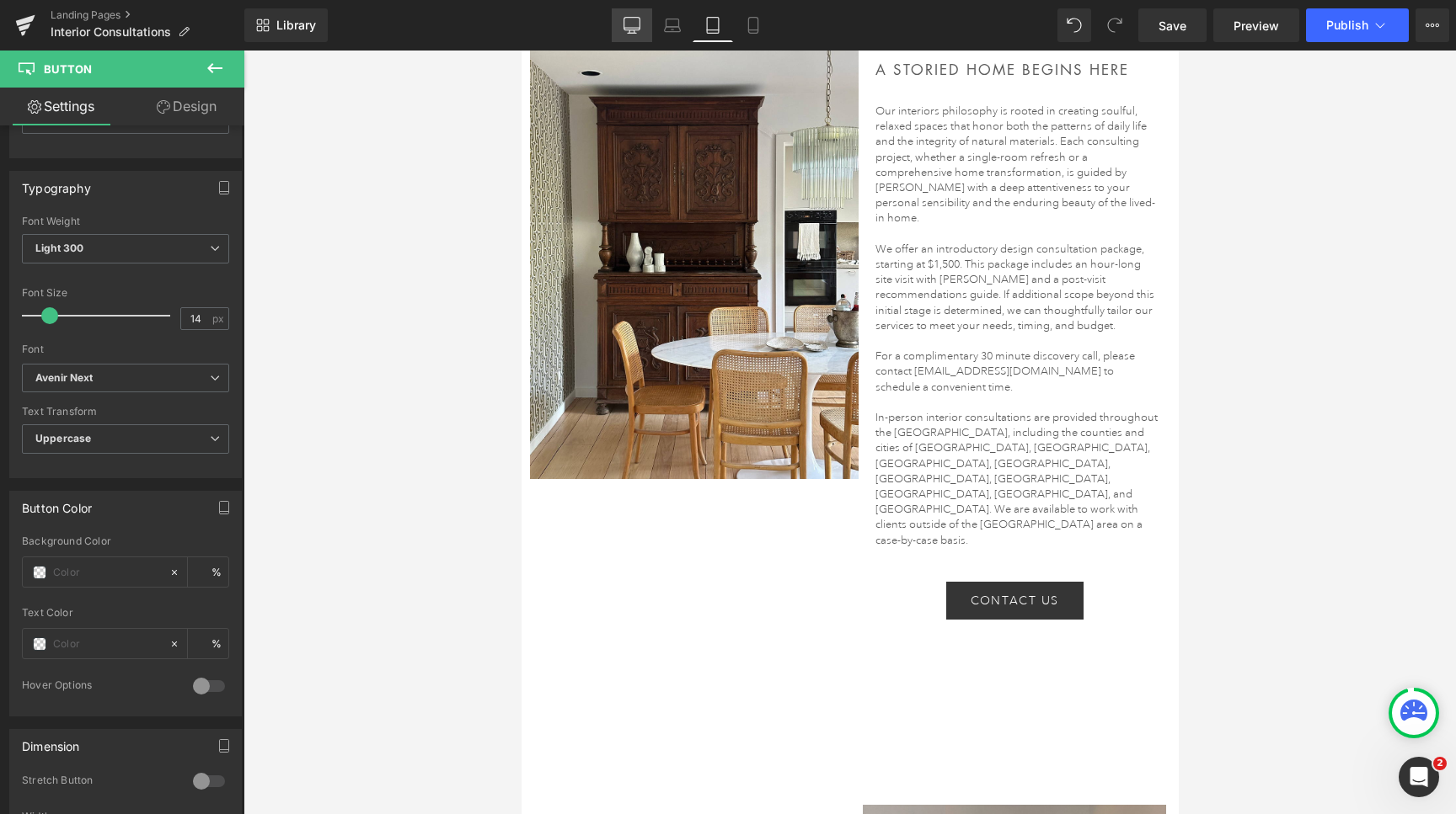
scroll to position [499, 0]
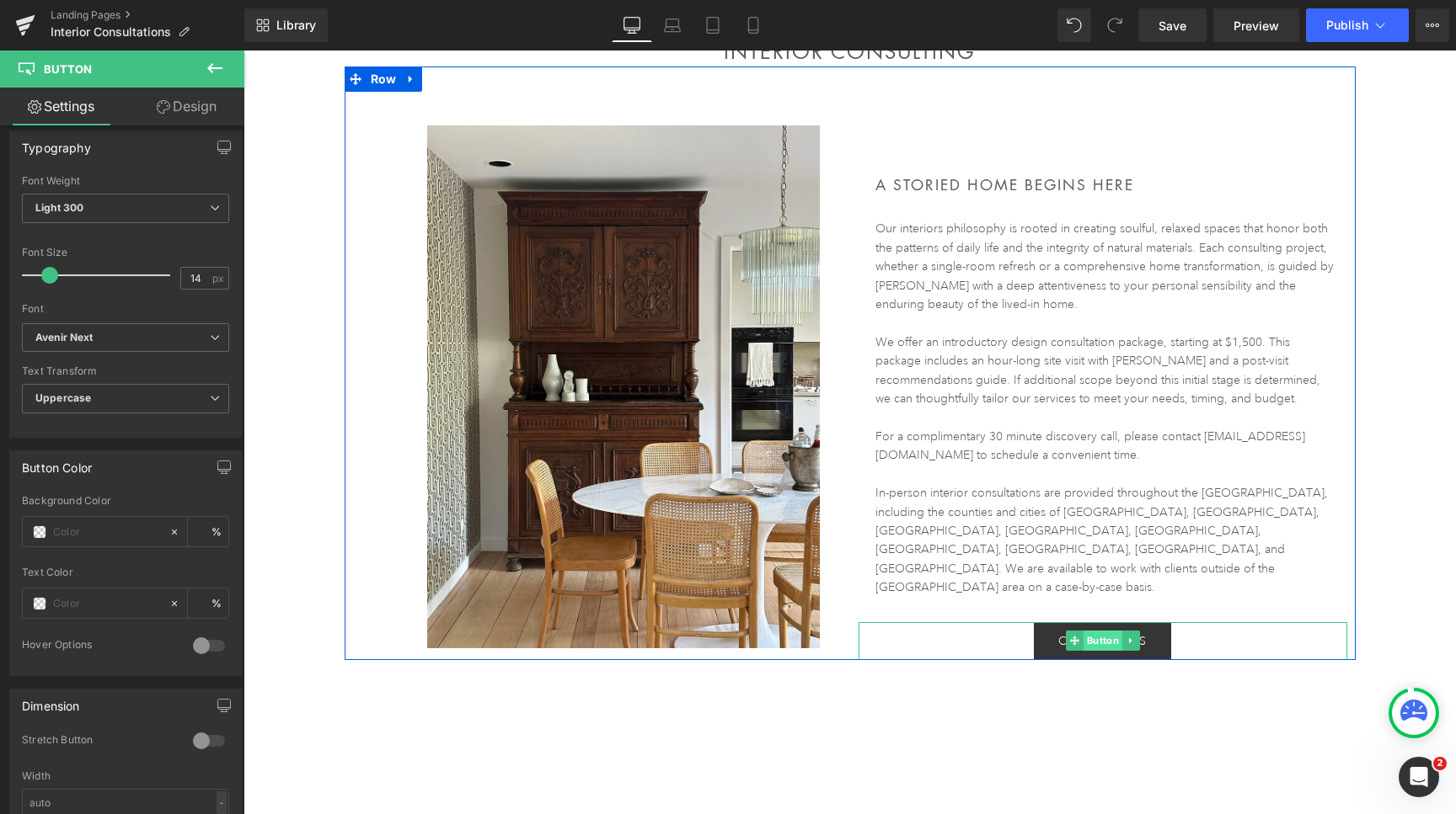
click at [1099, 631] on span "Button" at bounding box center [1102, 641] width 39 height 20
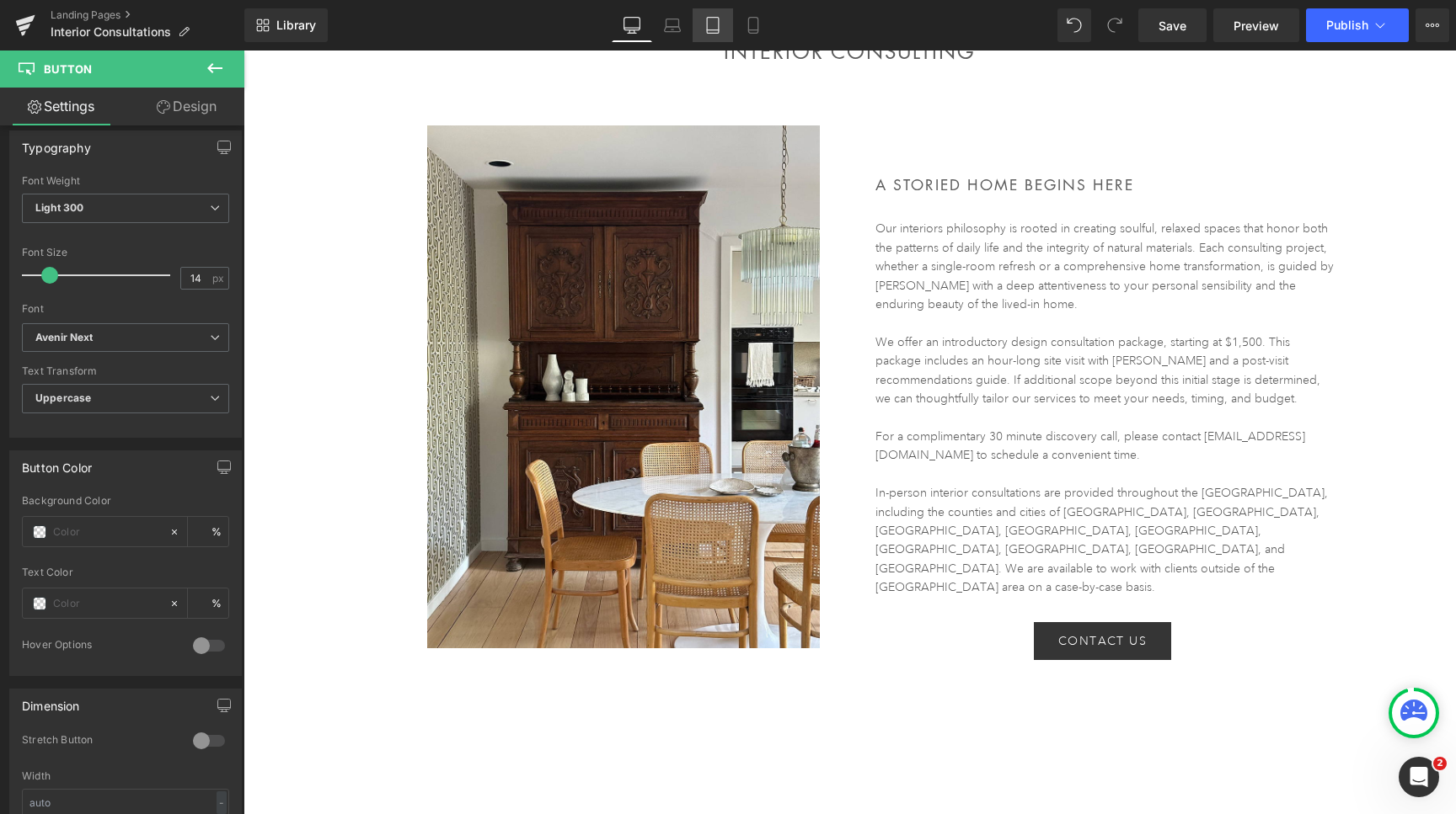
click at [717, 30] on icon at bounding box center [713, 30] width 12 height 0
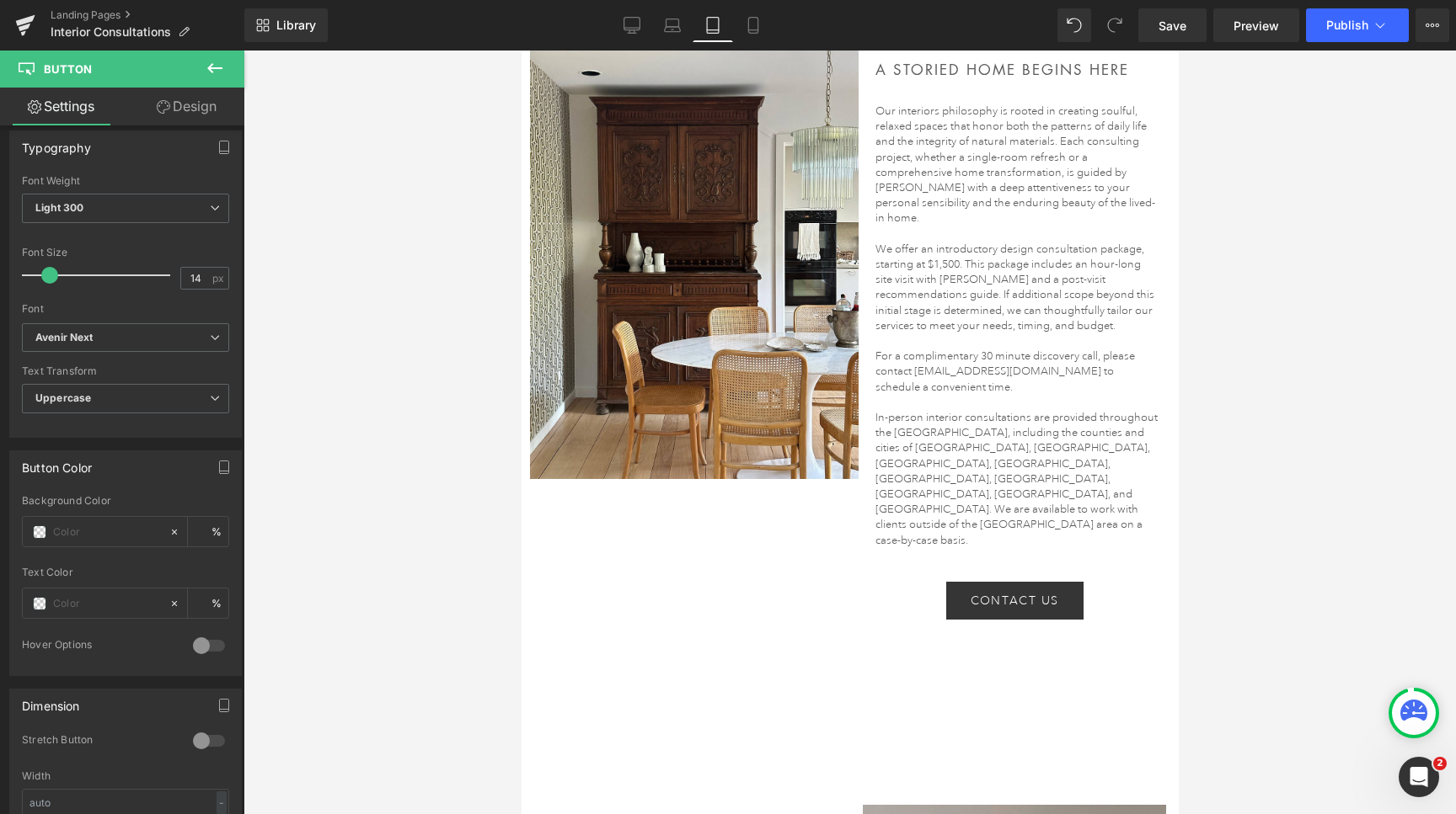
scroll to position [146, 0]
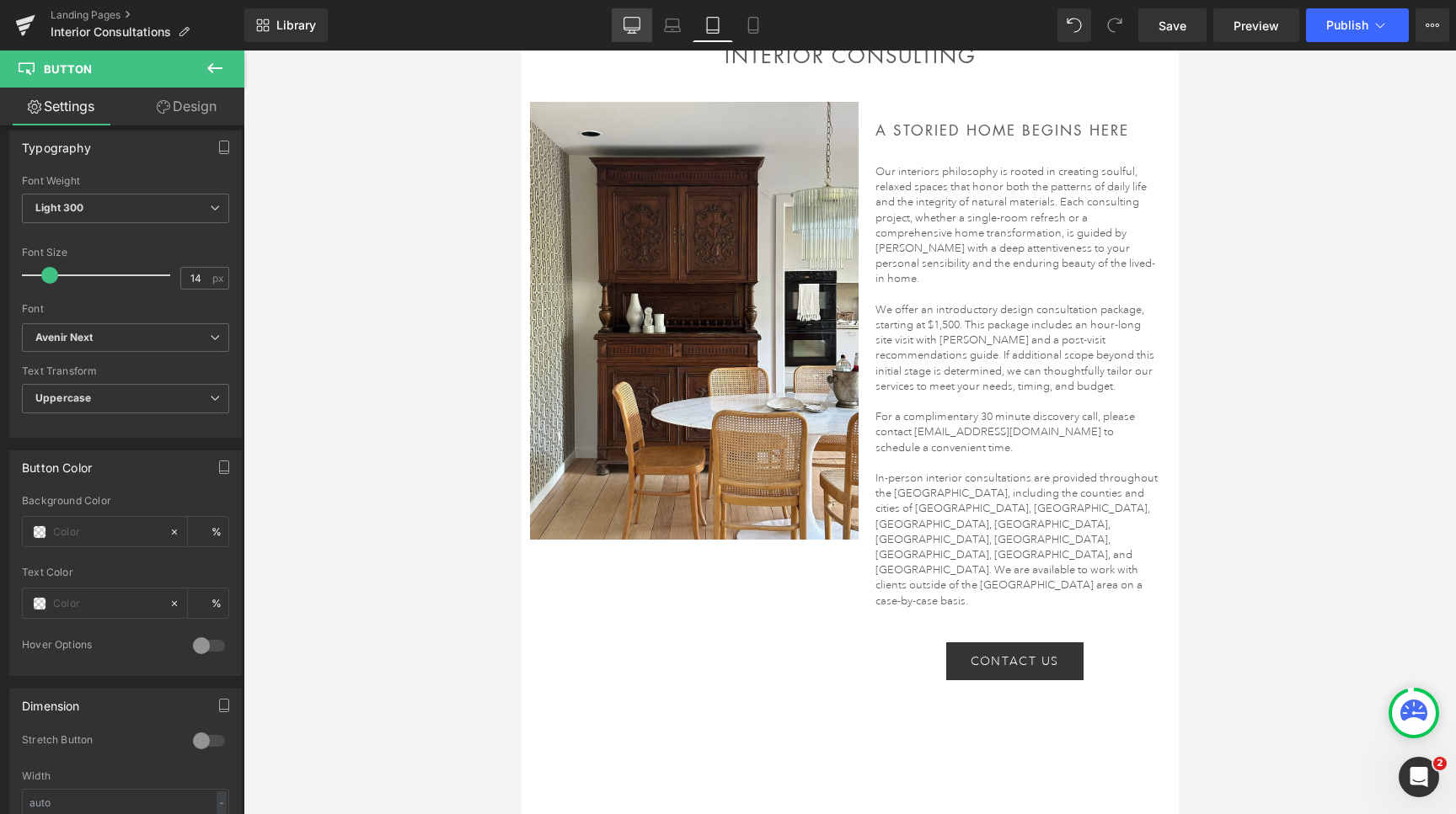
click at [631, 23] on icon at bounding box center [632, 25] width 17 height 17
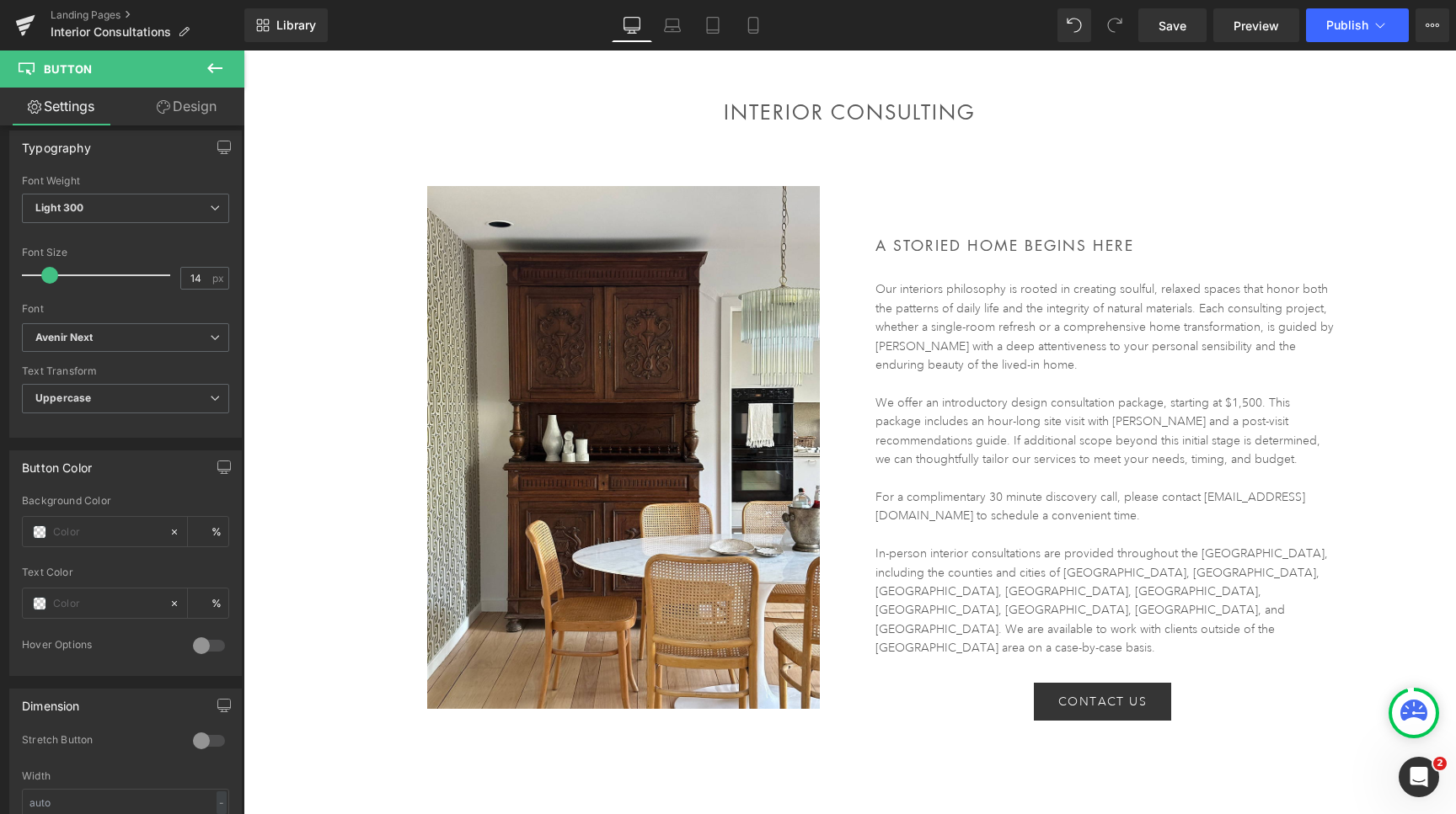
scroll to position [206, 0]
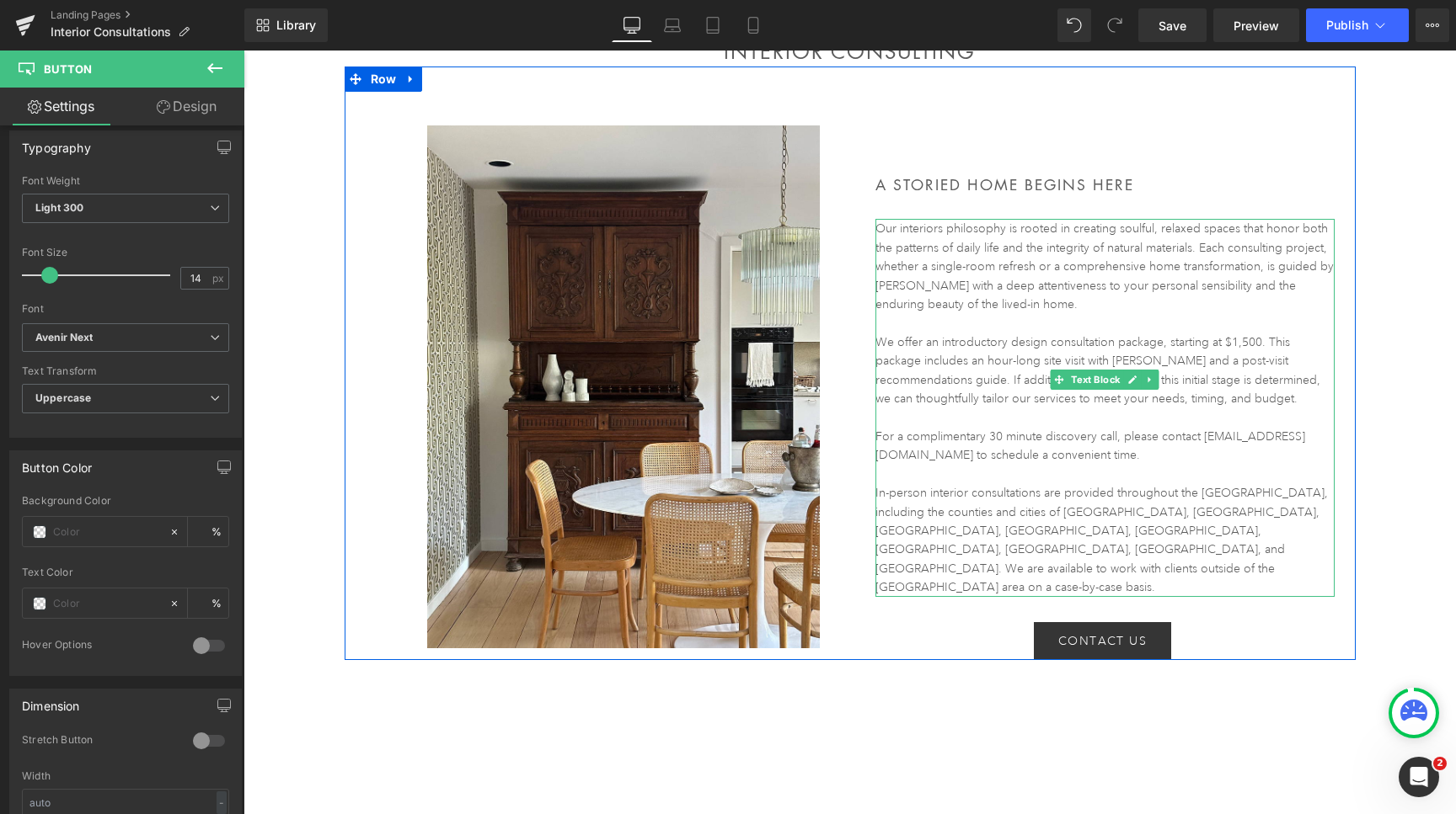
click at [968, 333] on p "We offer an introductory design consultation package, starting at $1,500. This …" at bounding box center [1105, 371] width 459 height 76
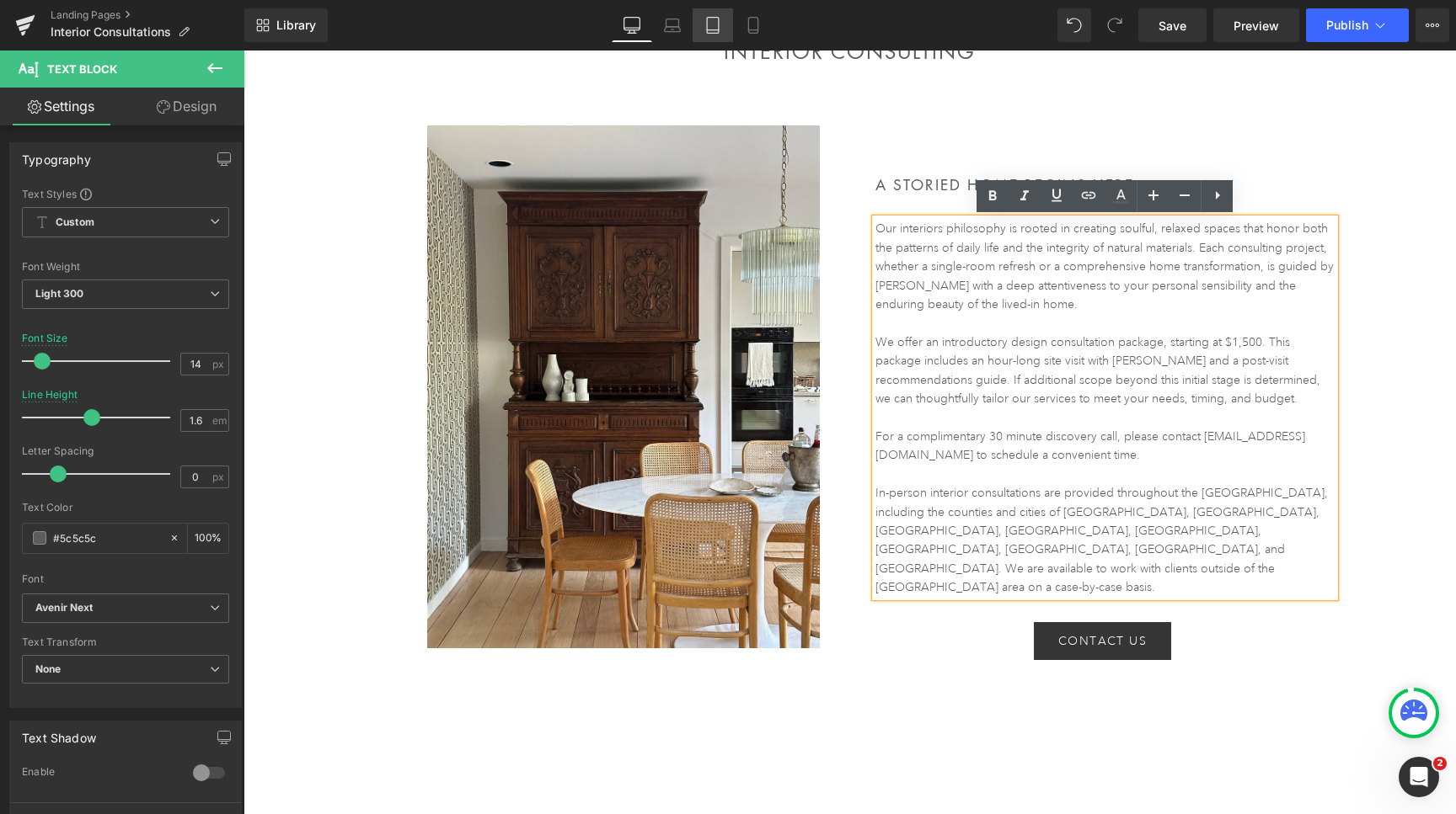
click at [714, 30] on icon at bounding box center [713, 30] width 12 height 0
type input "13"
type input "1.4"
type input "100"
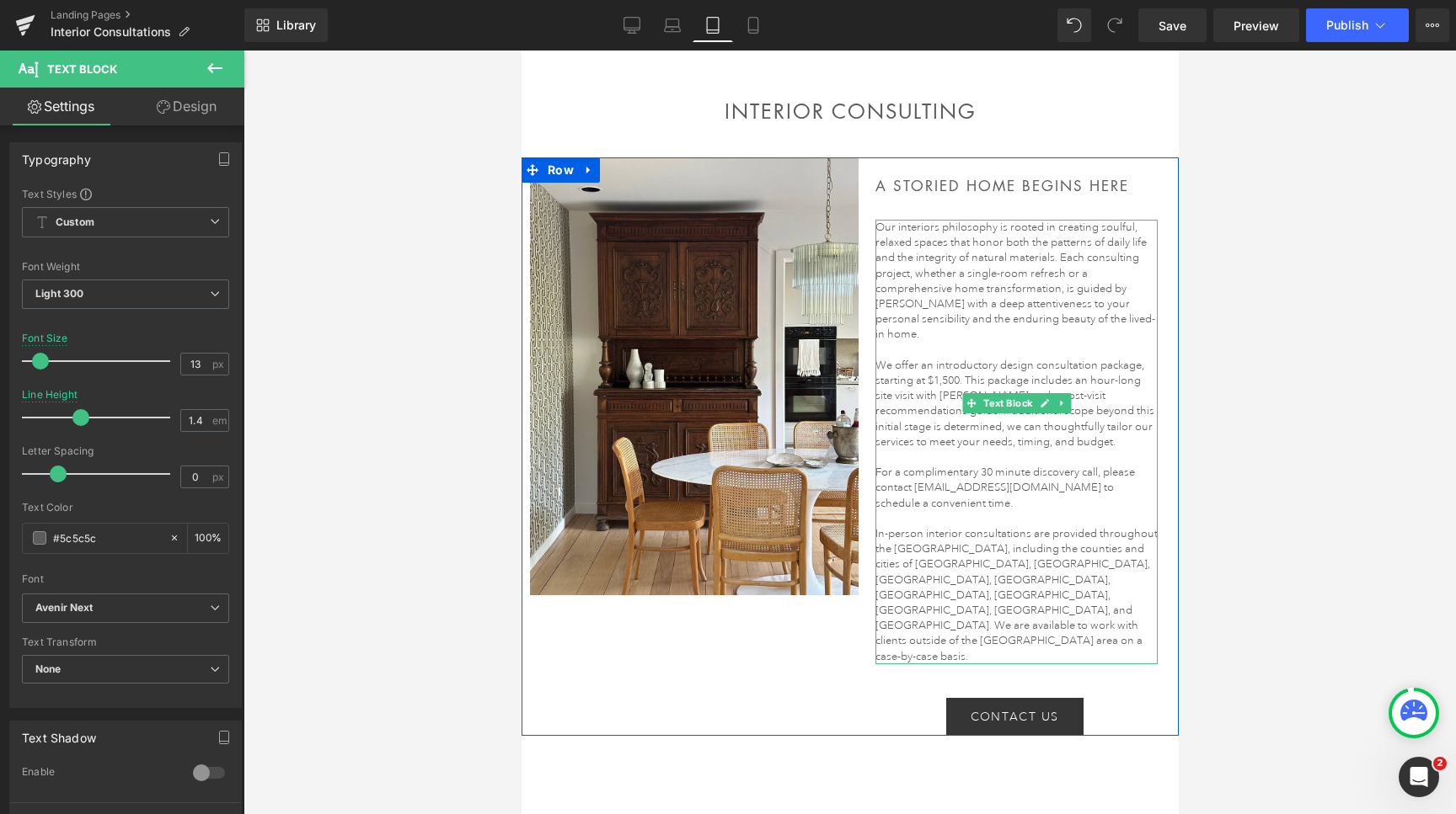
click at [924, 382] on p "We offer an introductory design consultation package, starting at $1,500. This …" at bounding box center [1015, 403] width 282 height 91
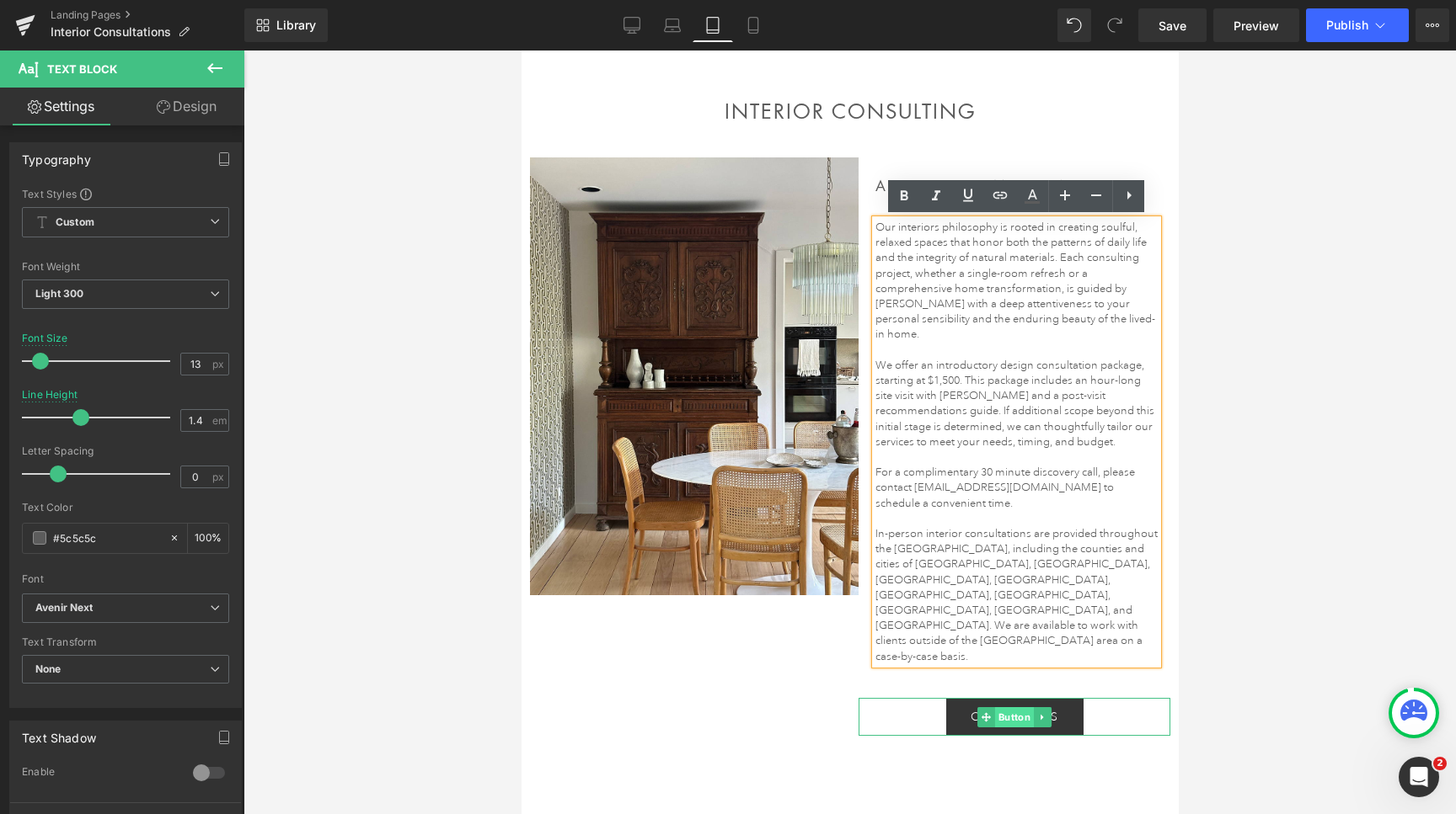
click at [1013, 708] on span "Button" at bounding box center [1014, 718] width 39 height 20
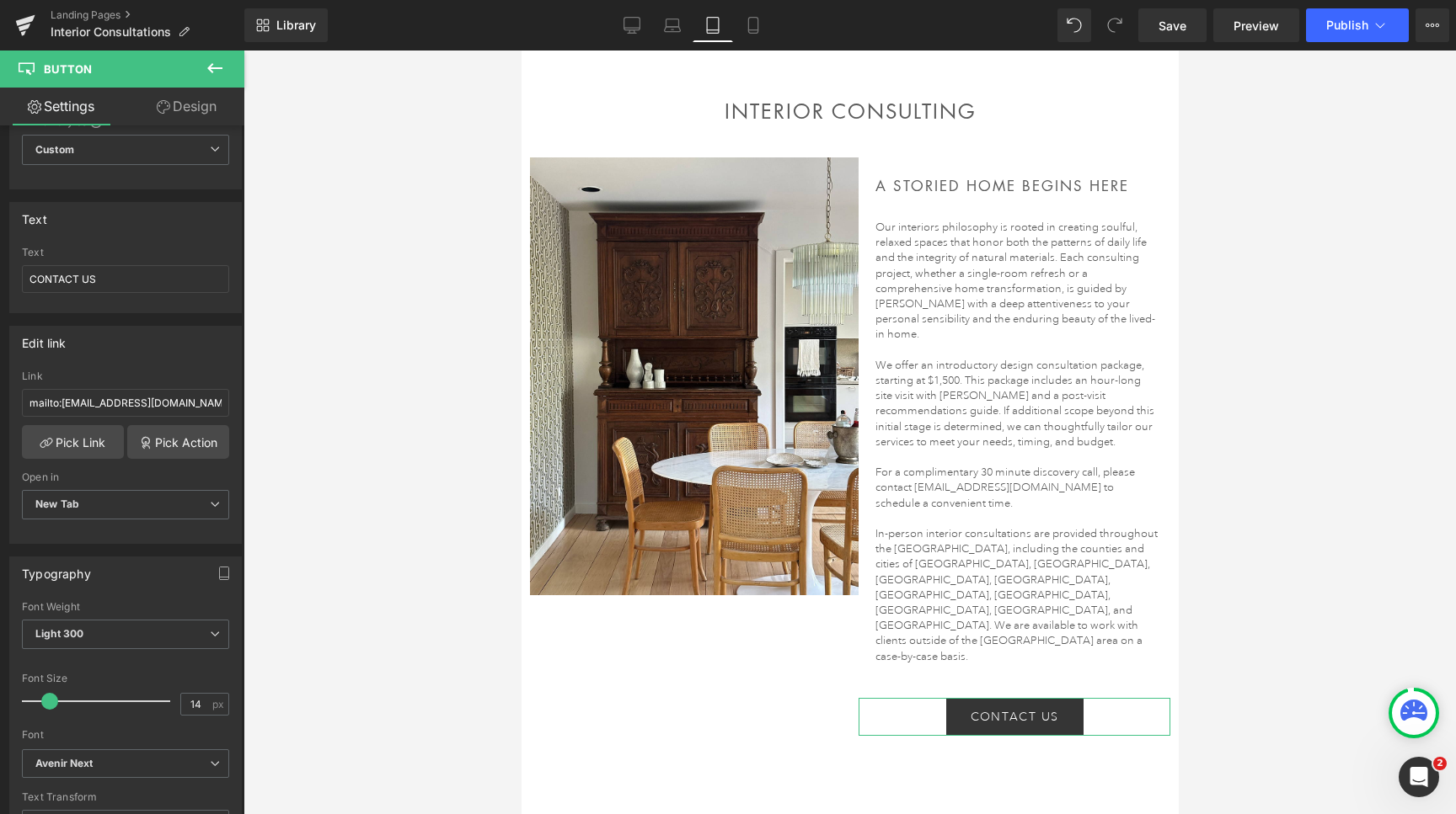
scroll to position [74, 0]
click at [198, 703] on input "14" at bounding box center [196, 702] width 30 height 21
type input "13"
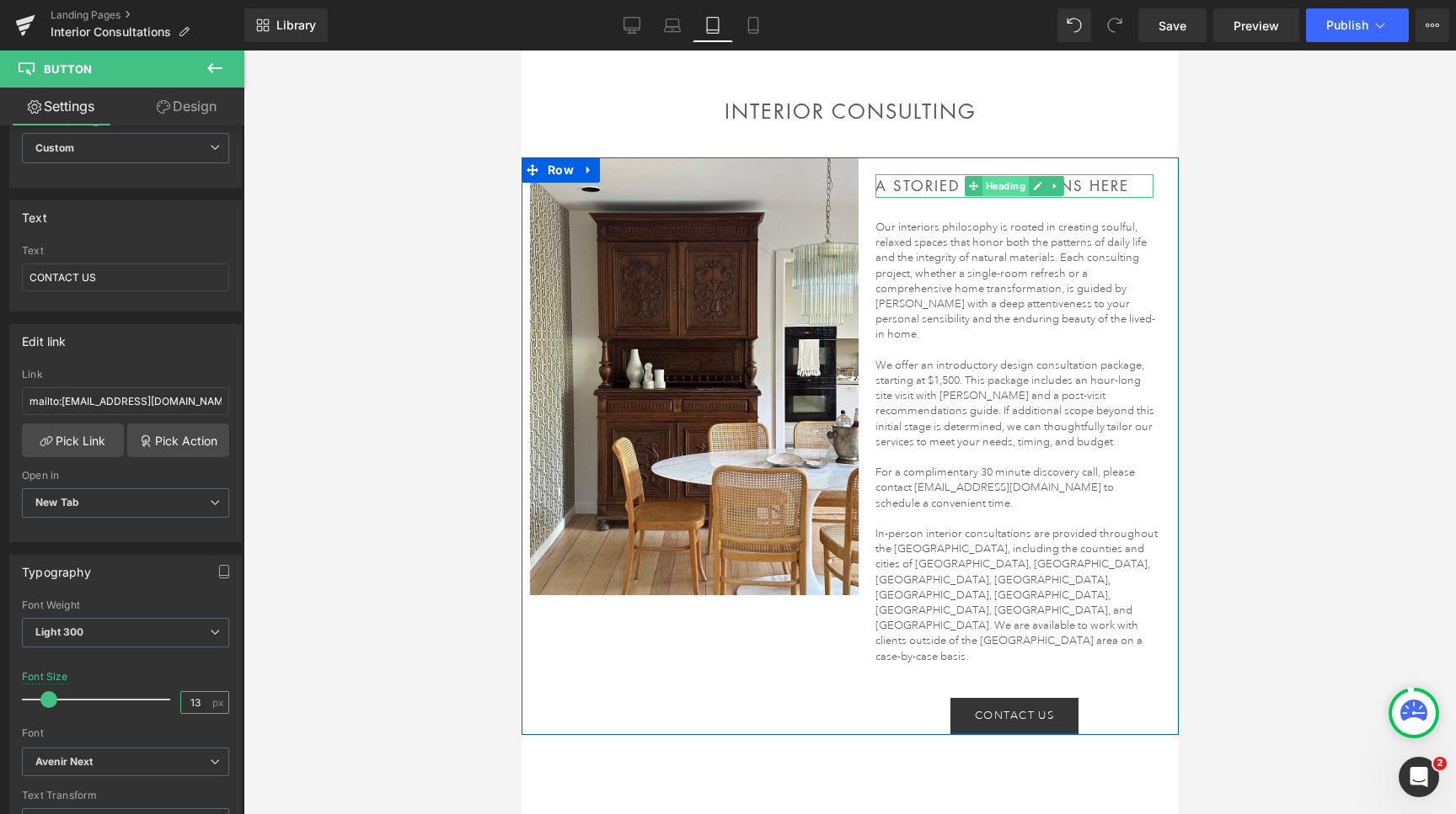
click at [997, 187] on span "Heading" at bounding box center [1005, 187] width 46 height 20
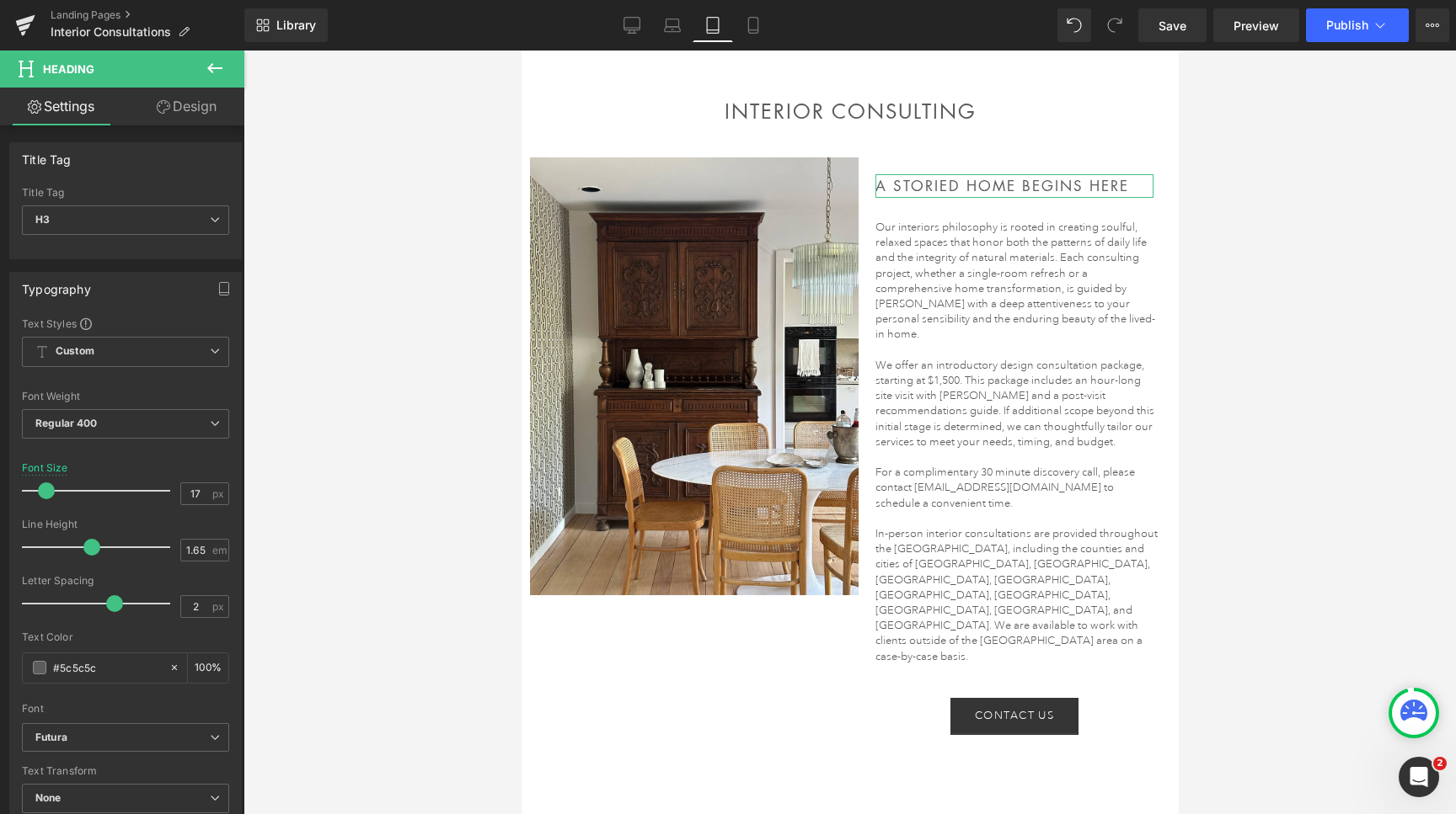
click at [189, 109] on link "Design" at bounding box center [187, 106] width 122 height 38
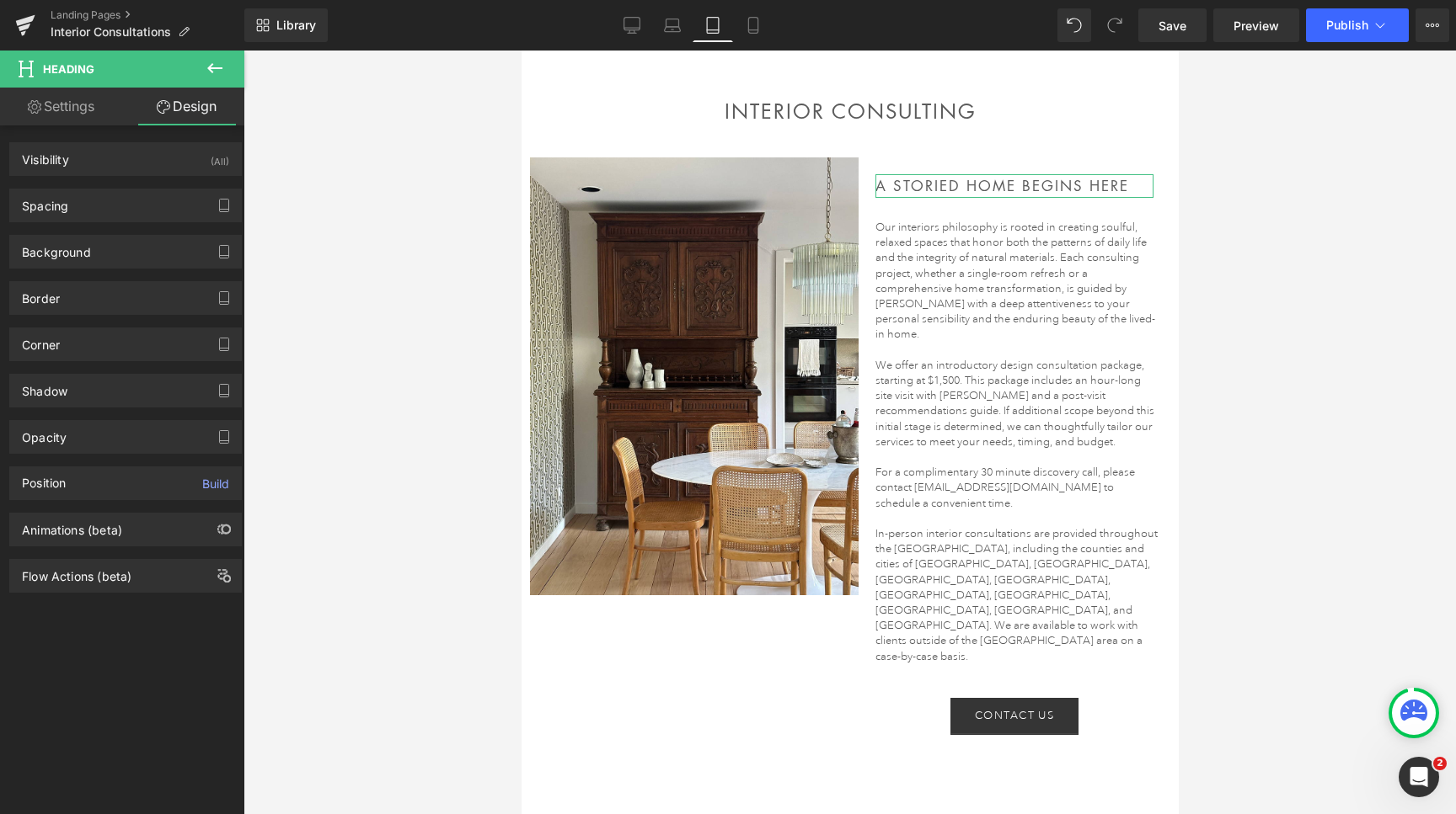
type input "20"
type input "0"
type input "20"
type input "0"
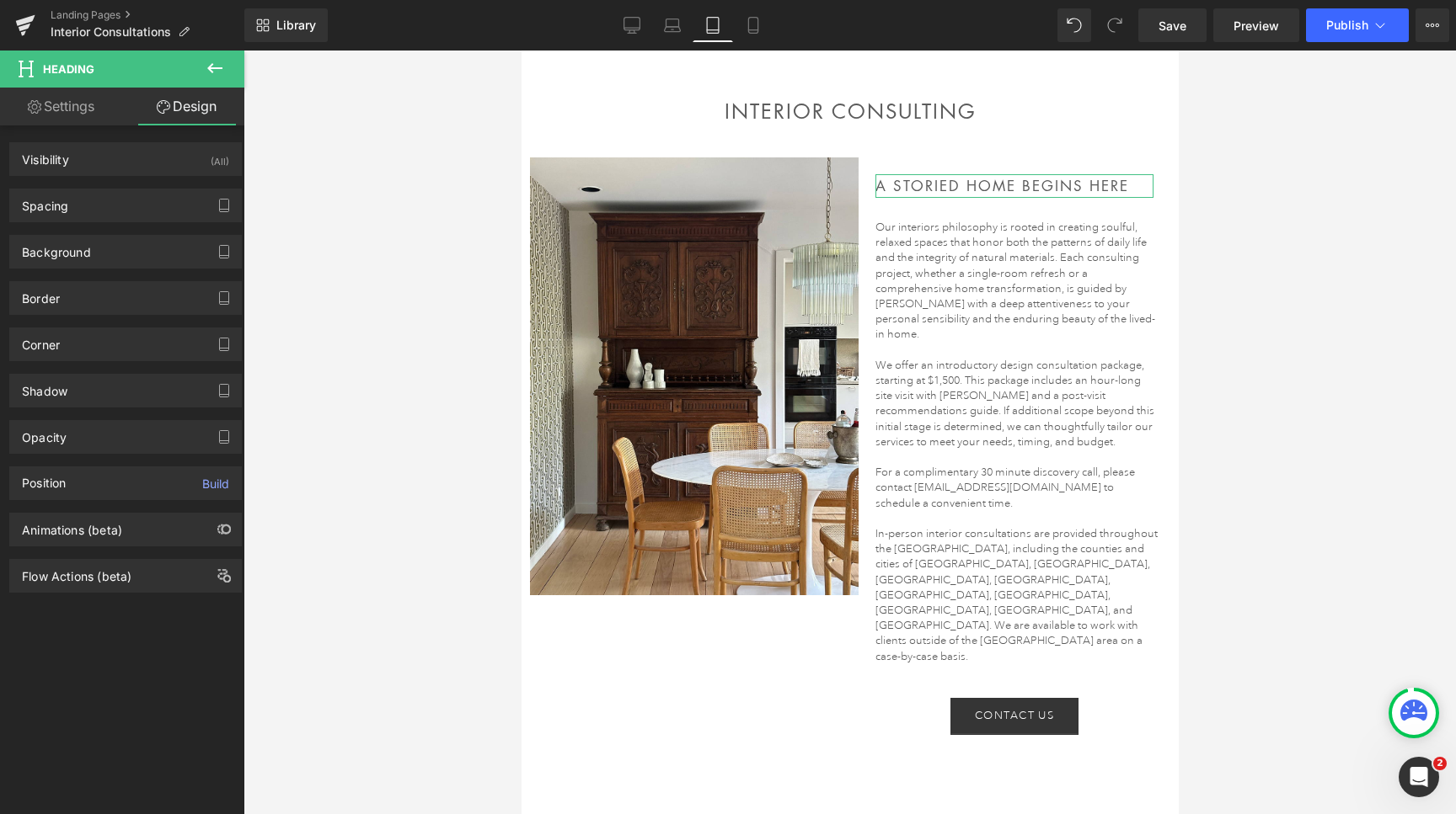
type input "0"
click at [140, 208] on div "Spacing" at bounding box center [126, 205] width 231 height 32
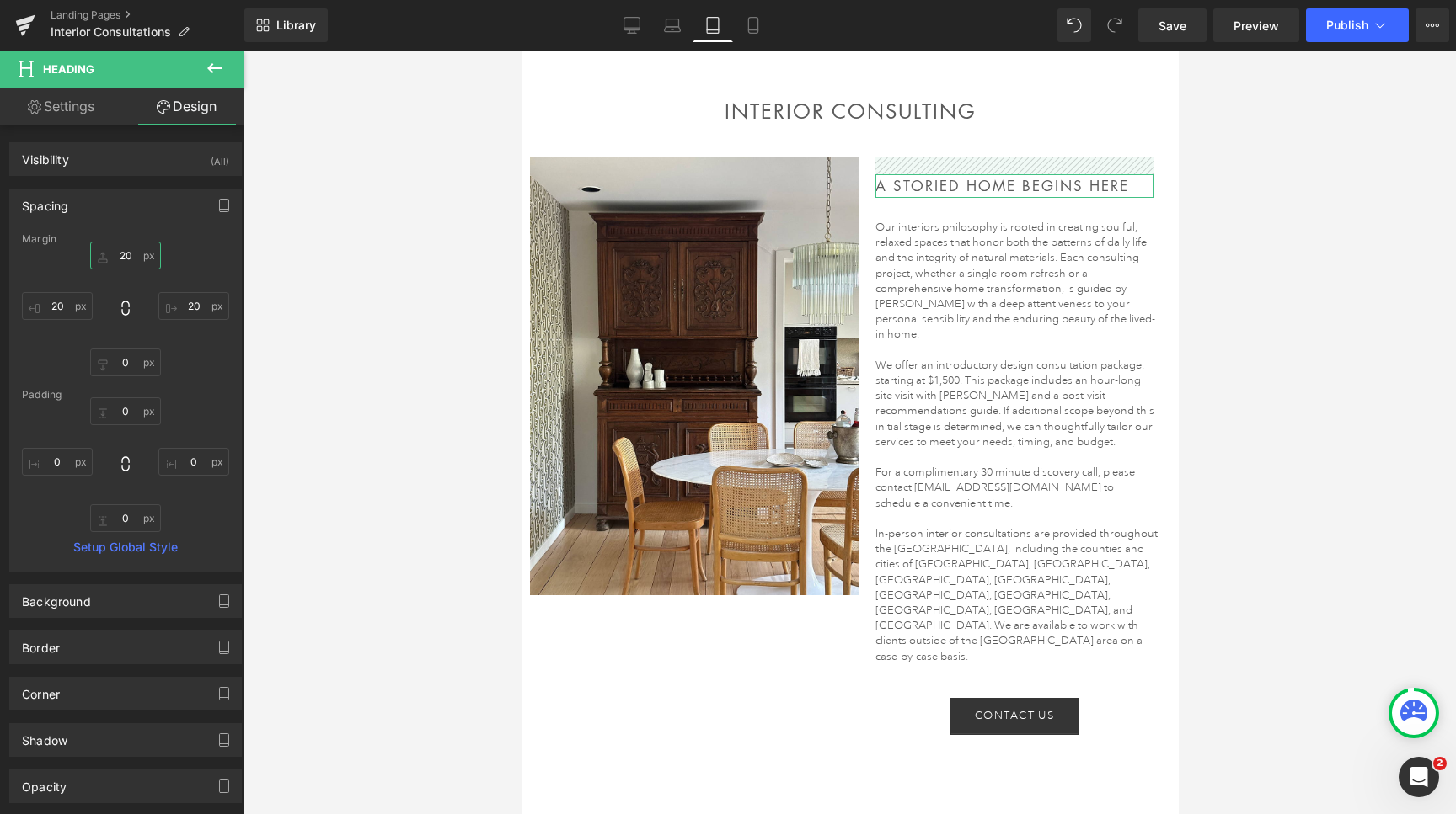
click at [126, 258] on input "20" at bounding box center [126, 256] width 71 height 28
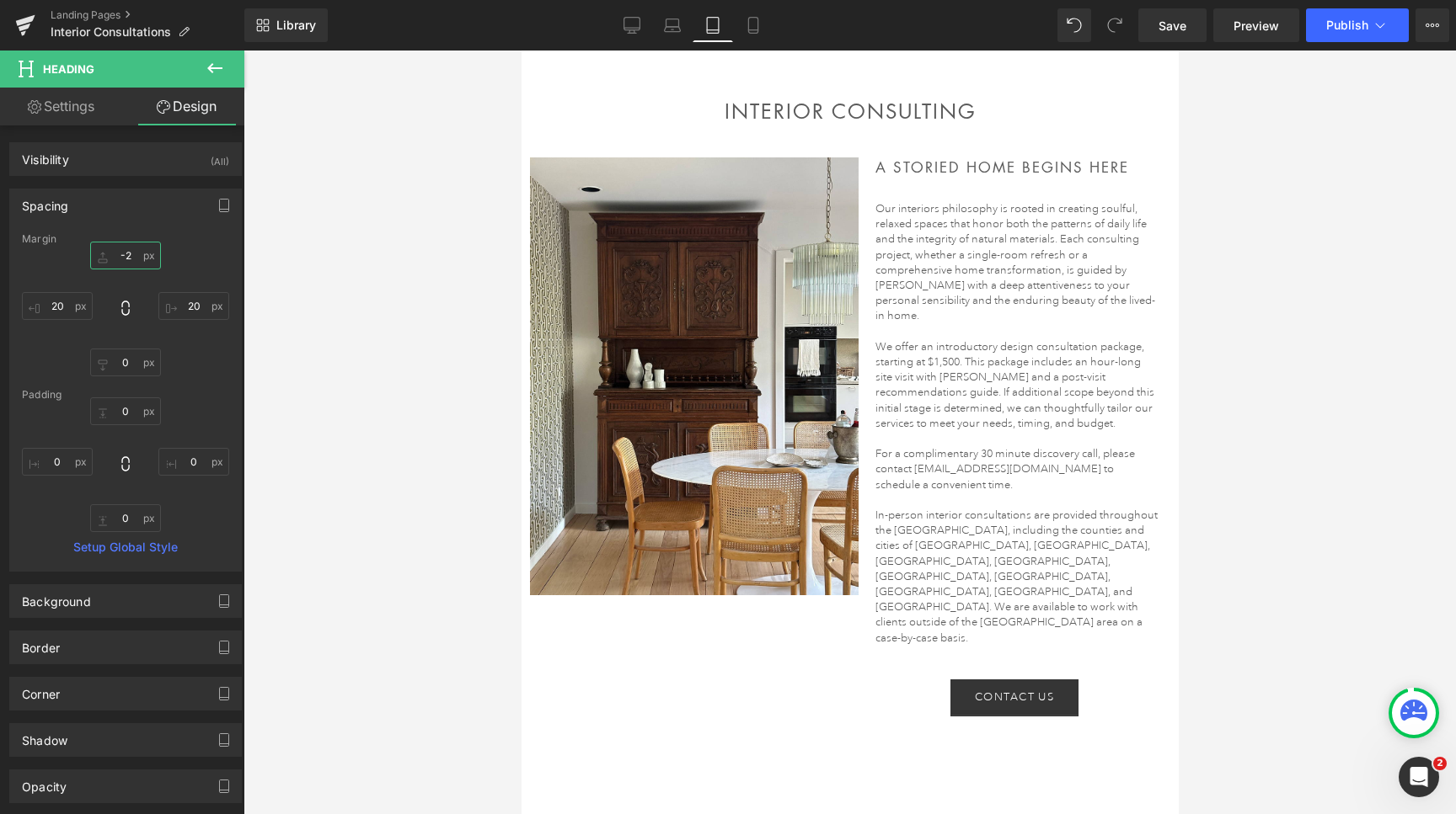
type input "-3"
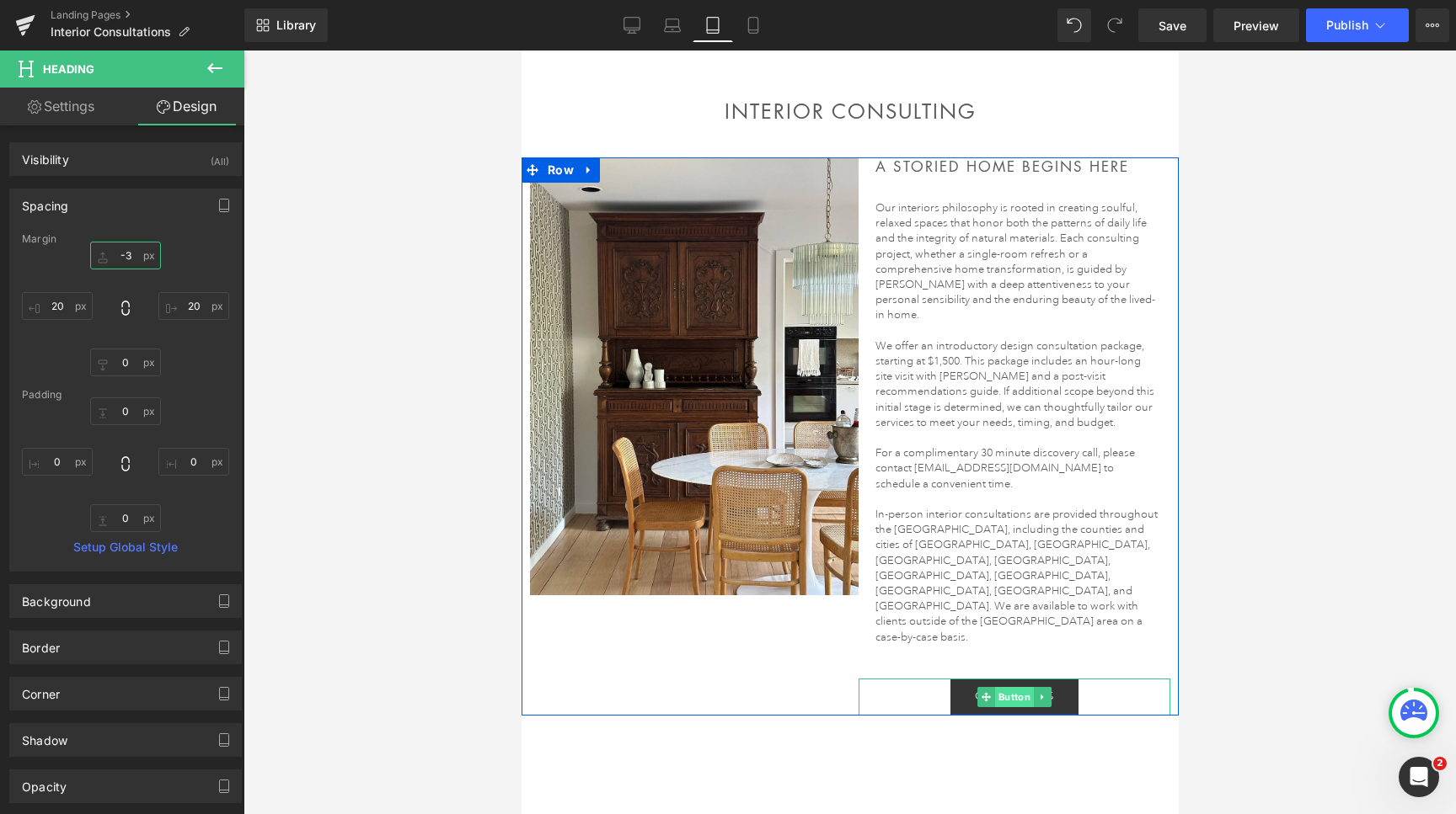
click at [1009, 687] on span "Button" at bounding box center [1014, 698] width 39 height 20
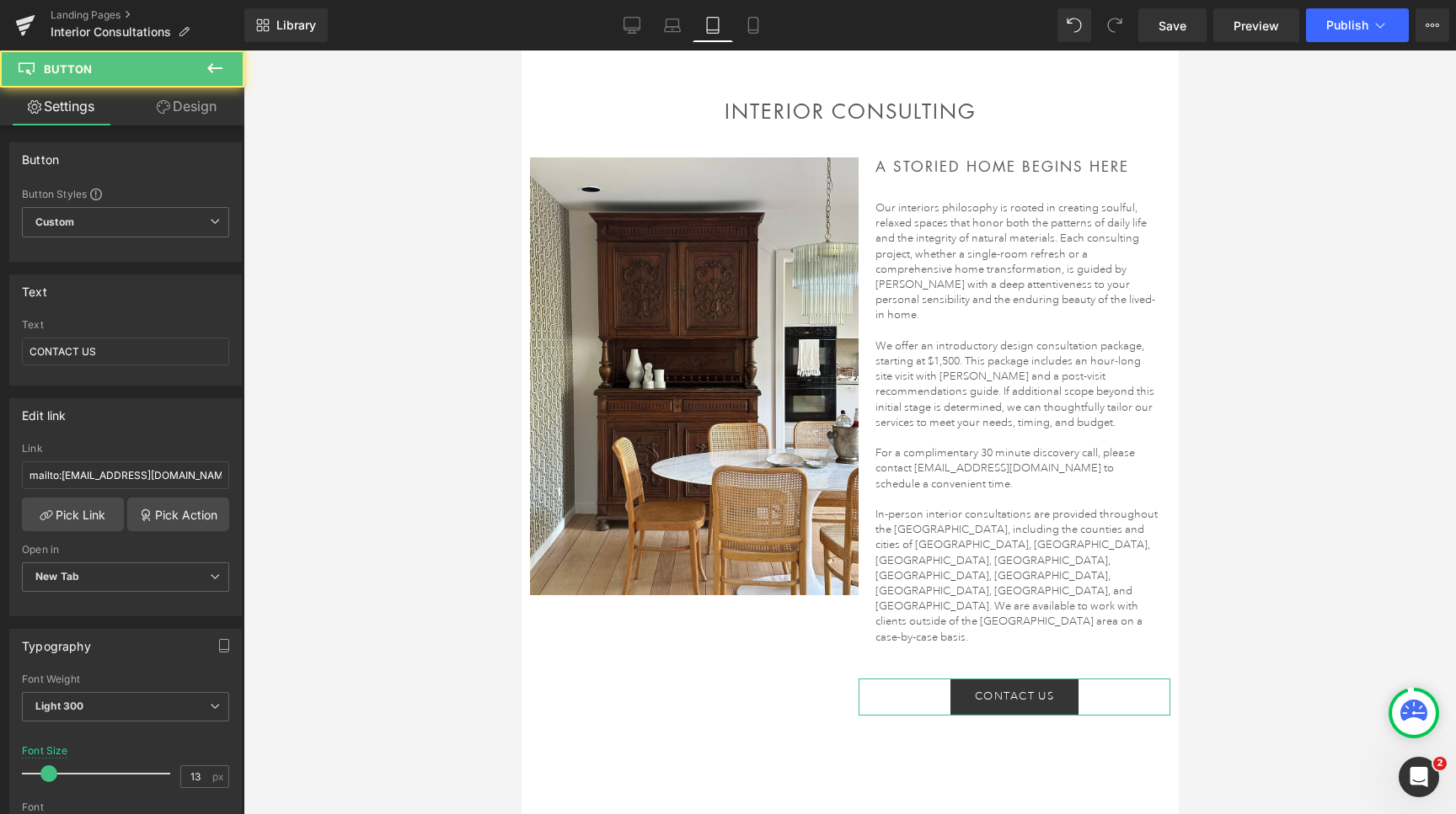
click at [186, 113] on link "Design" at bounding box center [187, 106] width 122 height 38
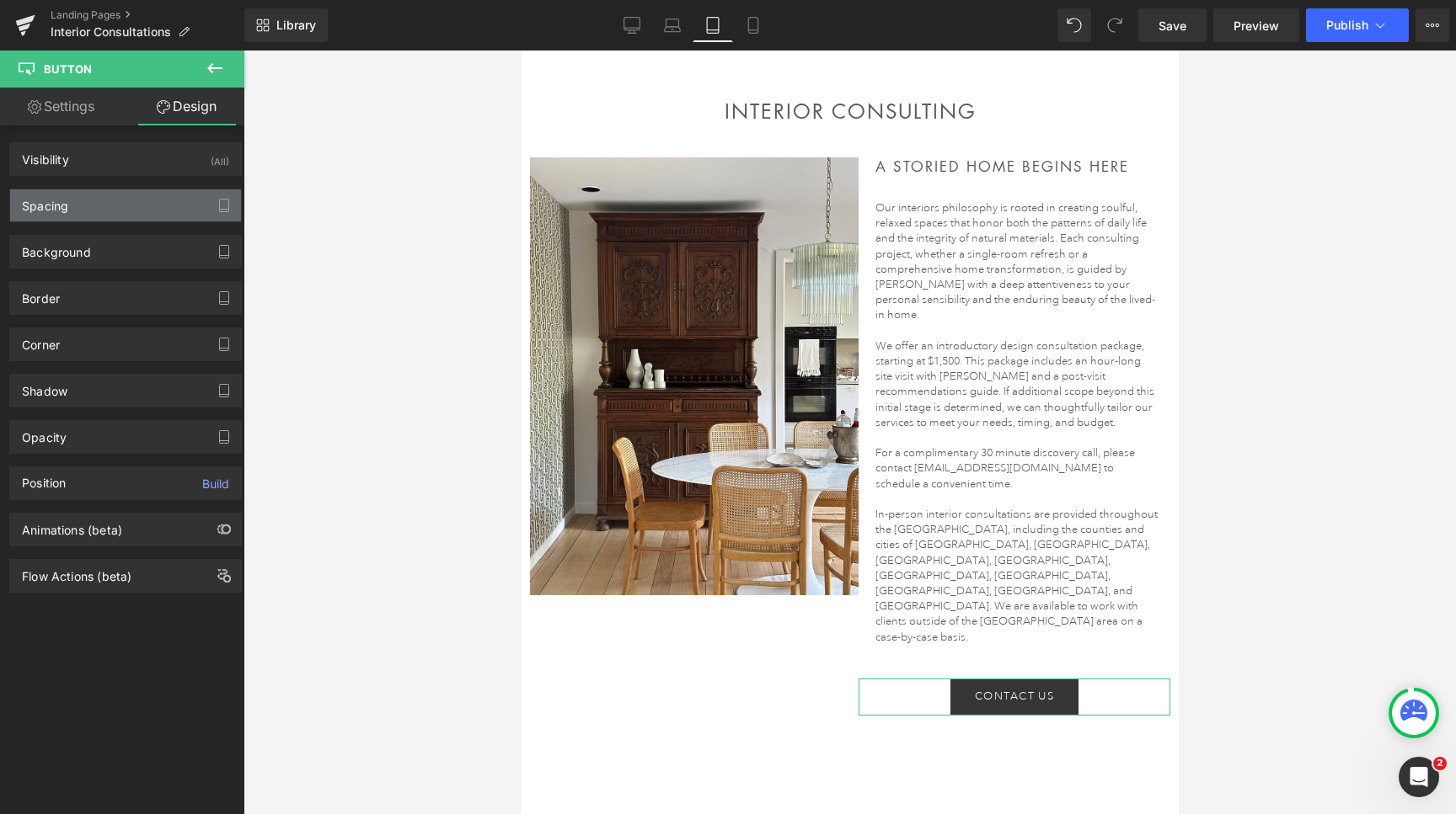
click at [119, 206] on div "Spacing" at bounding box center [126, 205] width 231 height 32
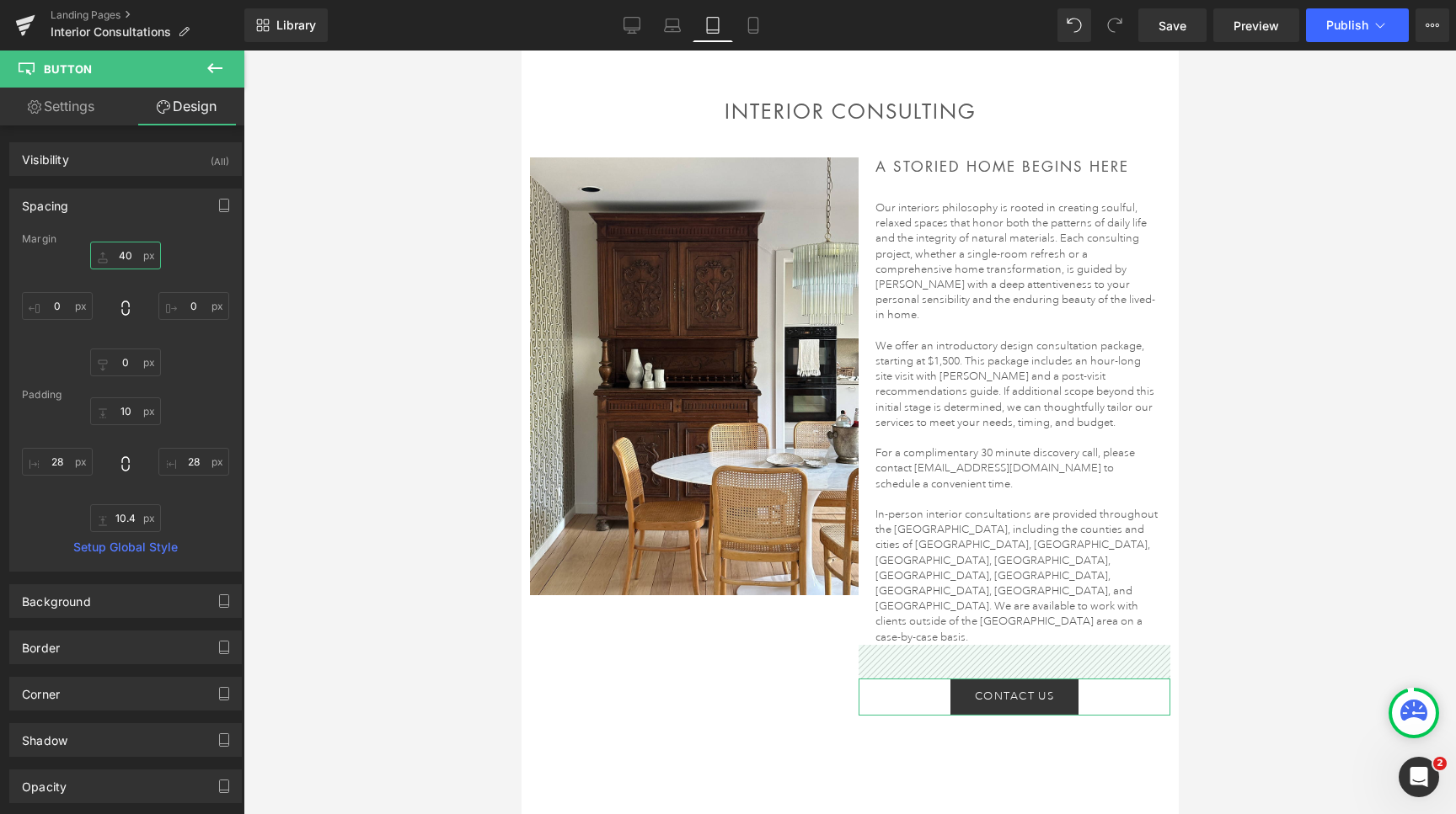
click at [121, 262] on input "40" at bounding box center [126, 256] width 71 height 28
type input "11"
click at [116, 414] on input "10" at bounding box center [126, 411] width 71 height 28
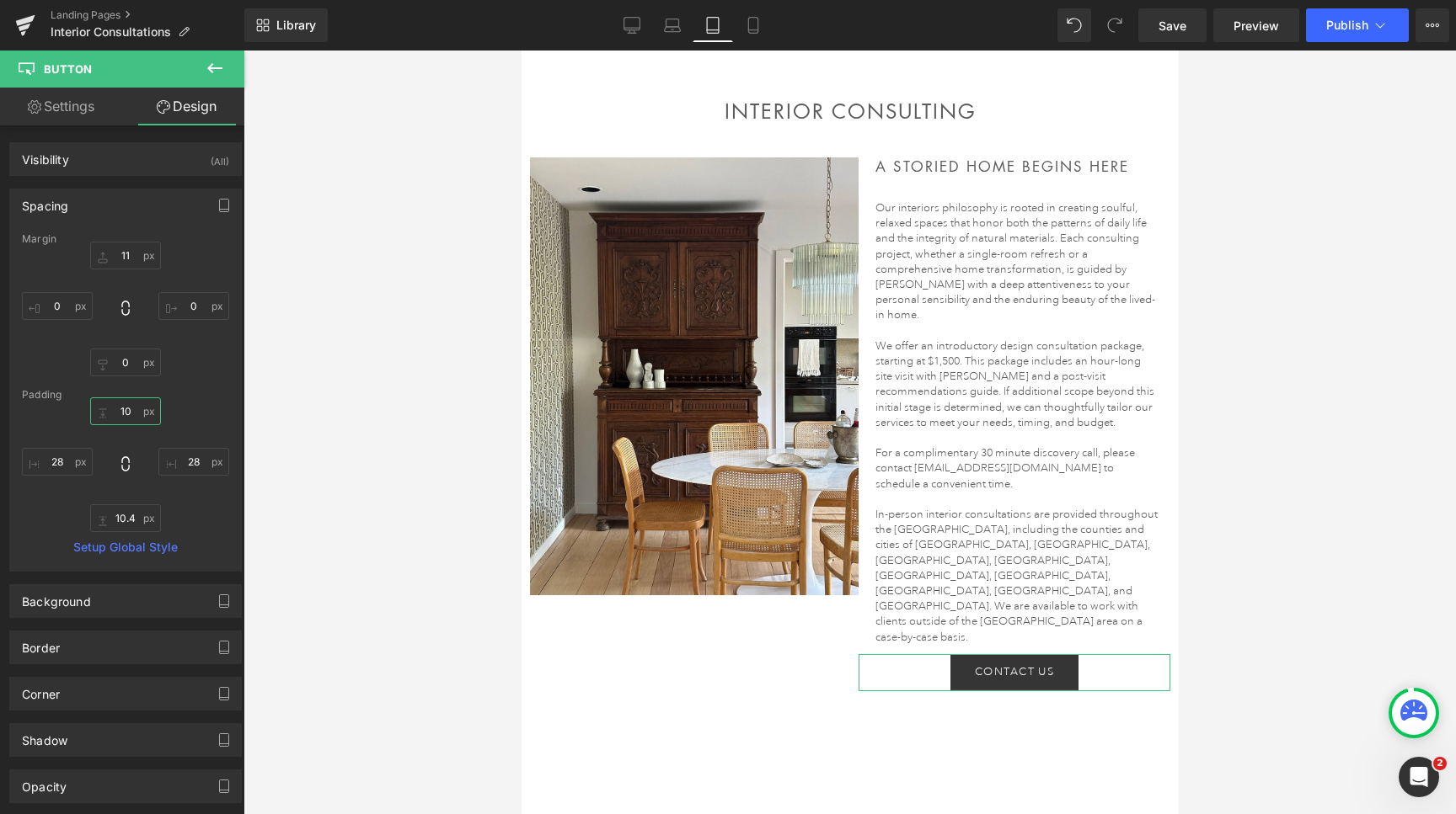
type input "9"
click at [112, 519] on input "10.4" at bounding box center [126, 518] width 71 height 28
type input "9"
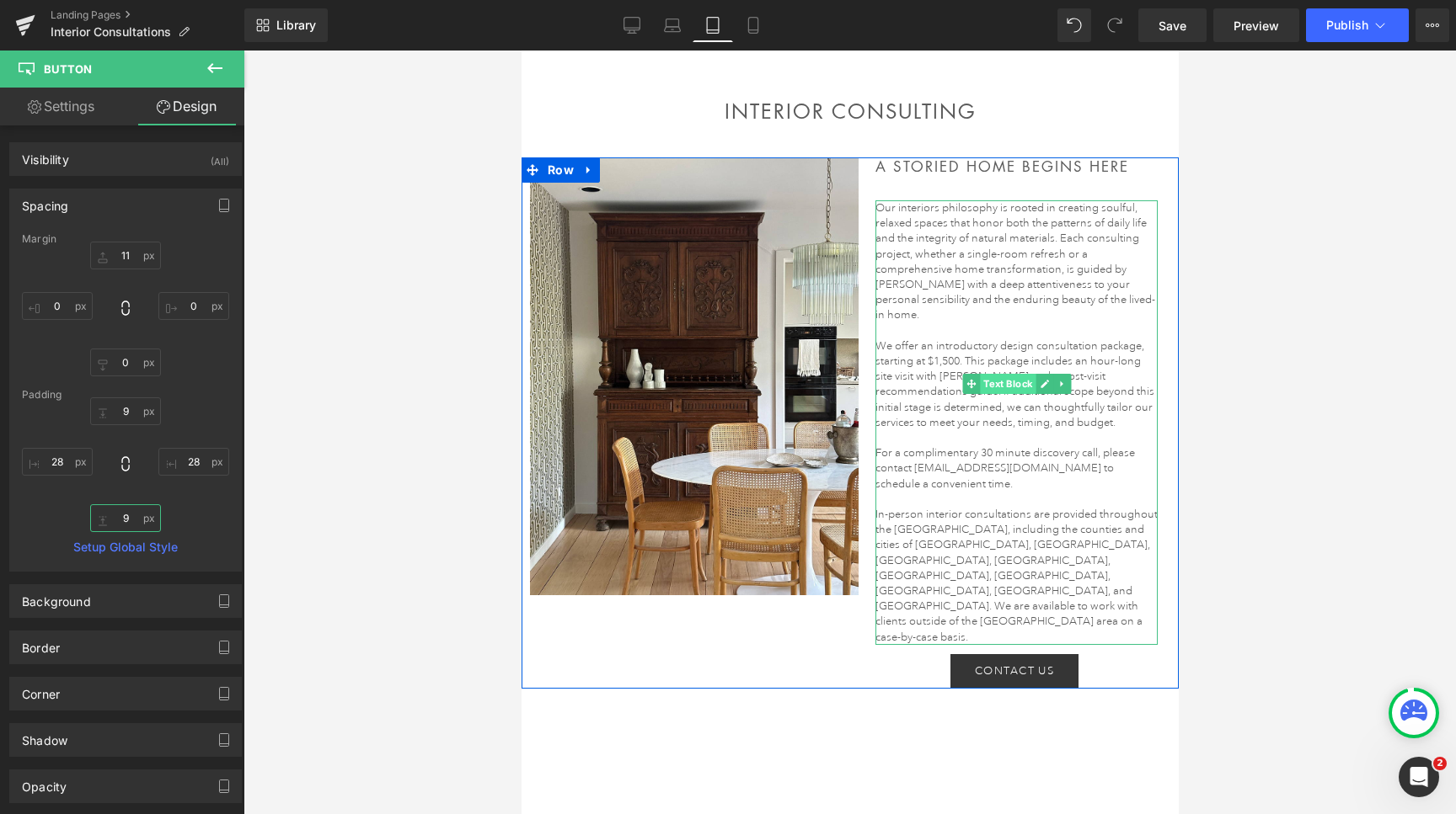
click at [1012, 385] on span "Text Block" at bounding box center [1007, 384] width 55 height 20
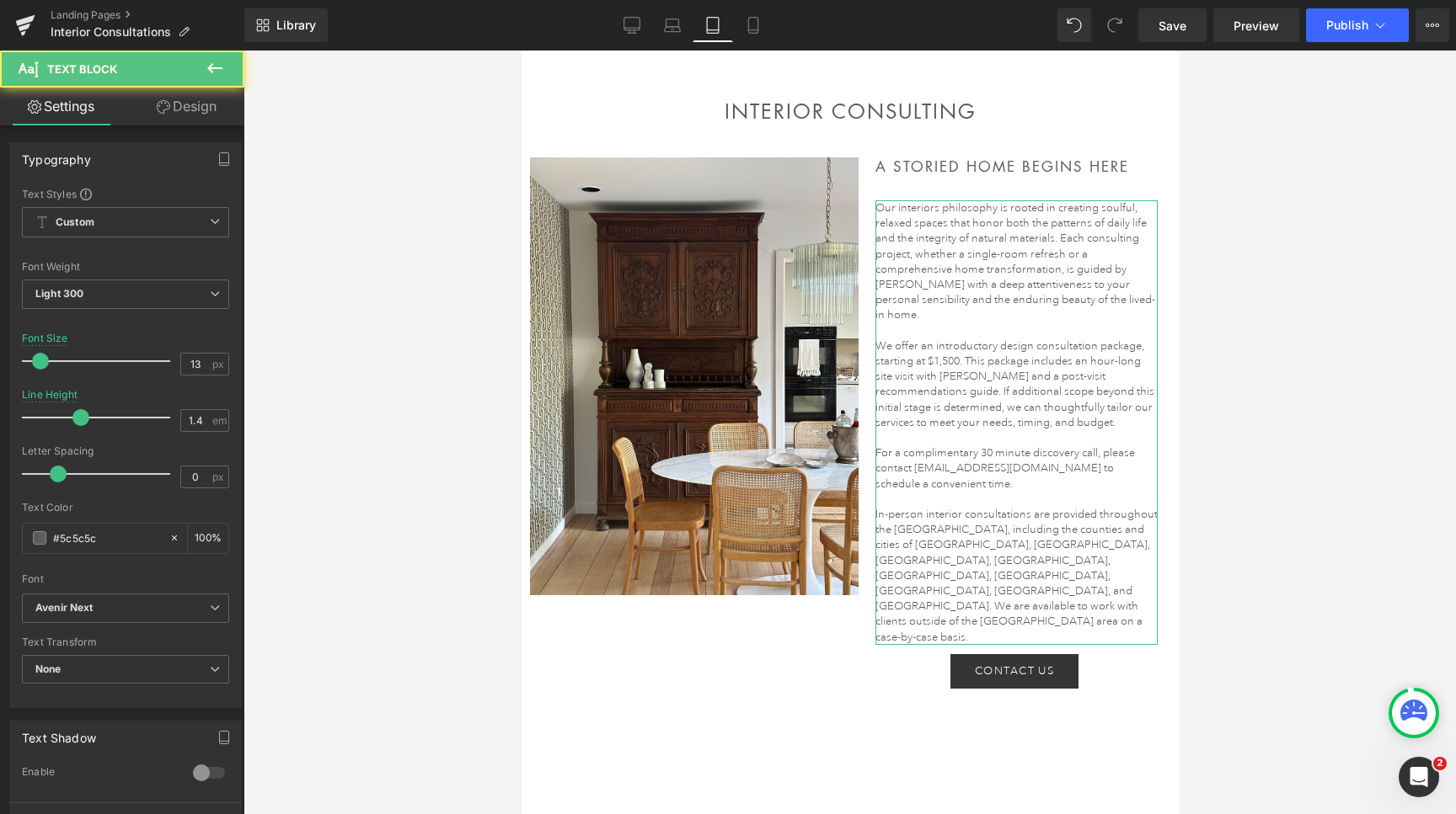
click at [189, 106] on link "Design" at bounding box center [187, 106] width 122 height 38
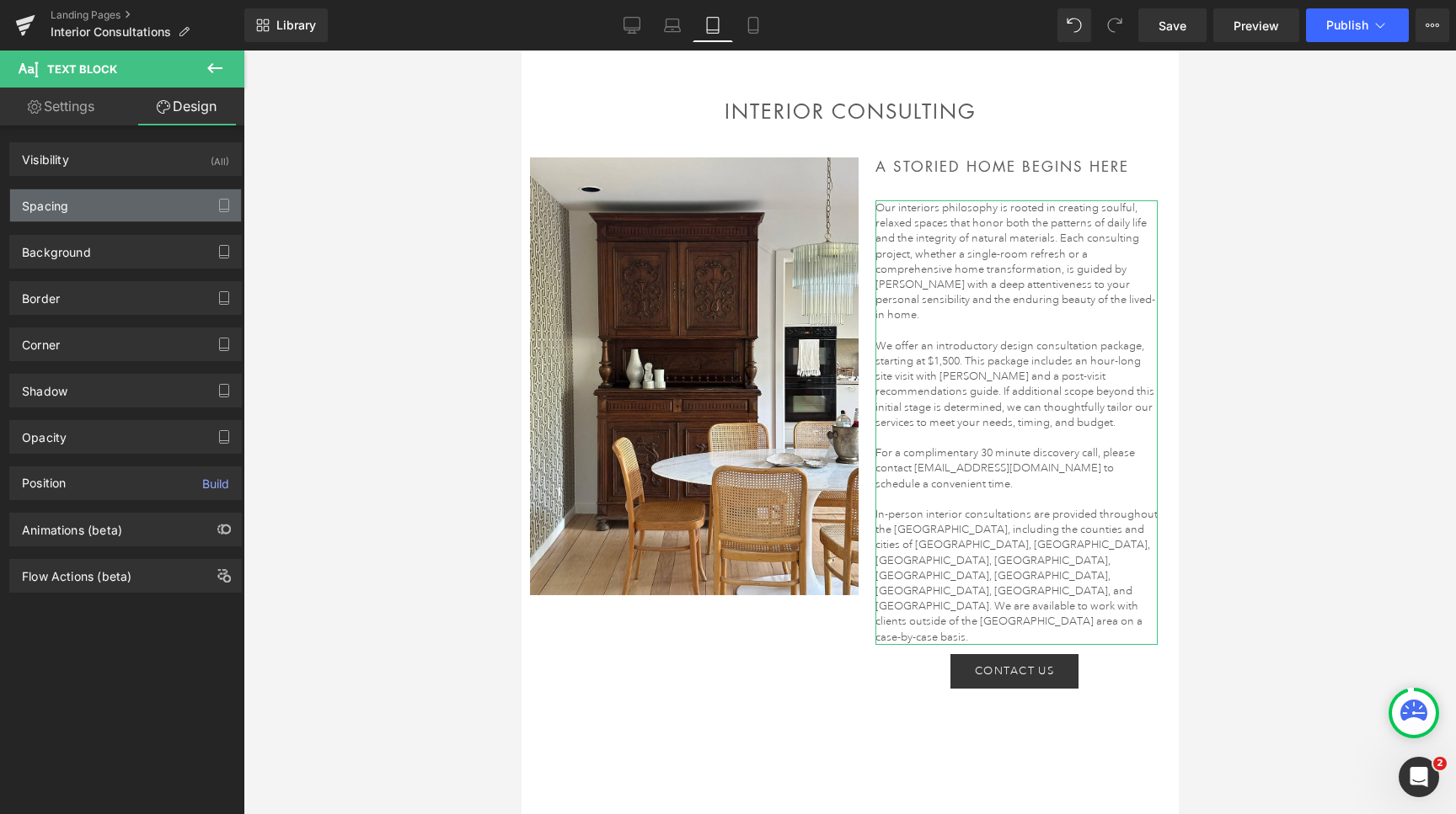
click at [115, 204] on div "Spacing" at bounding box center [126, 205] width 231 height 32
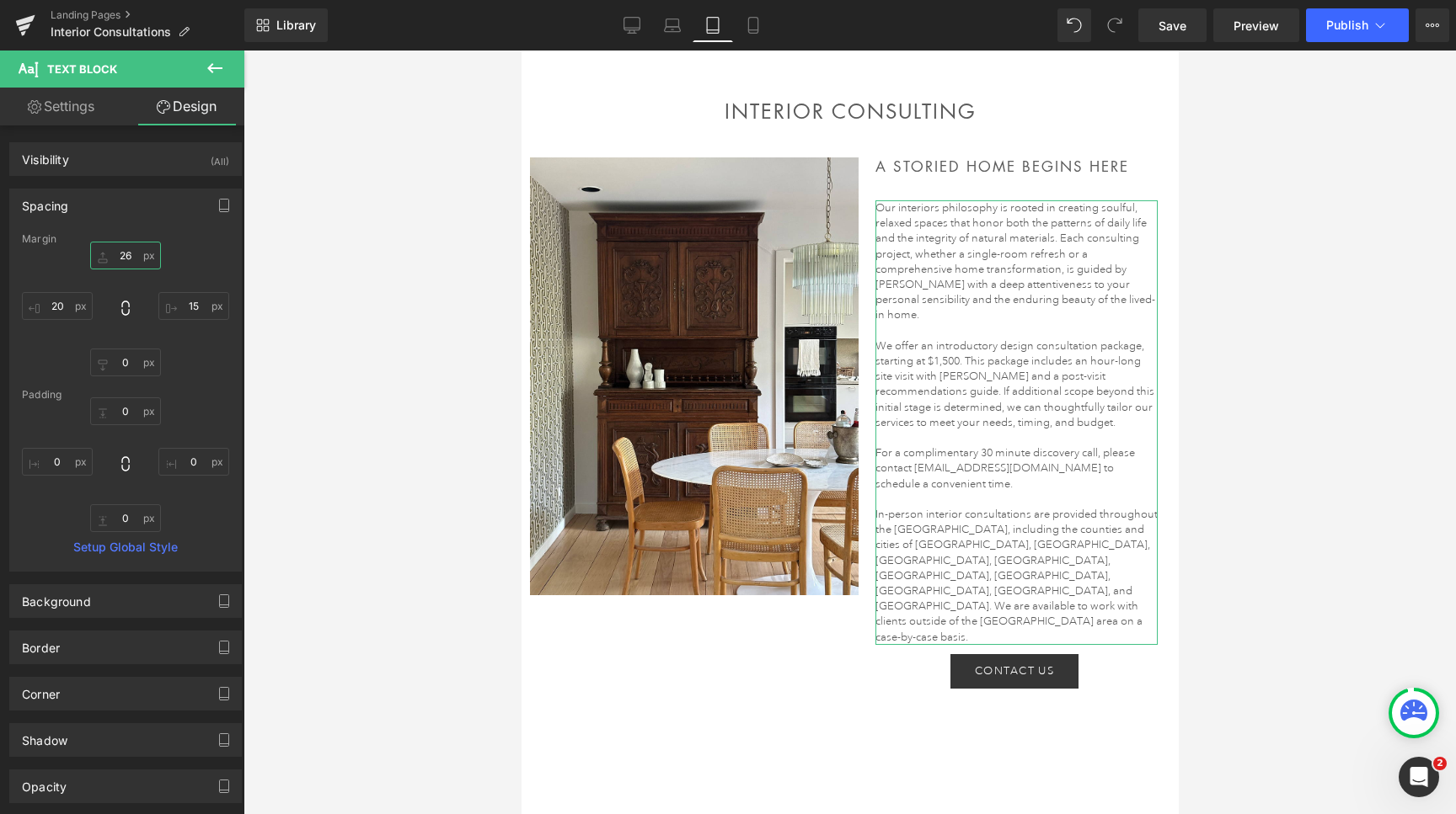
click at [122, 252] on input "26" at bounding box center [126, 256] width 71 height 28
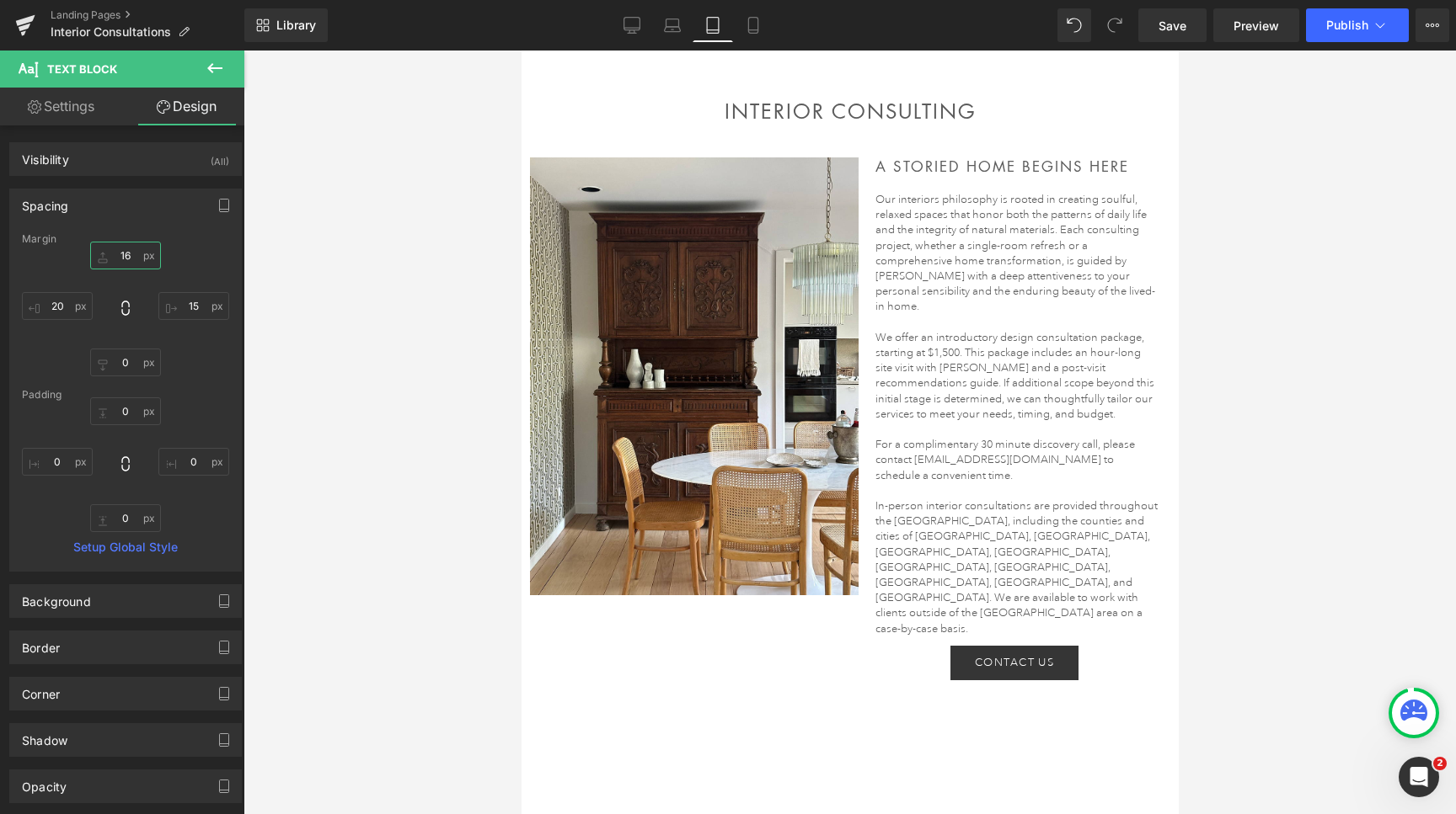
type input "15"
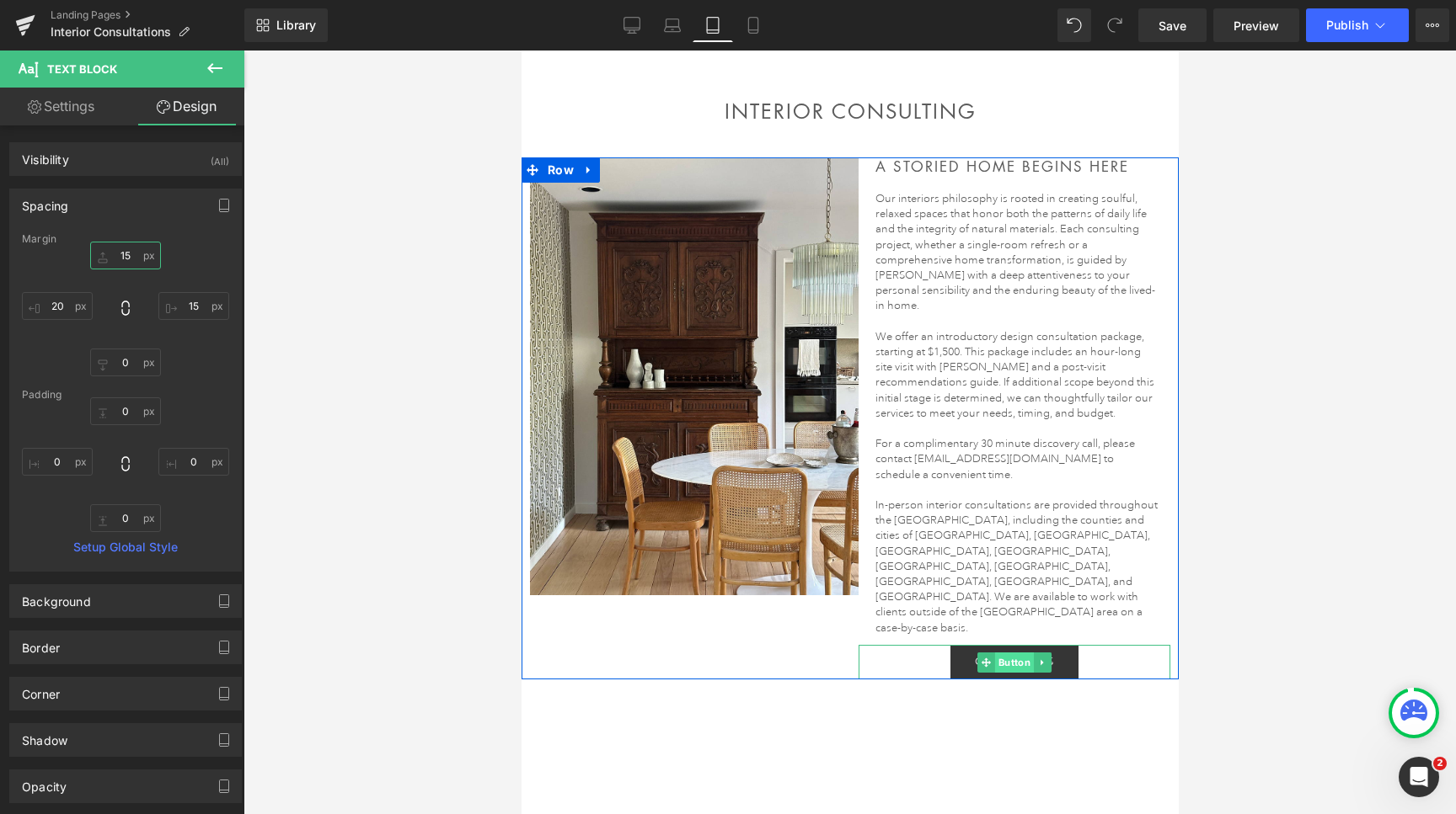
click at [1007, 652] on span "Button" at bounding box center [1014, 662] width 39 height 20
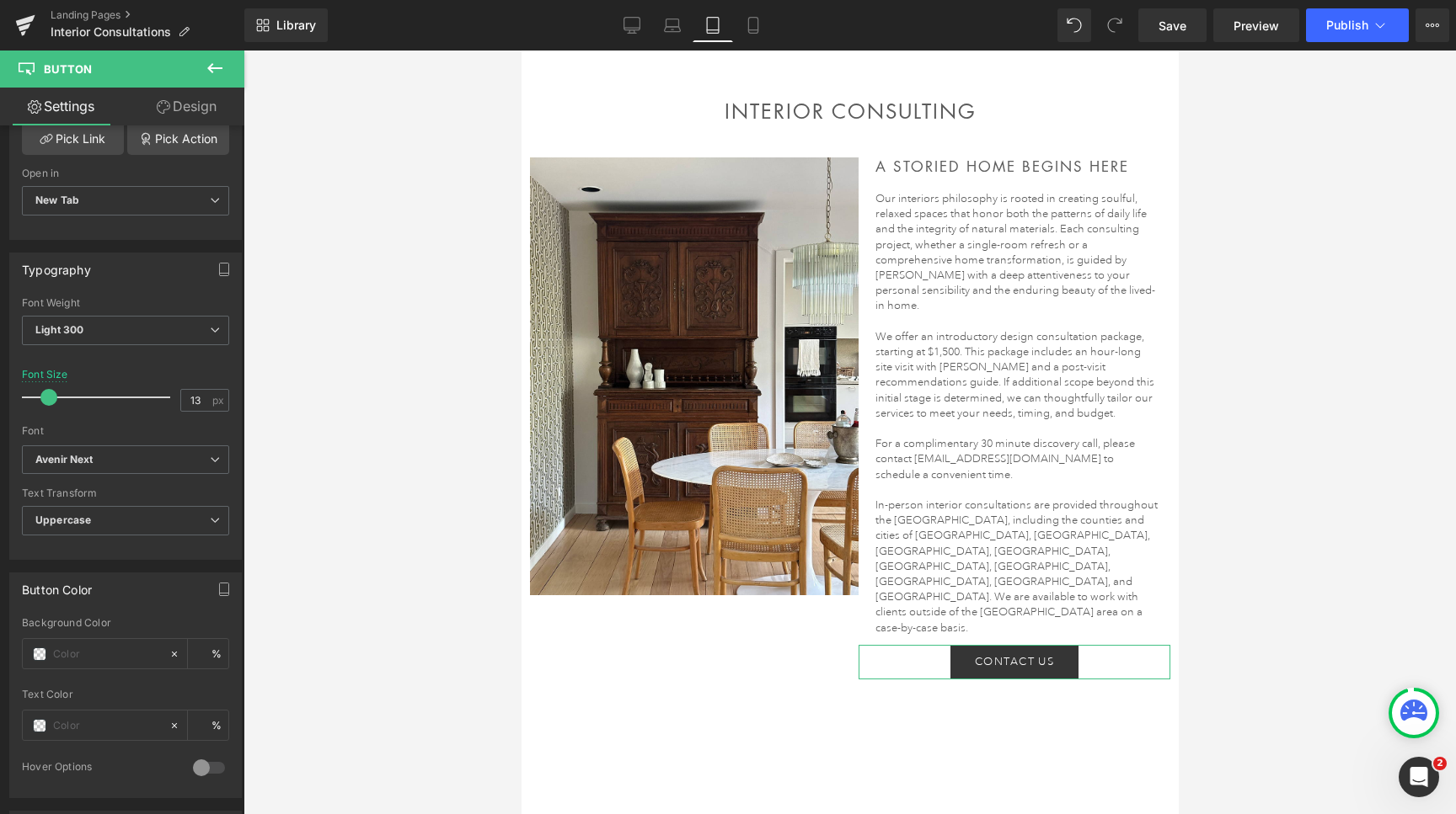
scroll to position [319, 0]
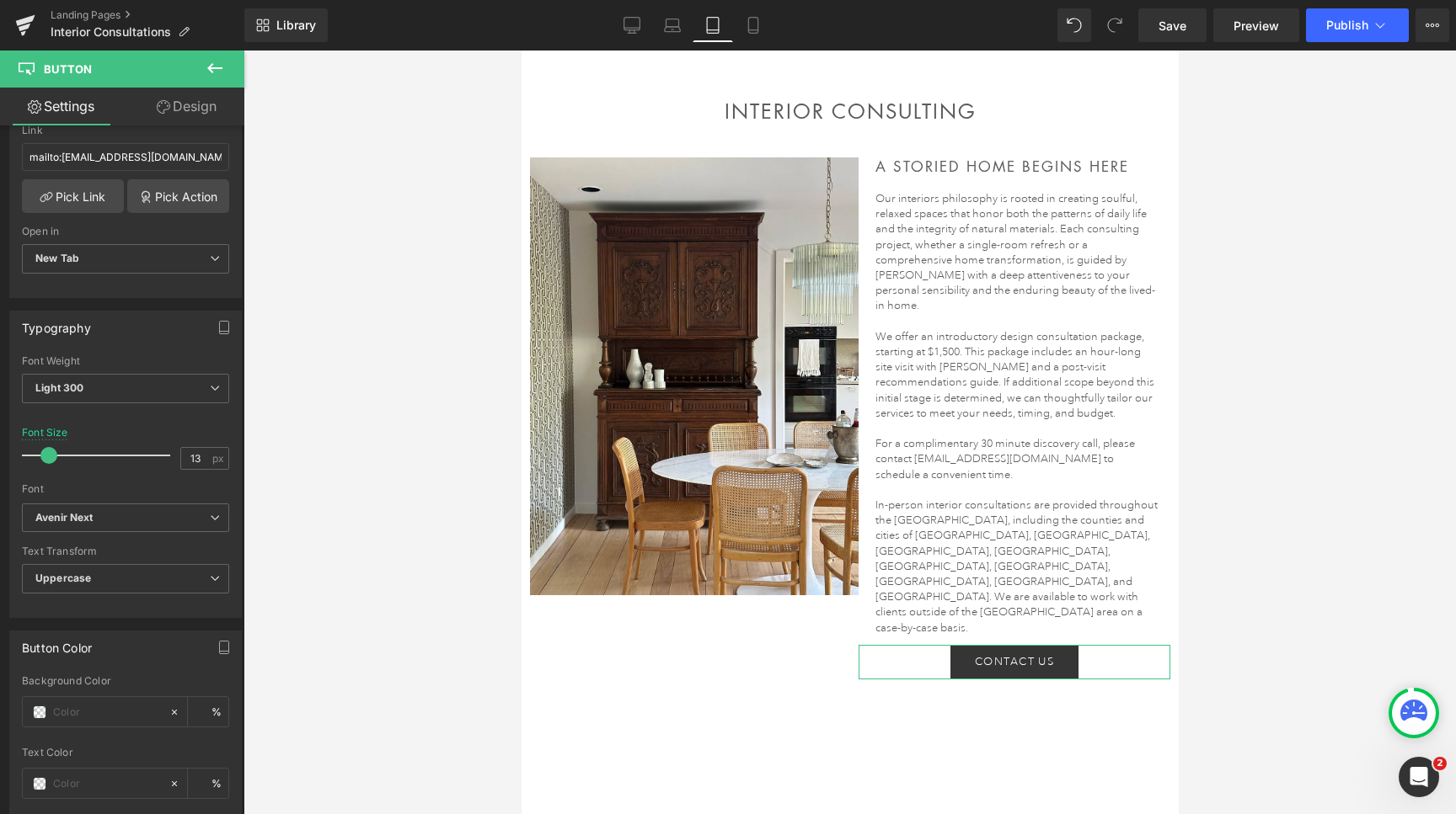
click at [191, 113] on link "Design" at bounding box center [187, 106] width 122 height 38
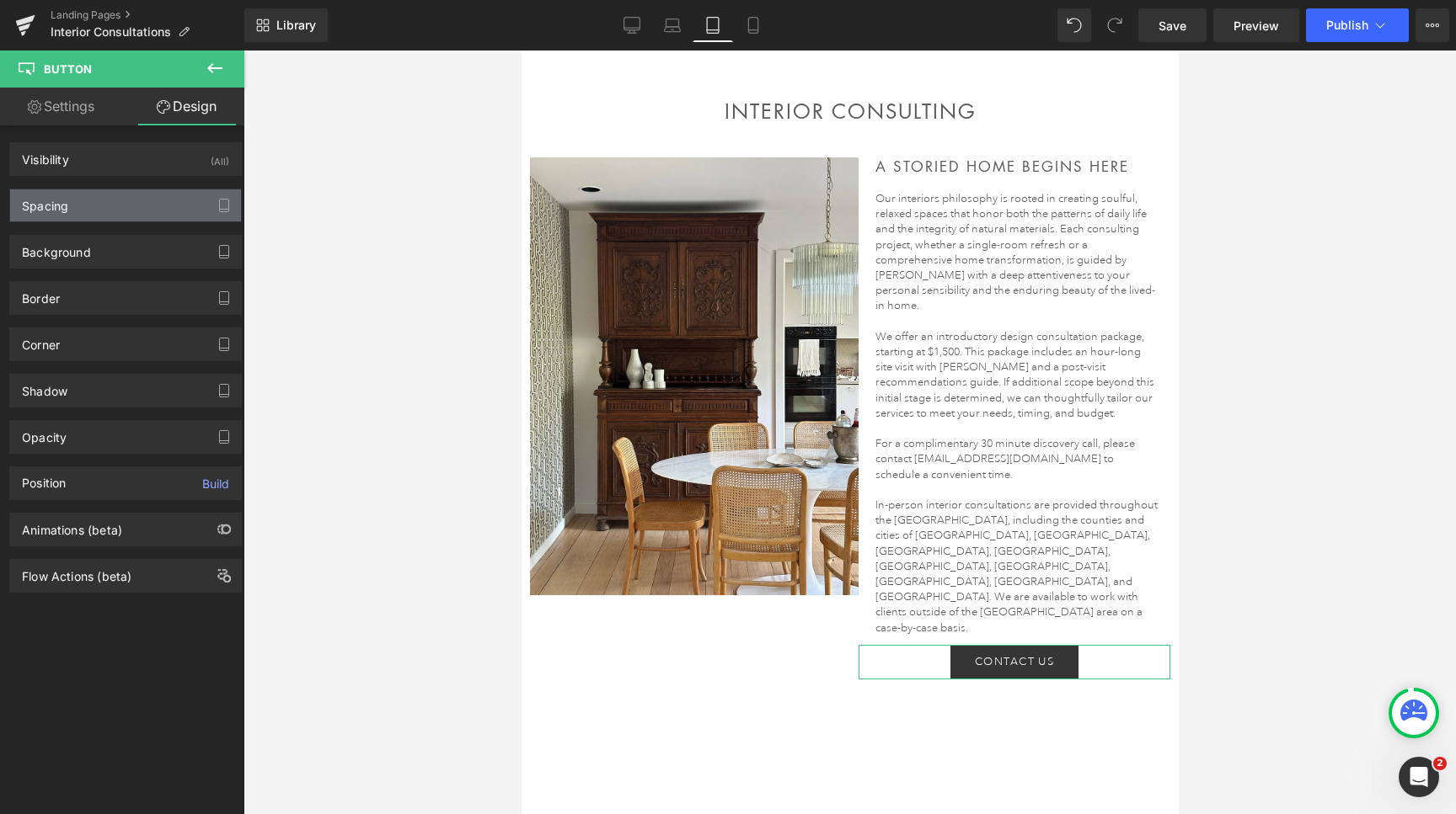
click at [116, 210] on div "Spacing" at bounding box center [126, 205] width 231 height 32
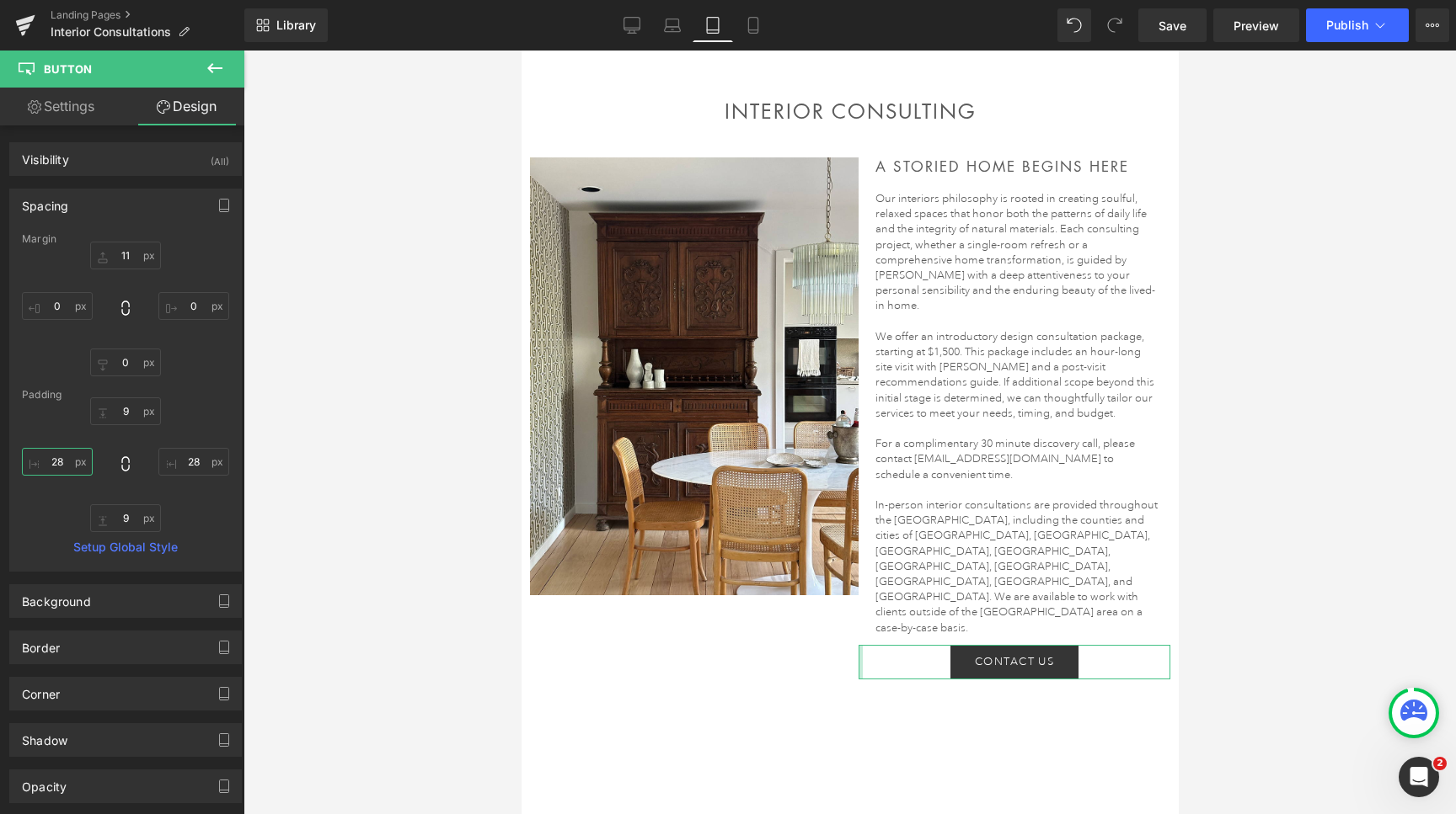
click at [52, 459] on input "28" at bounding box center [57, 462] width 71 height 28
type input "25"
click at [198, 462] on input "28" at bounding box center [193, 462] width 71 height 28
type input "23"
click at [44, 465] on input "25" at bounding box center [57, 462] width 71 height 28
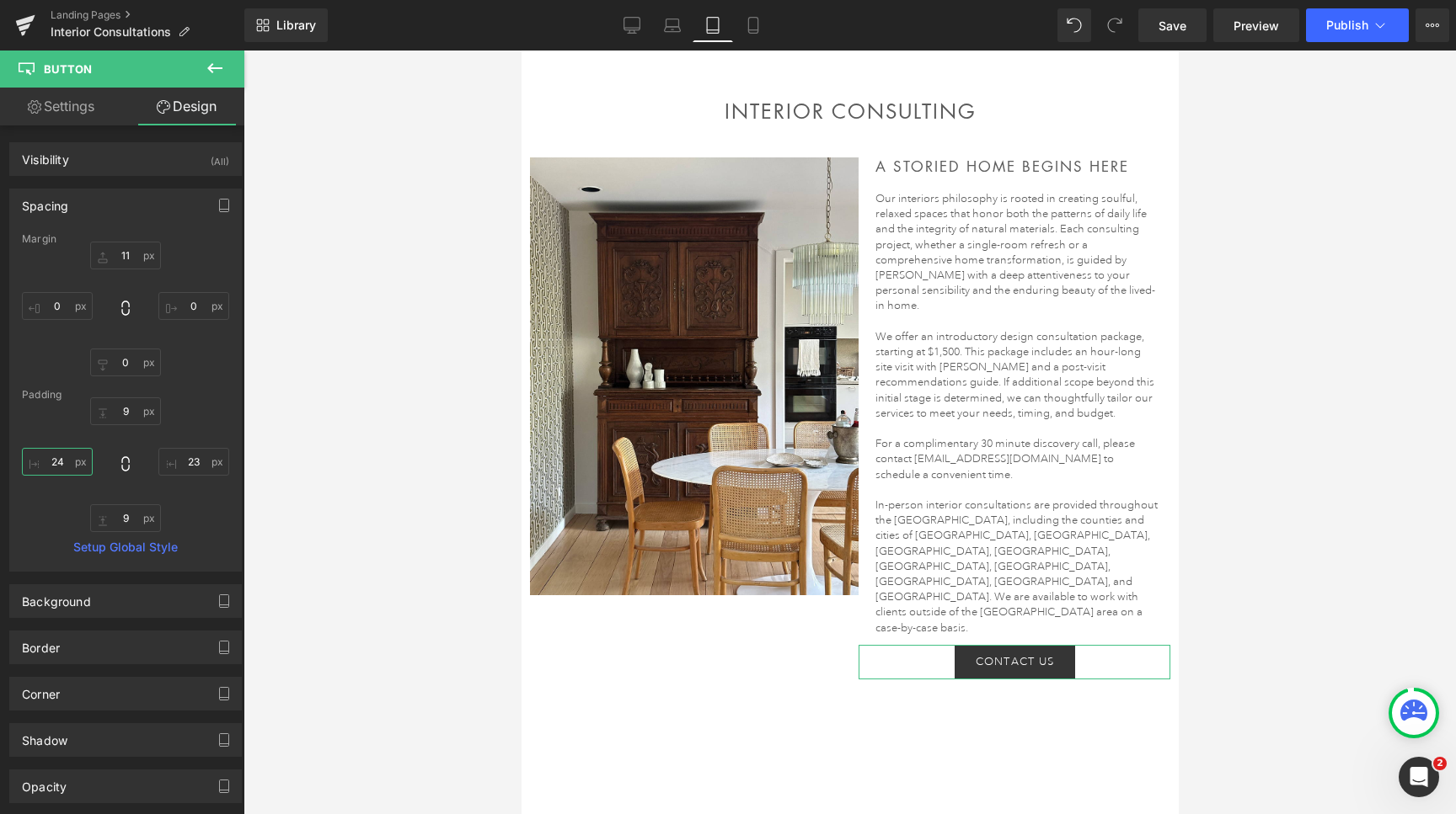
type input "23"
click at [127, 415] on input "9" at bounding box center [126, 411] width 71 height 28
type input "8"
click at [124, 519] on input "9" at bounding box center [126, 518] width 71 height 28
type input "8"
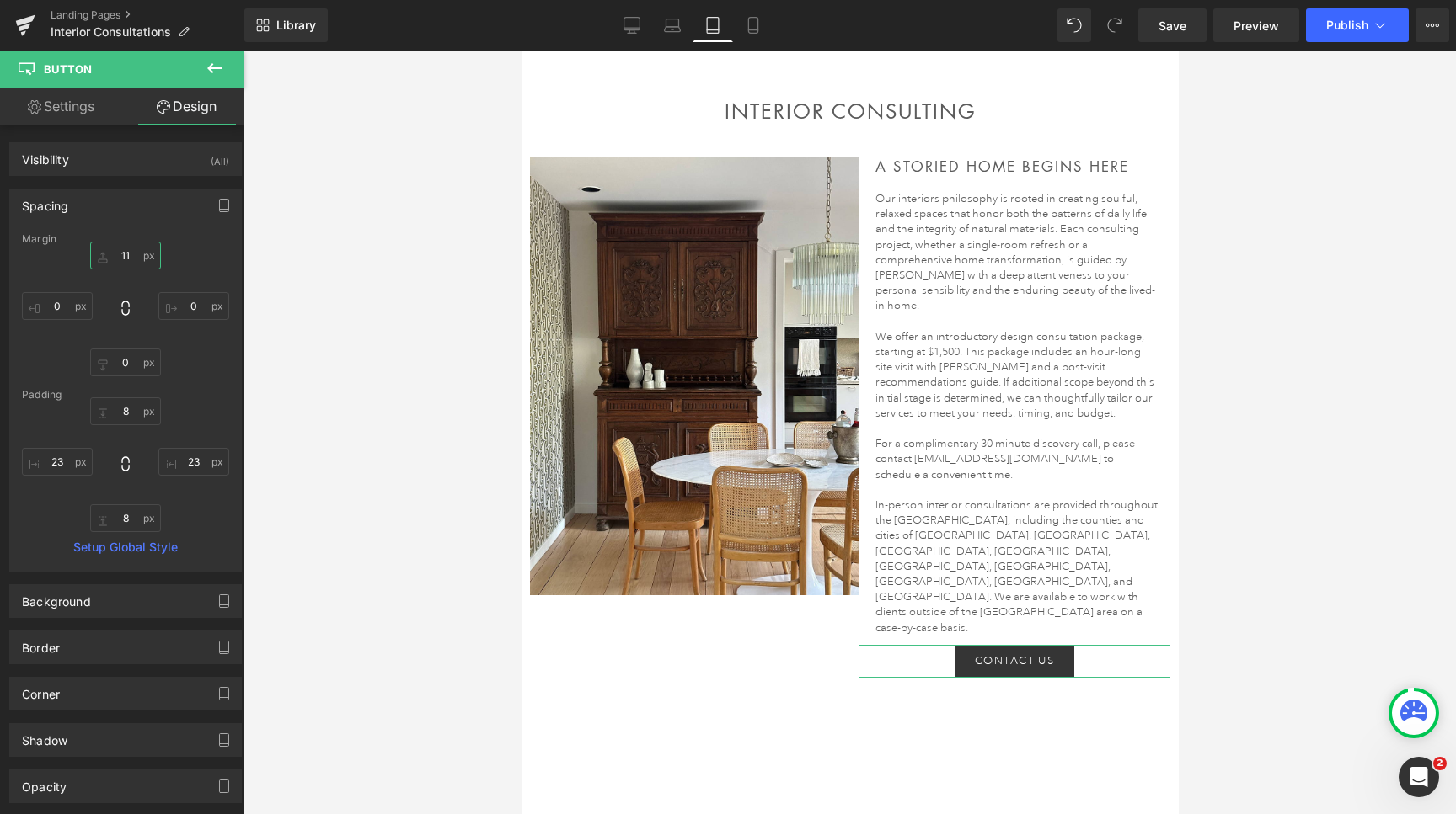
click at [125, 264] on input "11" at bounding box center [126, 256] width 71 height 28
type input "4"
click at [1171, 19] on span "Save" at bounding box center [1172, 25] width 28 height 18
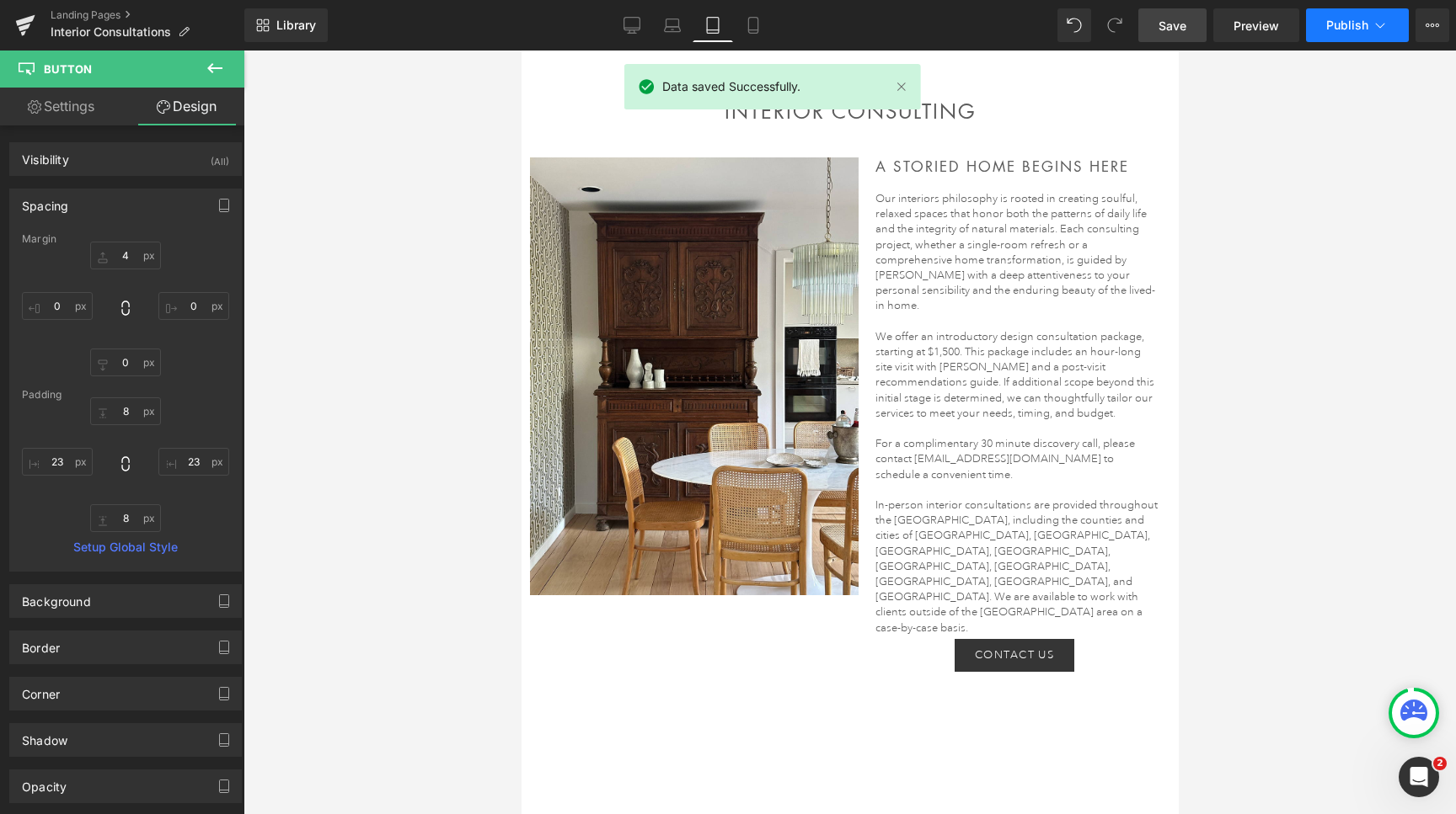
click at [1362, 21] on span "Publish" at bounding box center [1348, 25] width 43 height 14
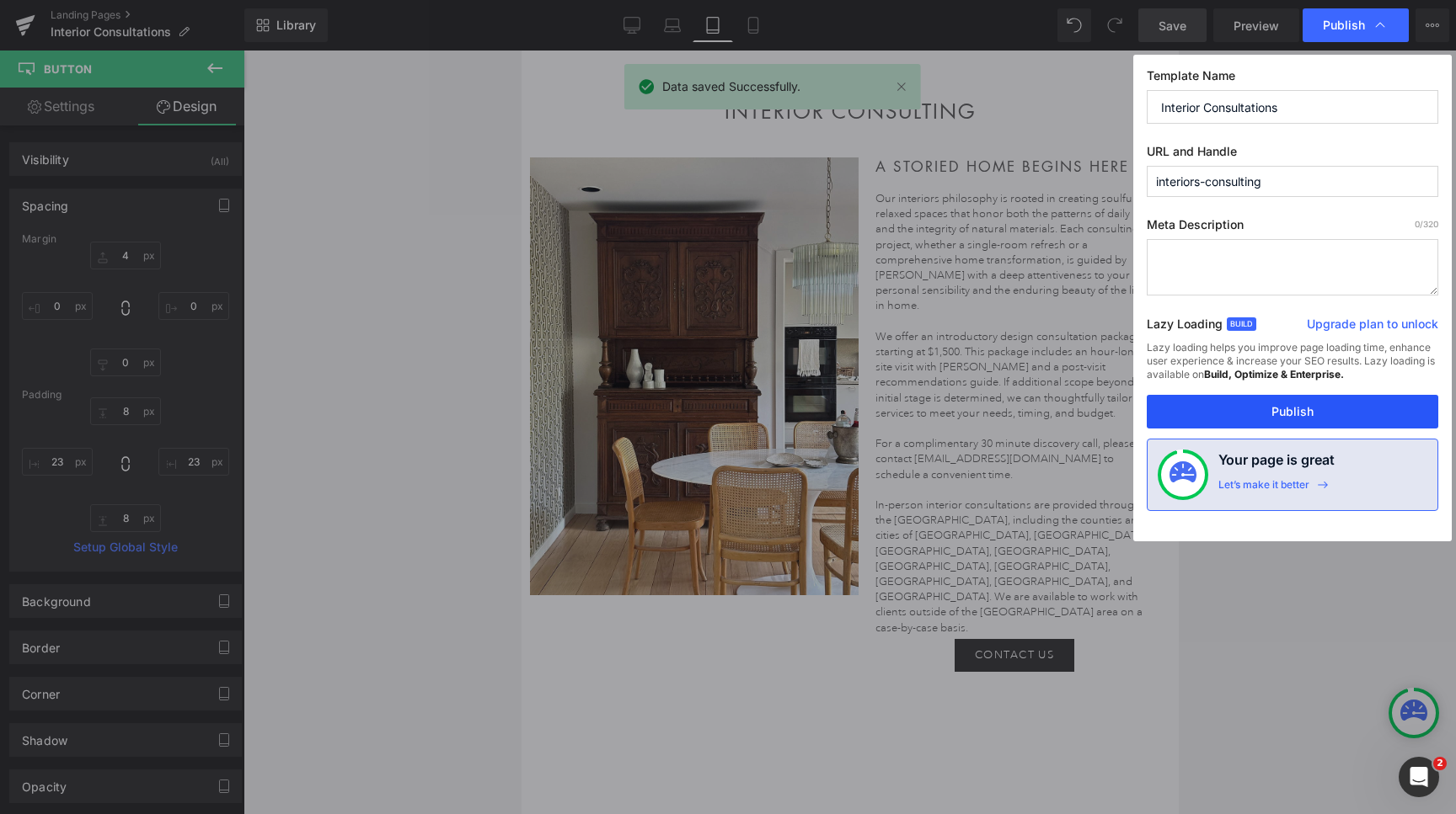
click at [1319, 419] on button "Publish" at bounding box center [1292, 412] width 291 height 33
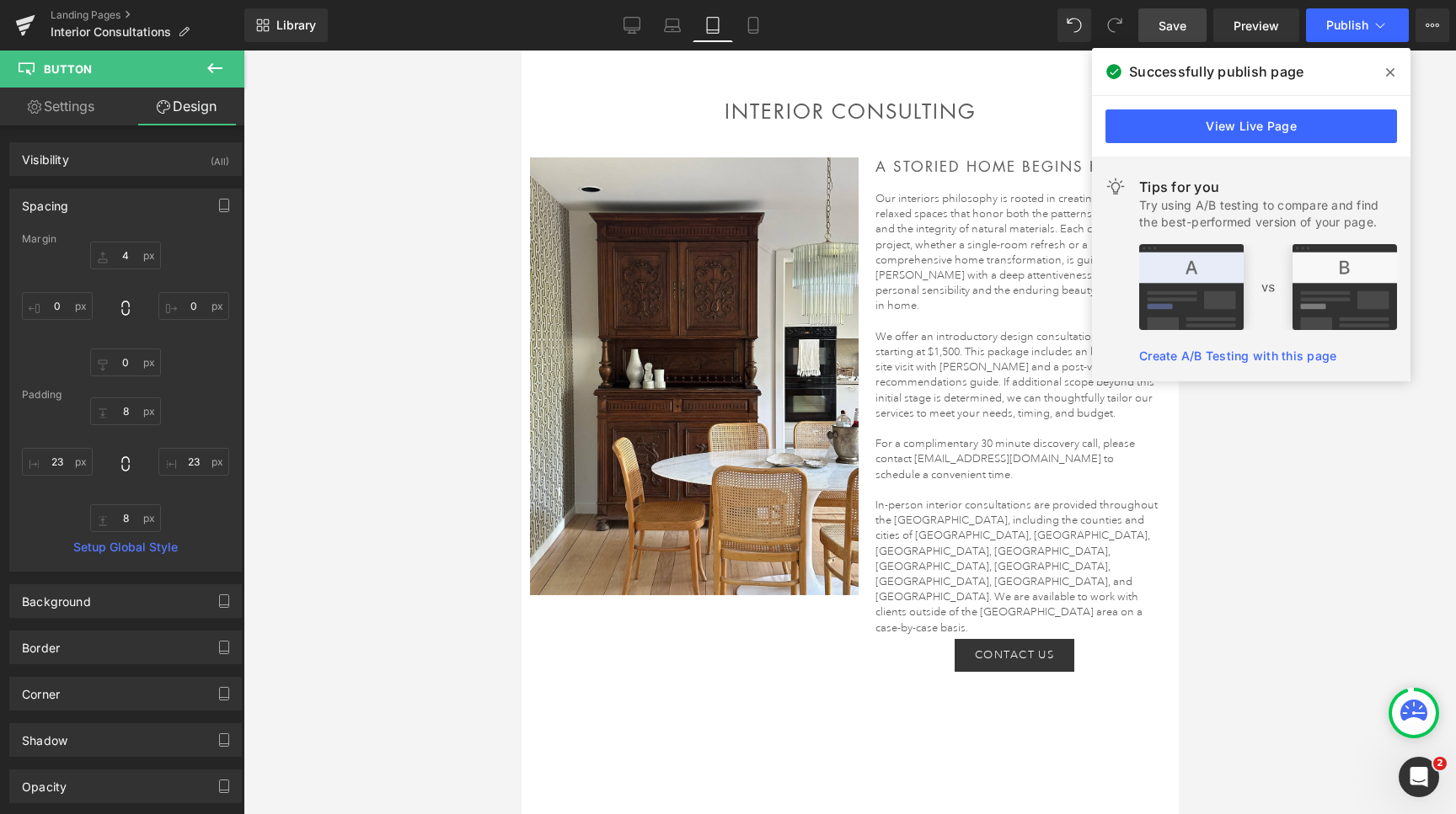
click at [1224, 449] on div at bounding box center [850, 432] width 1213 height 764
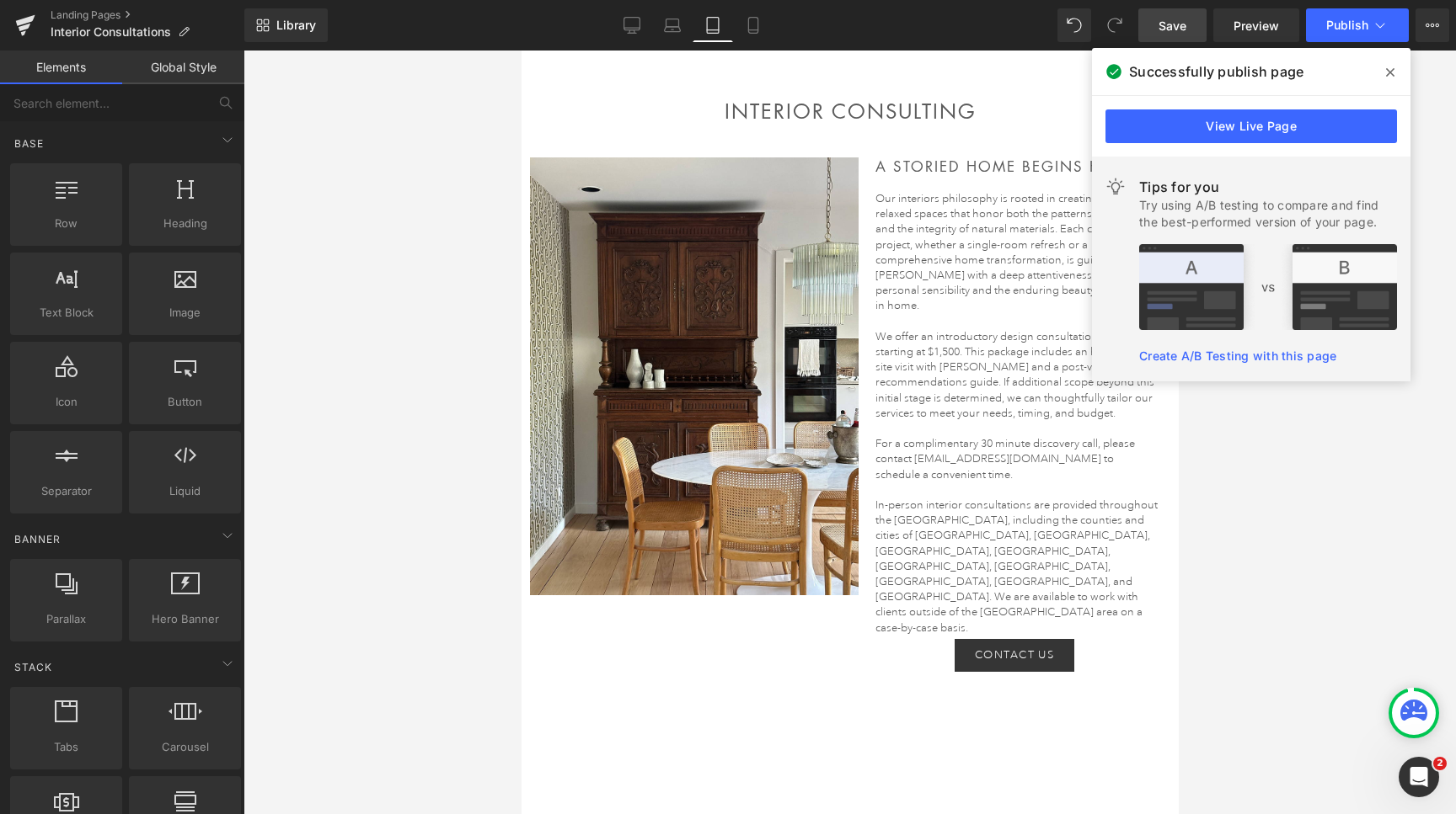
click at [1388, 79] on icon at bounding box center [1390, 72] width 8 height 14
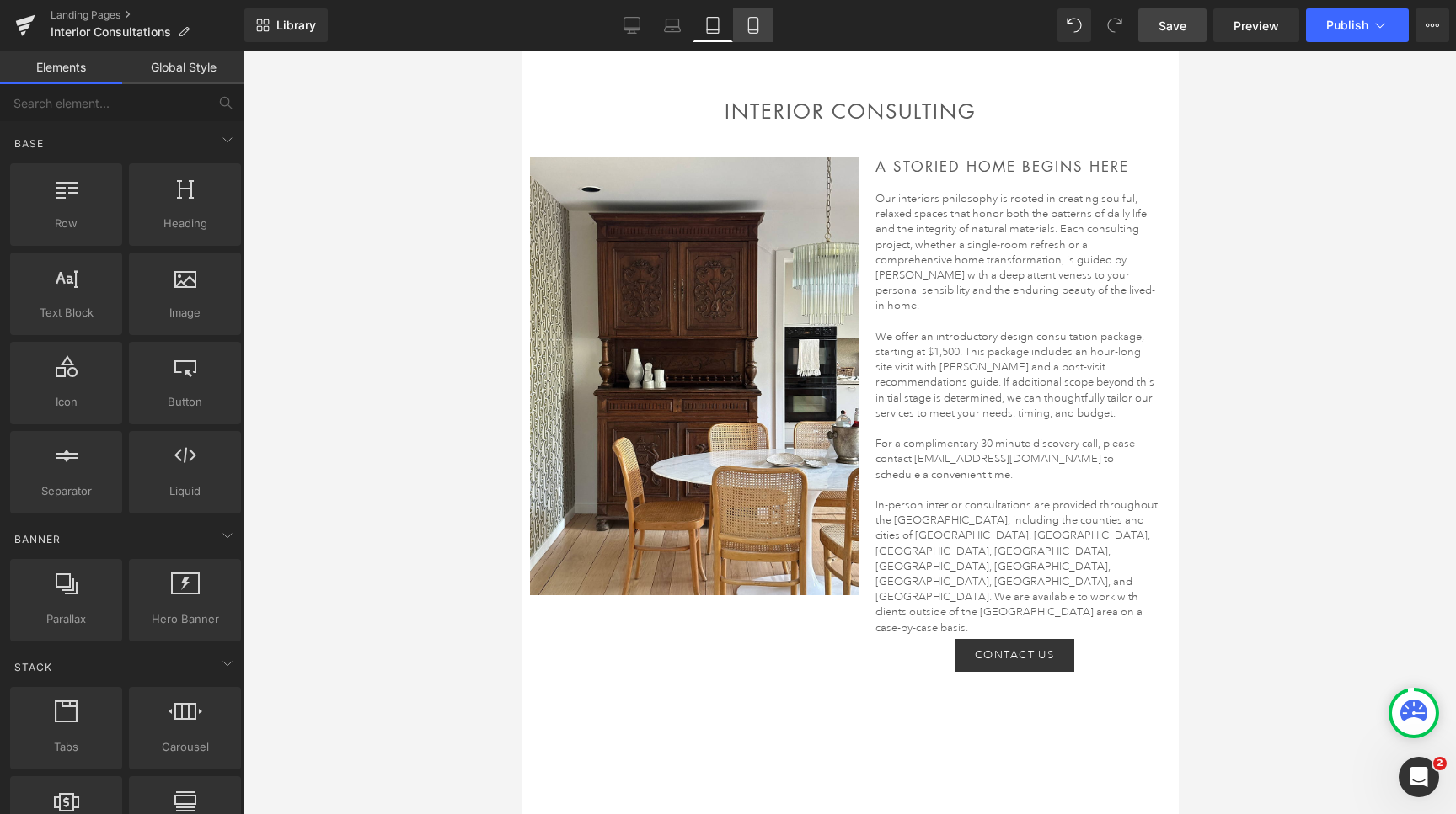
click at [750, 27] on icon at bounding box center [752, 25] width 9 height 16
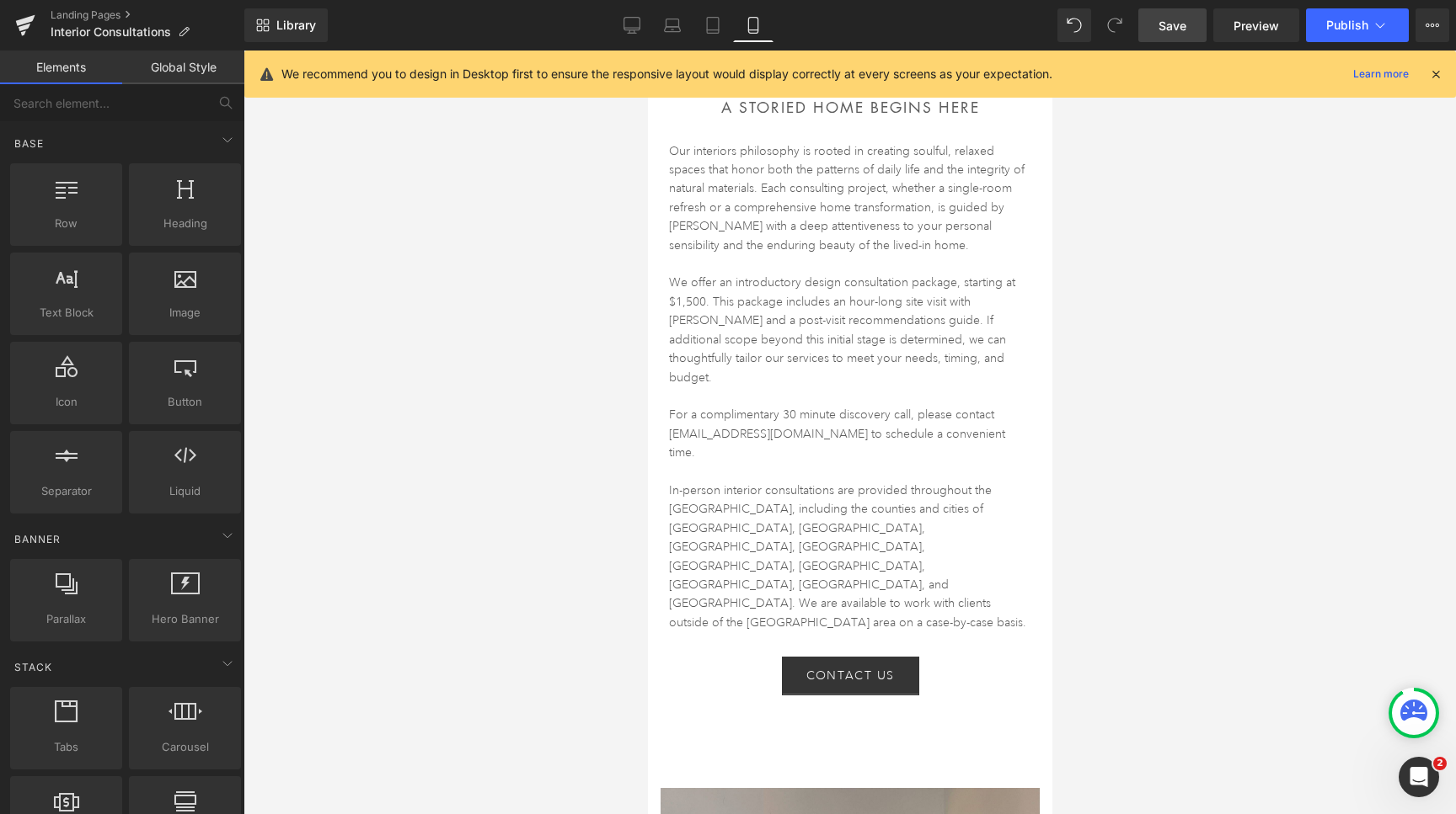
scroll to position [649, 0]
